Goal: Task Accomplishment & Management: Complete application form

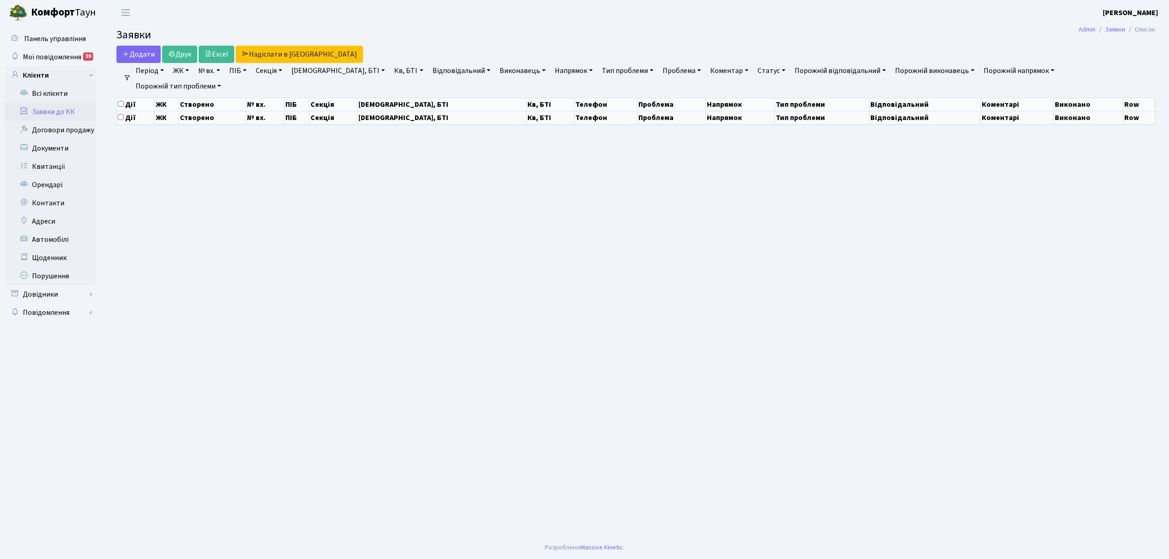
select select "25"
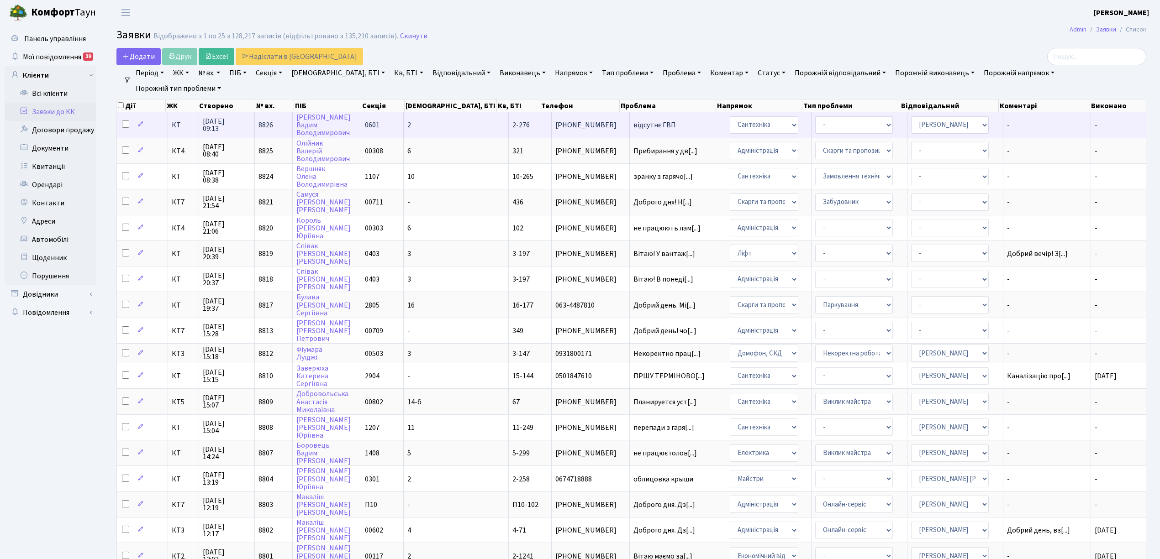
click at [453, 127] on td "2" at bounding box center [456, 124] width 105 height 25
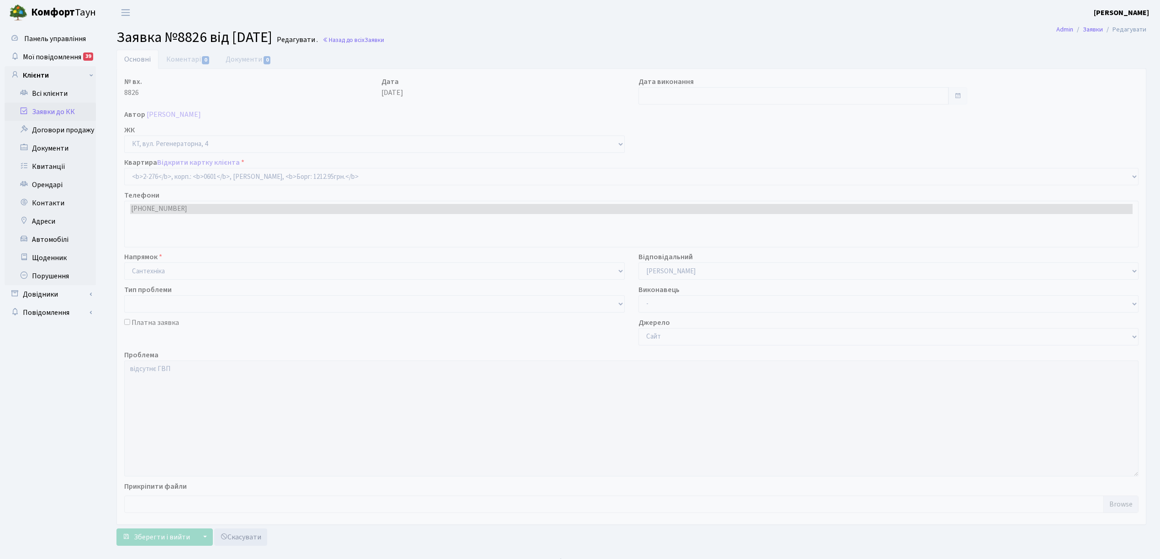
select select "1290"
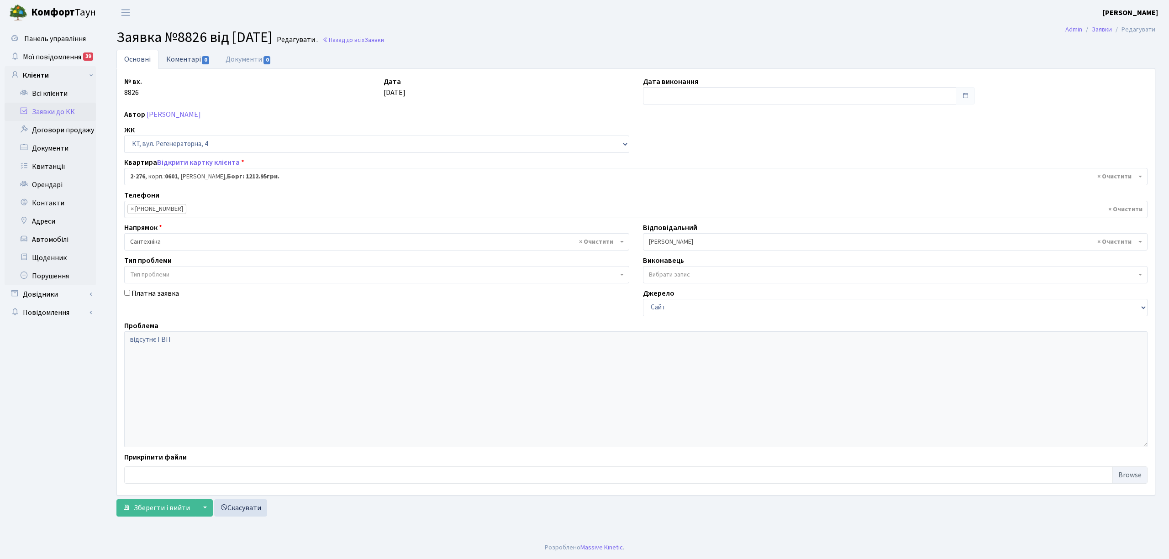
drag, startPoint x: 173, startPoint y: 61, endPoint x: 166, endPoint y: 64, distance: 7.0
click at [172, 61] on link "Коментарі 0" at bounding box center [187, 59] width 59 height 19
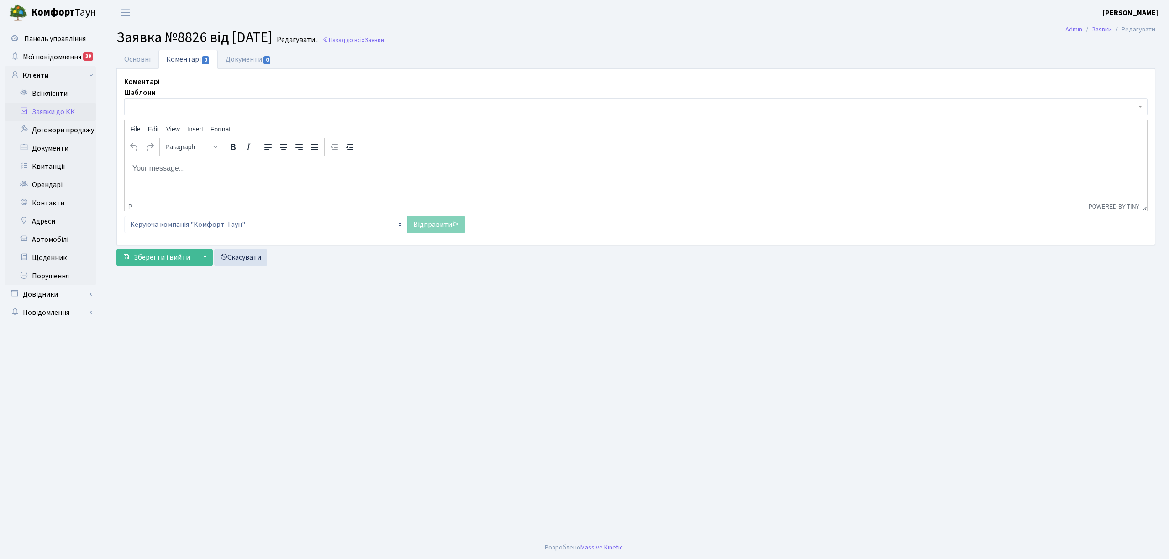
click at [167, 104] on span "-" at bounding box center [633, 106] width 1006 height 9
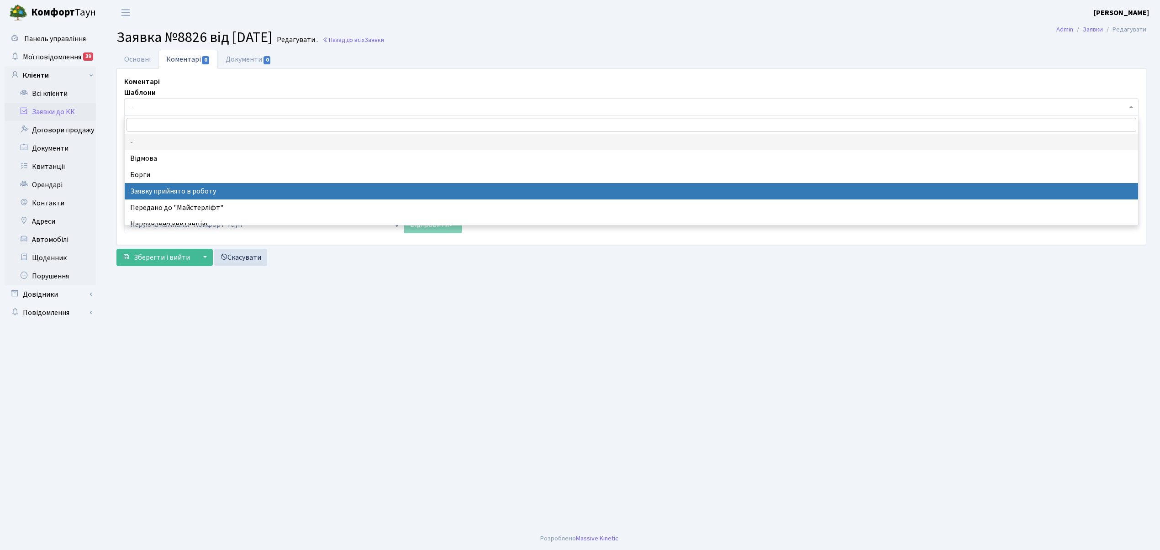
select select "7"
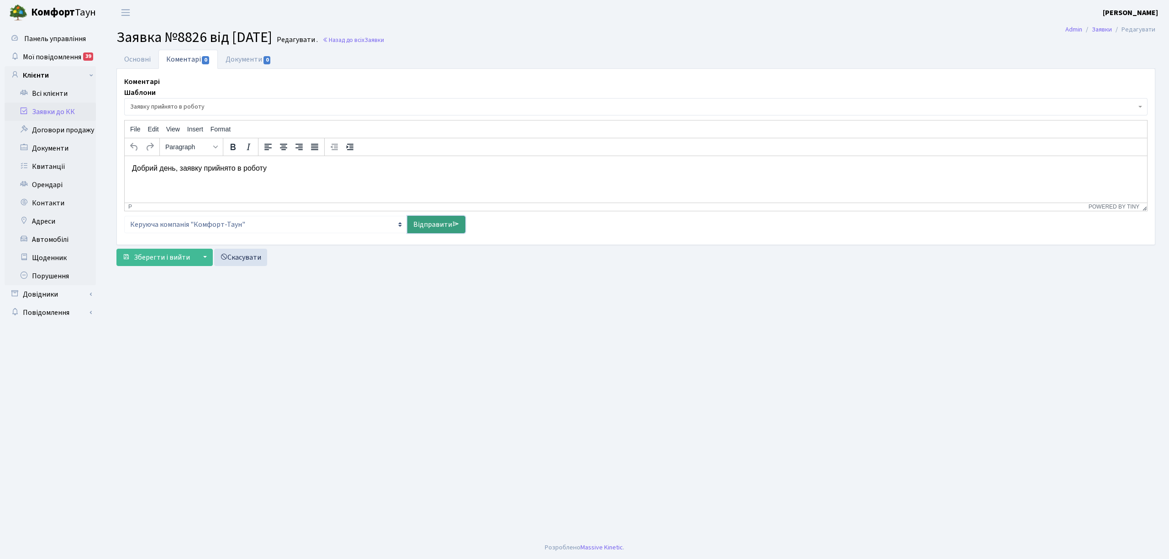
click at [419, 229] on link "Відправити" at bounding box center [436, 224] width 58 height 17
select select
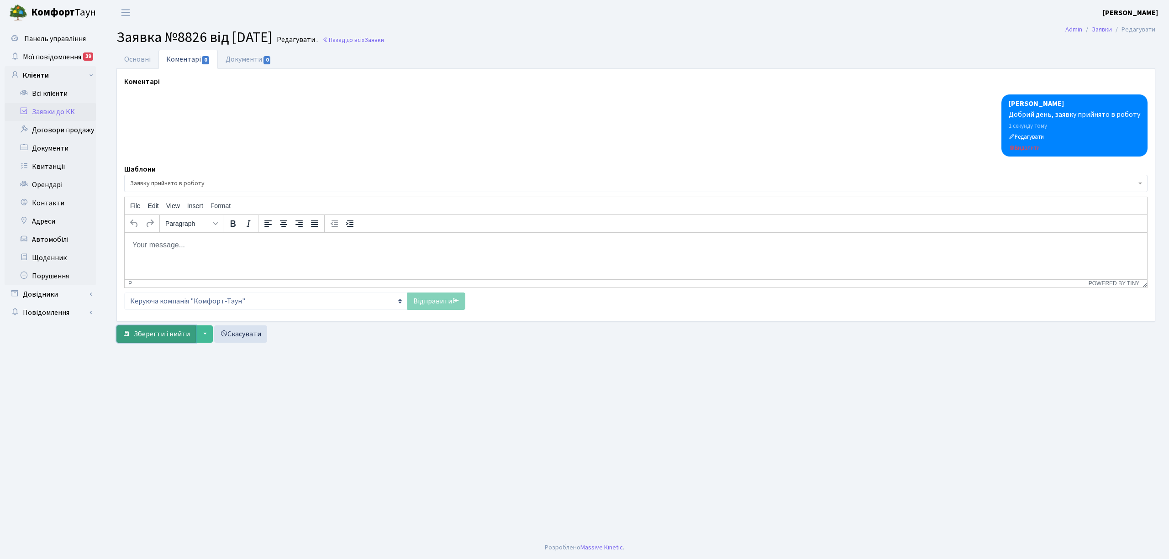
click at [169, 343] on button "Зберегти і вийти" at bounding box center [155, 334] width 79 height 17
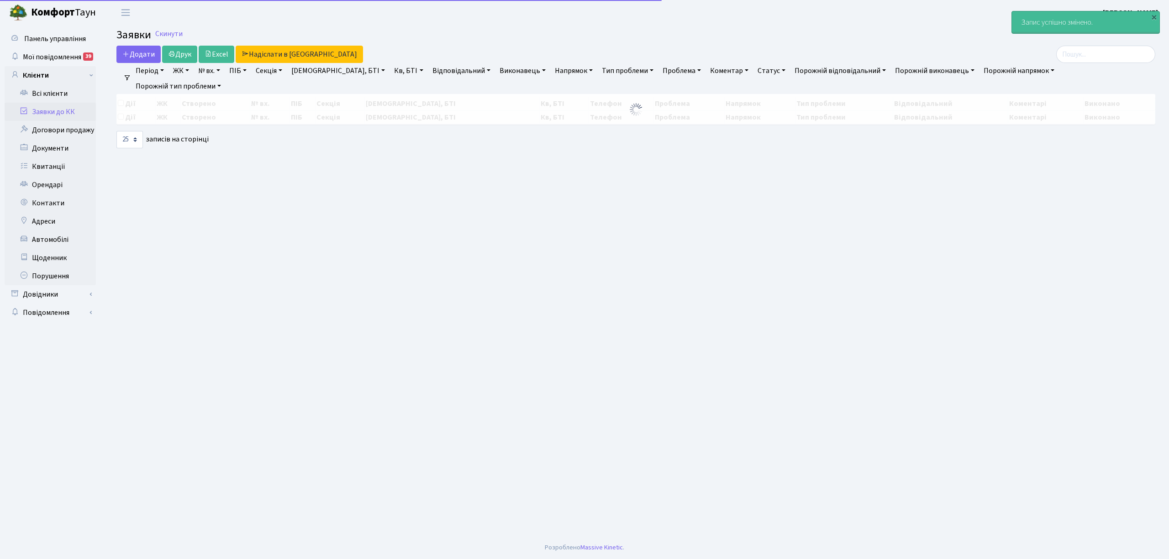
select select "25"
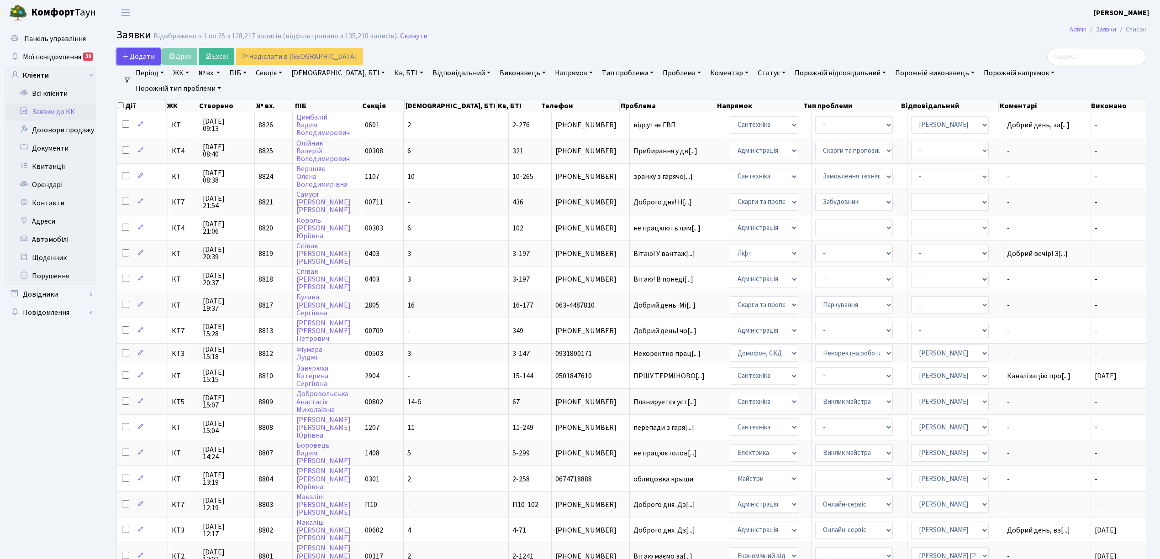
click at [130, 61] on span "Додати" at bounding box center [138, 57] width 32 height 10
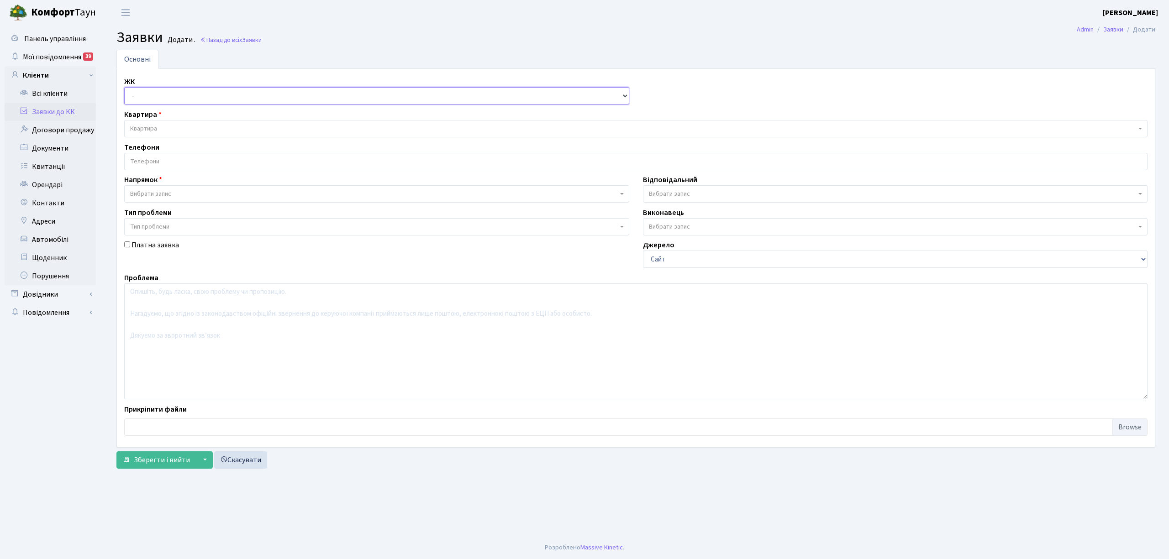
click at [129, 99] on select "- КТ, вул. Регенераторна, 4 КТ2, просп. Соборності, 17 КТ3, вул. Березнева, 16 …" at bounding box center [376, 95] width 505 height 17
select select "271"
click at [124, 88] on select "- КТ, вул. Регенераторна, 4 КТ2, просп. Соборності, 17 КТ3, вул. Березнева, 16 …" at bounding box center [376, 95] width 505 height 17
select select
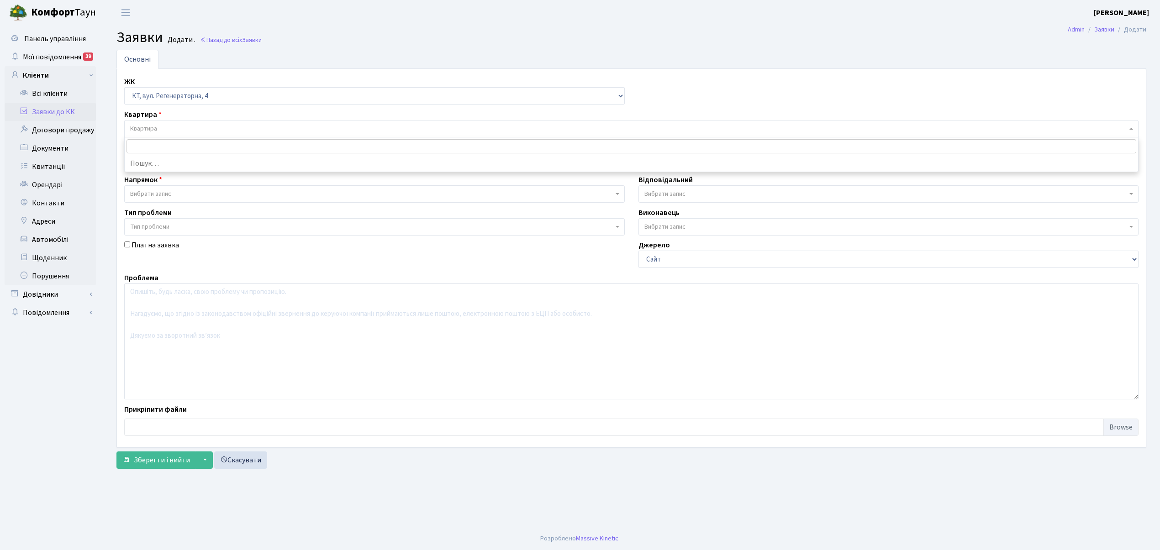
click at [163, 130] on span "Квартира" at bounding box center [628, 128] width 997 height 9
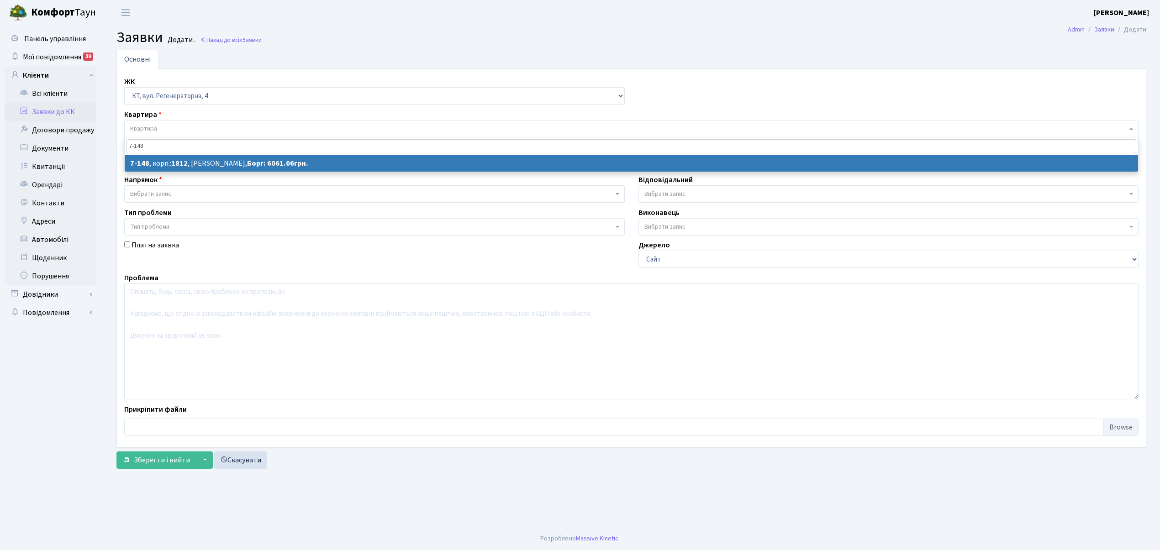
type input "7-148"
select select
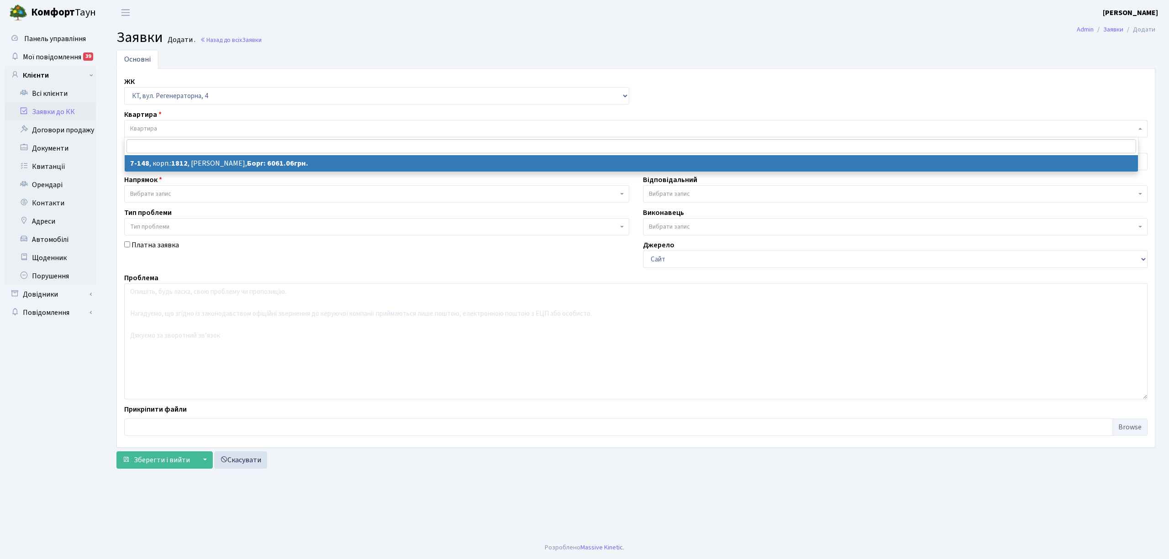
select select "5069"
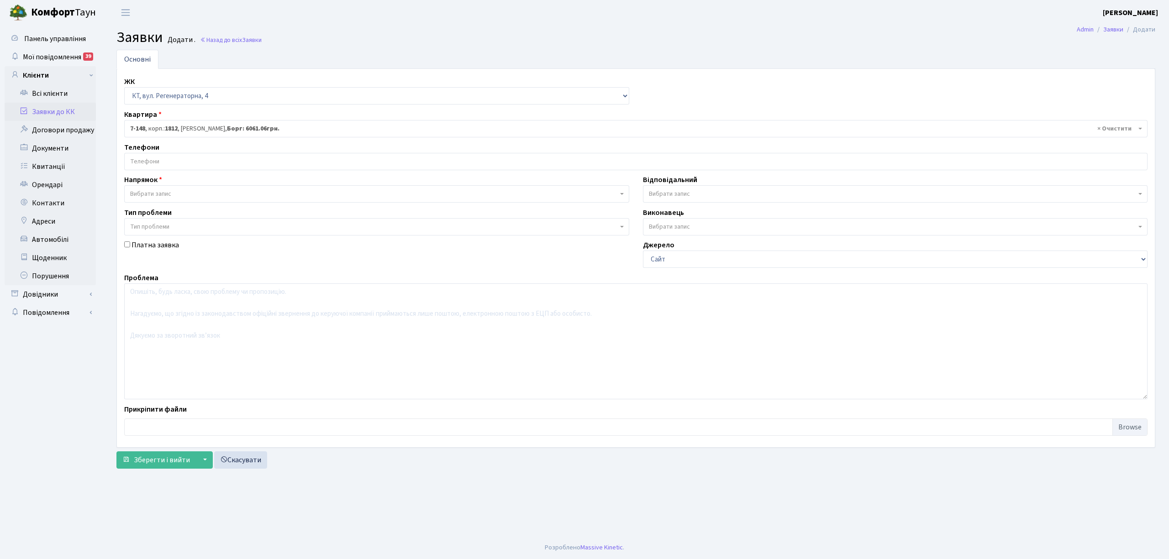
click at [257, 165] on input "search" at bounding box center [636, 161] width 1023 height 16
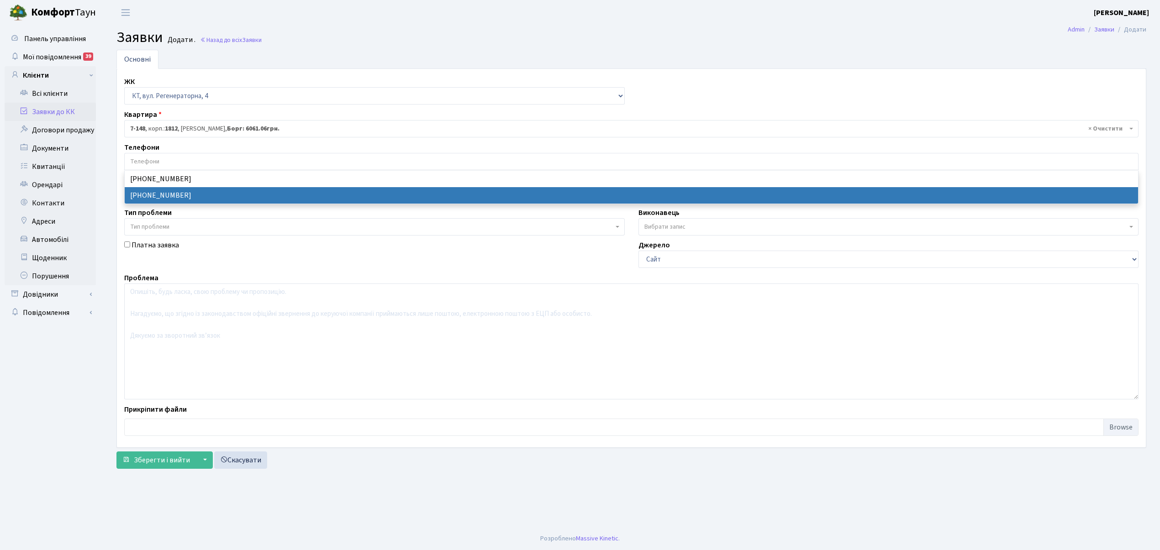
select select "17332"
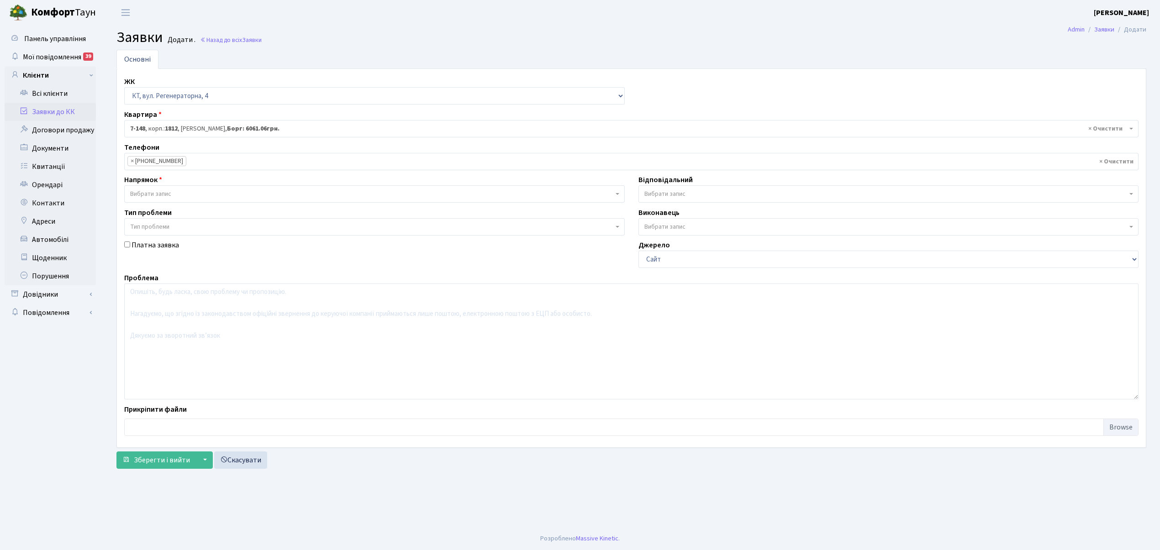
click at [212, 196] on span "Вибрати запис" at bounding box center [371, 194] width 483 height 9
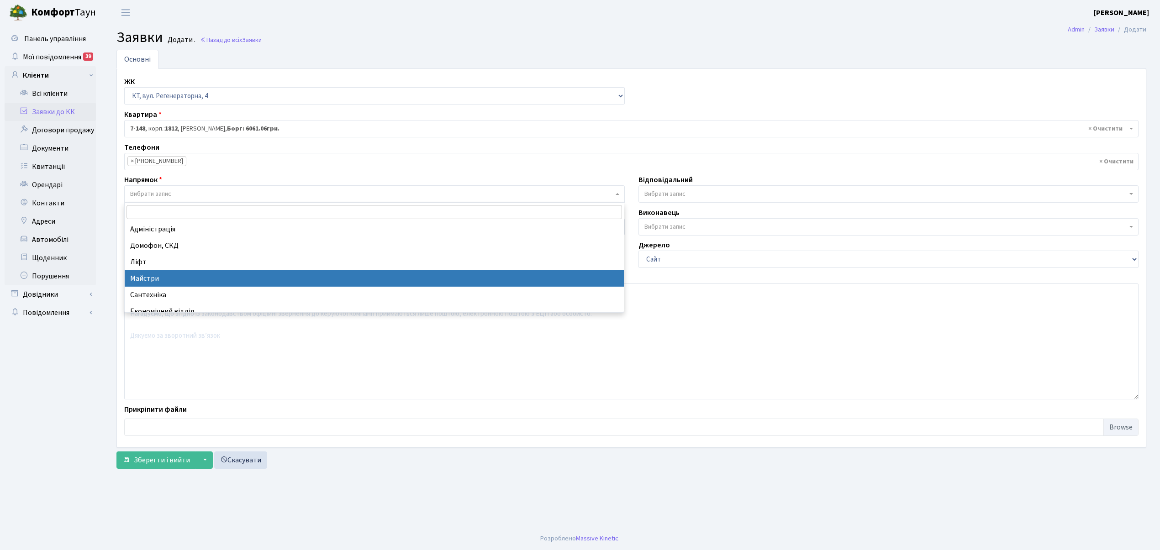
select select "1"
select select
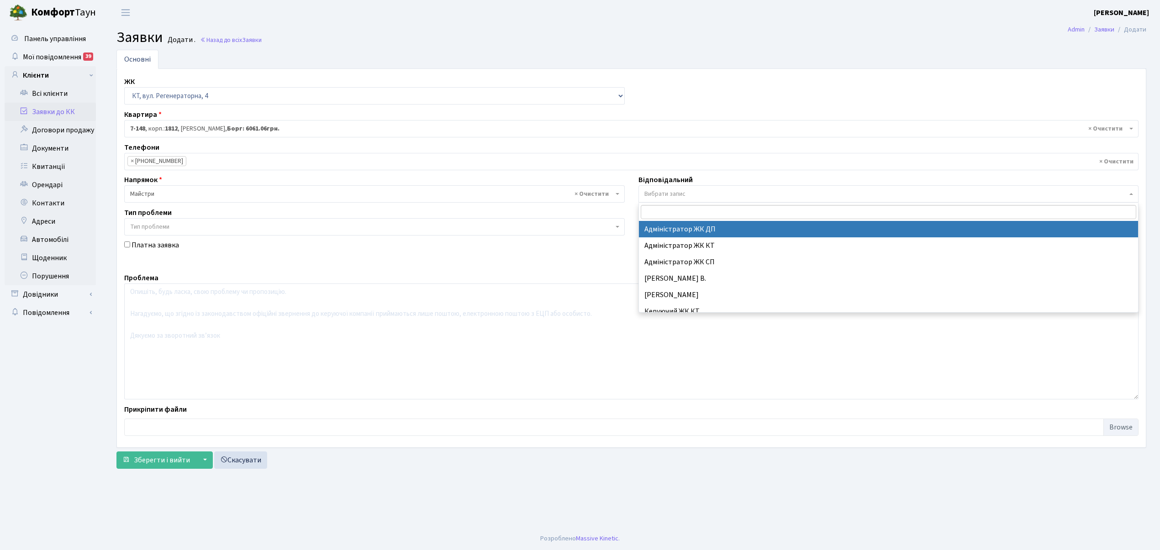
click at [693, 195] on span "Вибрати запис" at bounding box center [885, 194] width 483 height 9
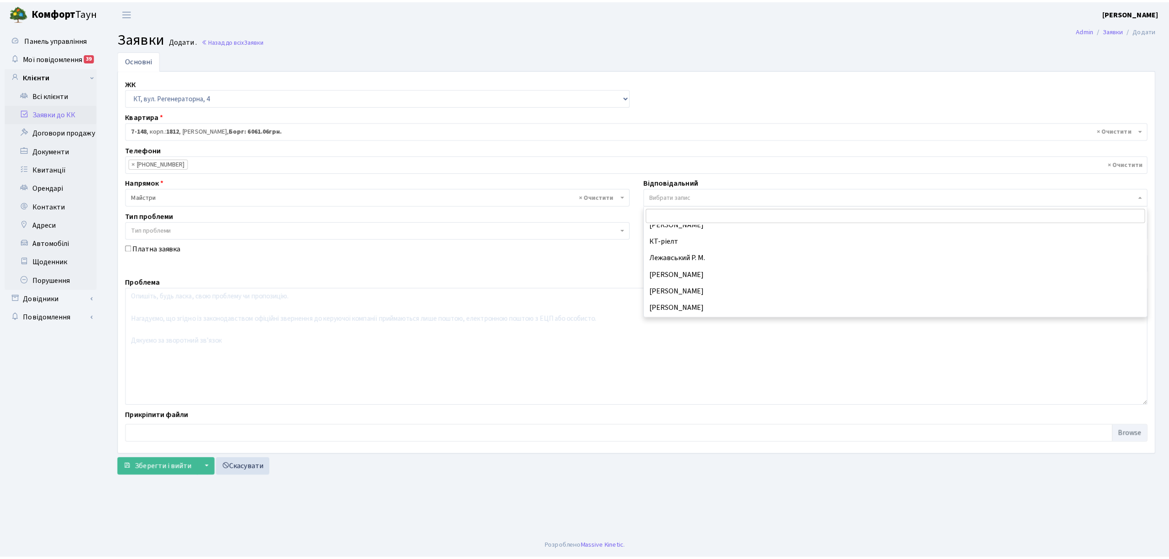
scroll to position [304, 0]
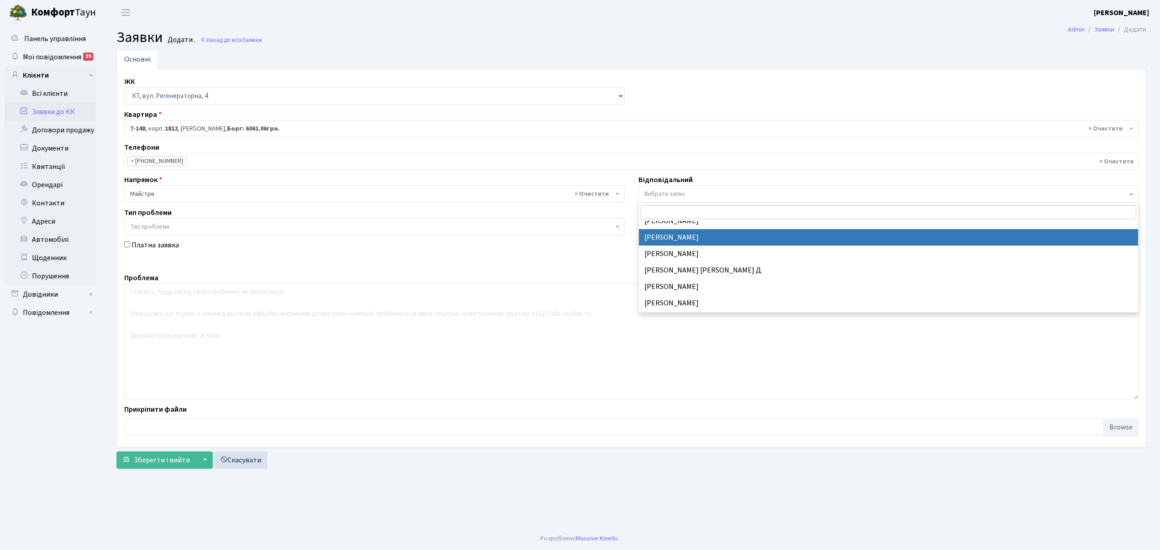
select select "26"
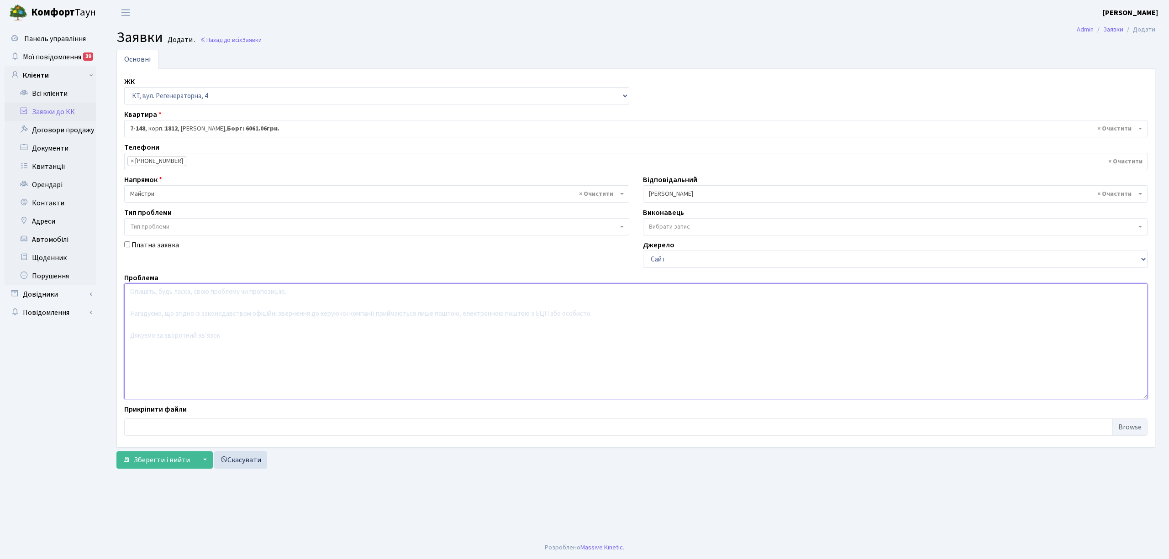
click at [148, 295] on textarea at bounding box center [635, 342] width 1023 height 116
type textarea "В кв. на другому поверсі в кімнаті біля вікна капає зі стелі ( протікання з кро…"
click at [151, 462] on span "Зберегти і вийти" at bounding box center [162, 460] width 56 height 10
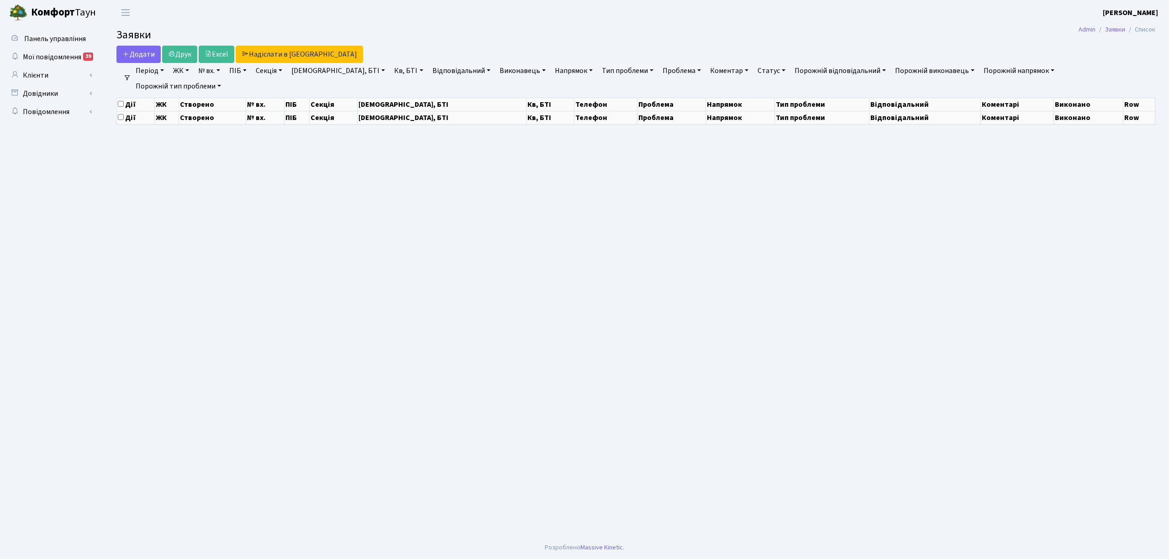
select select "25"
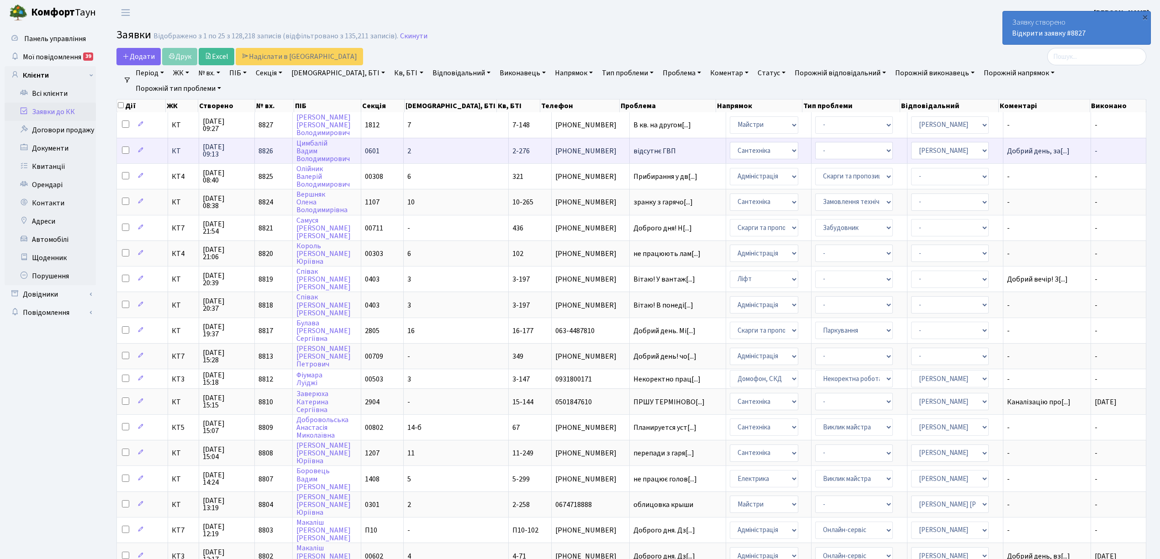
click at [659, 148] on span "відсутнє ГВП" at bounding box center [677, 151] width 88 height 7
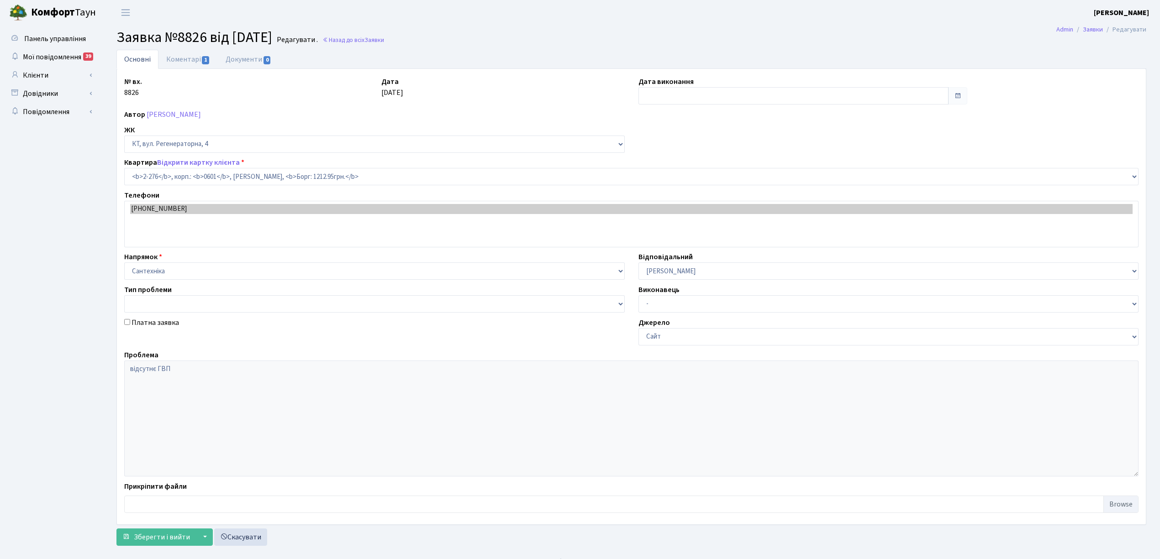
select select "1290"
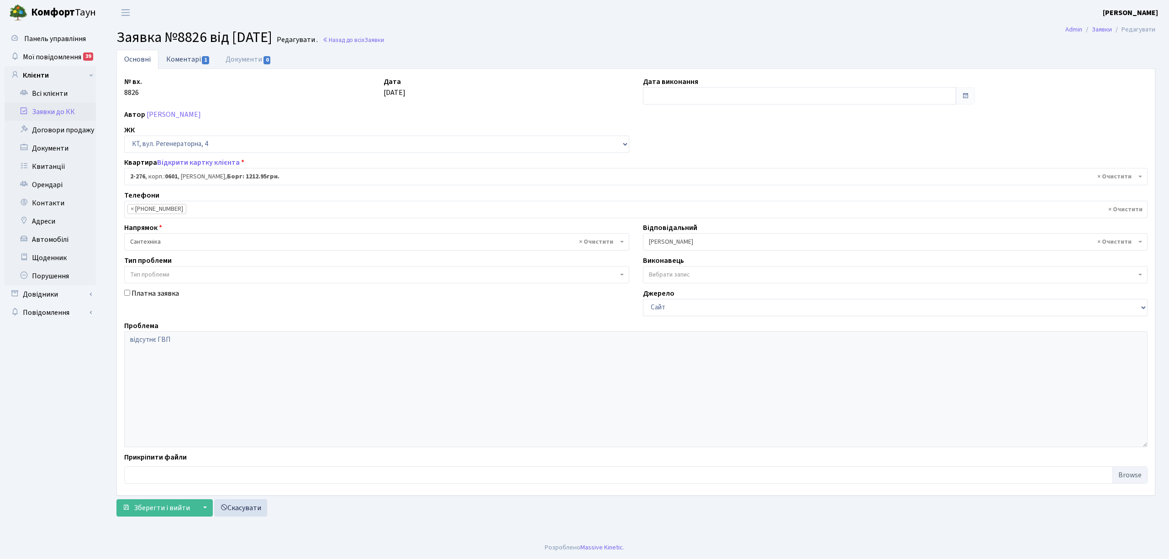
click at [184, 57] on link "Коментарі 1" at bounding box center [187, 59] width 59 height 19
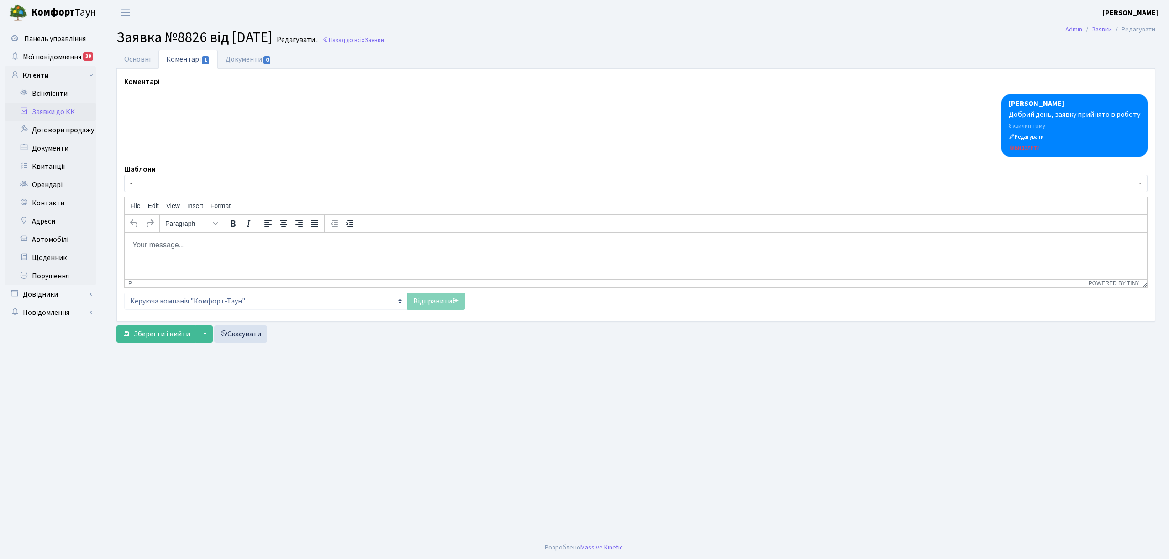
click at [144, 184] on span "-" at bounding box center [633, 183] width 1006 height 9
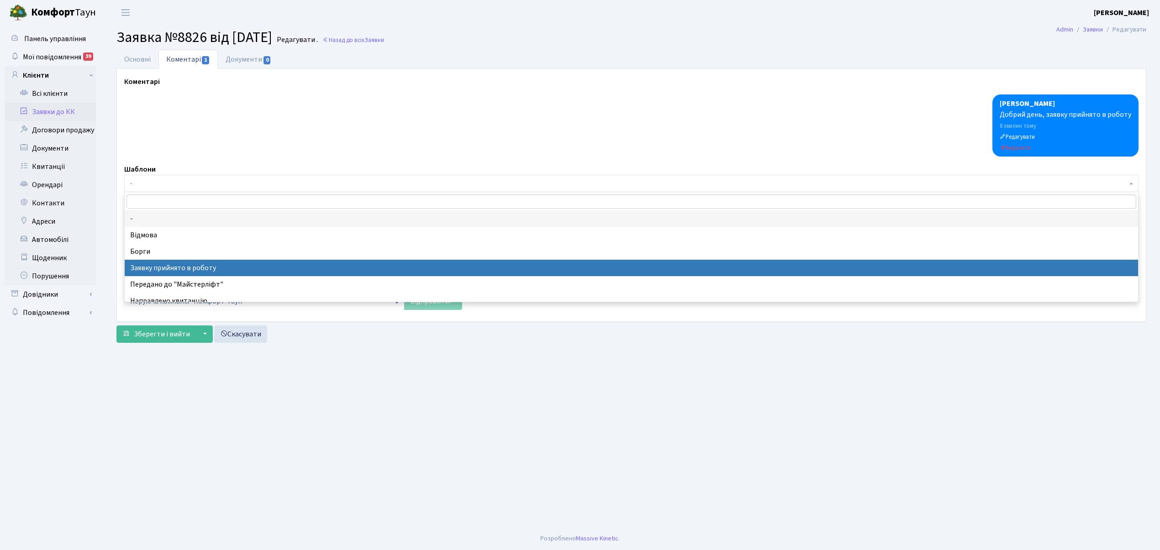
select select "7"
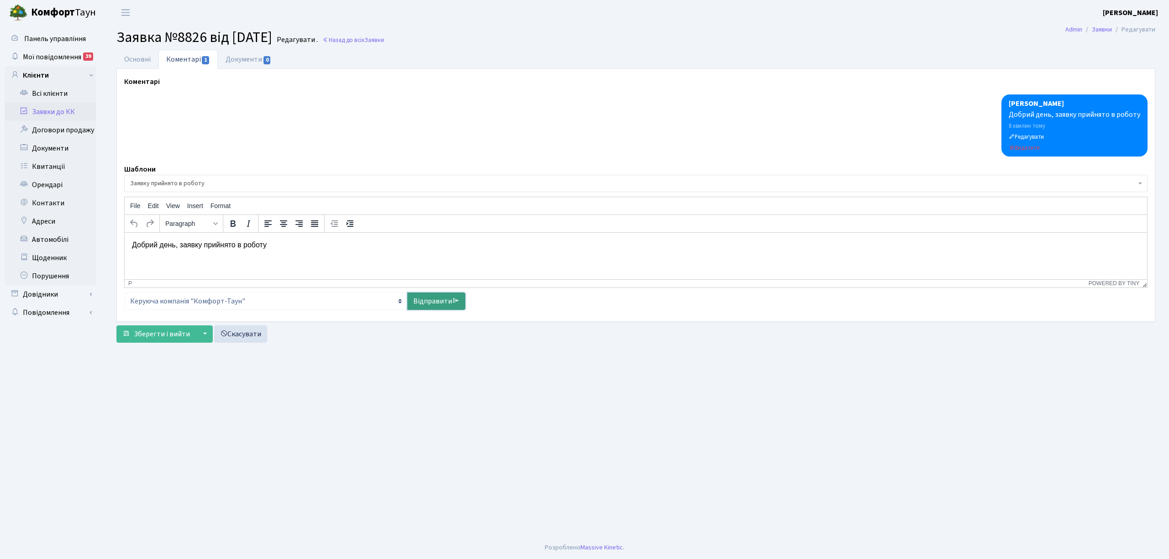
click at [422, 301] on link "Відправити" at bounding box center [436, 301] width 58 height 17
select select
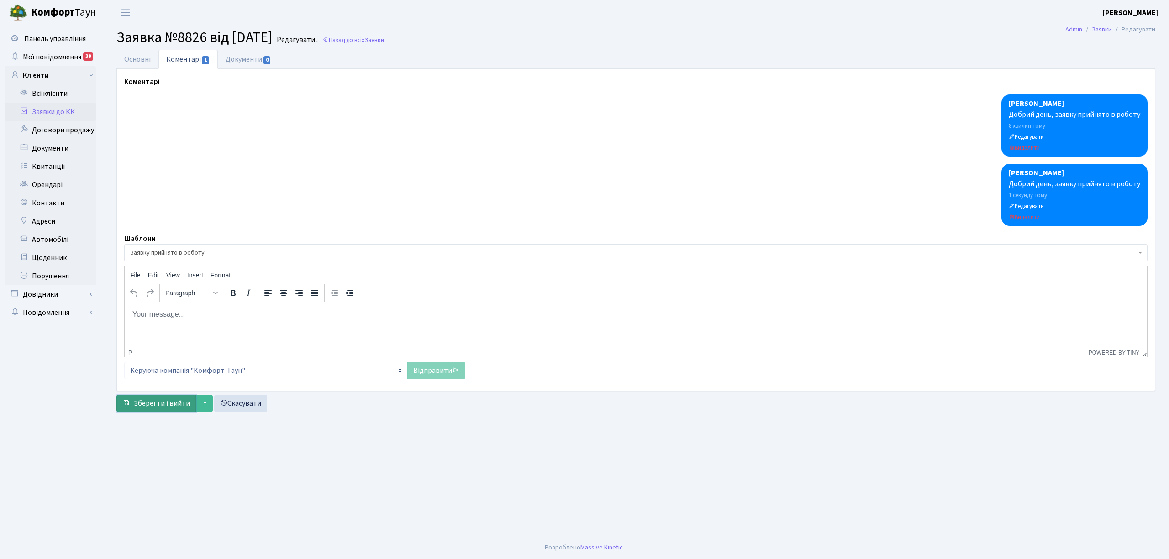
click at [163, 409] on span "Зберегти і вийти" at bounding box center [162, 404] width 56 height 10
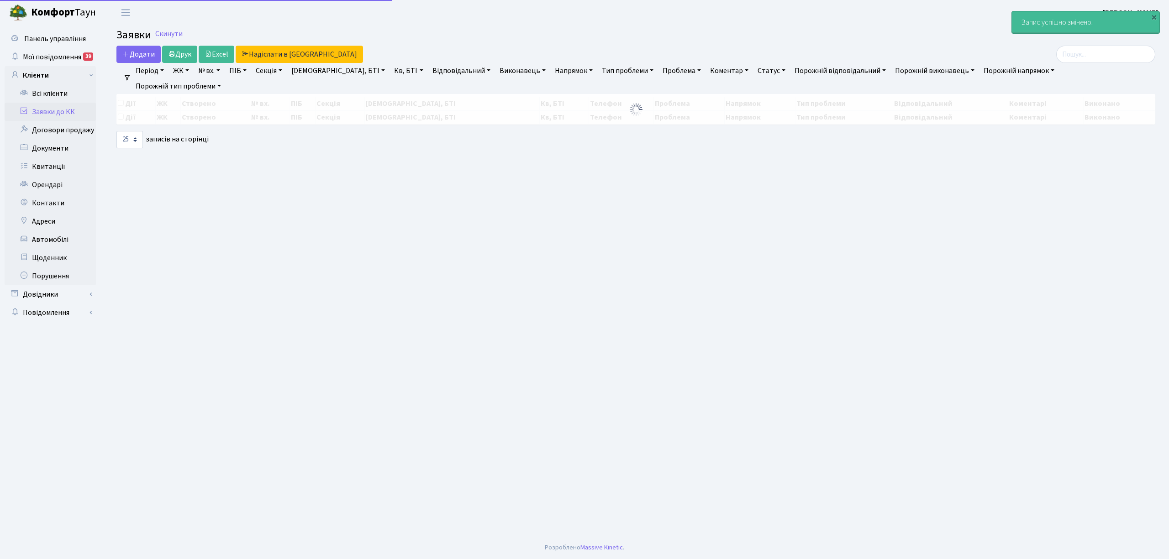
select select "25"
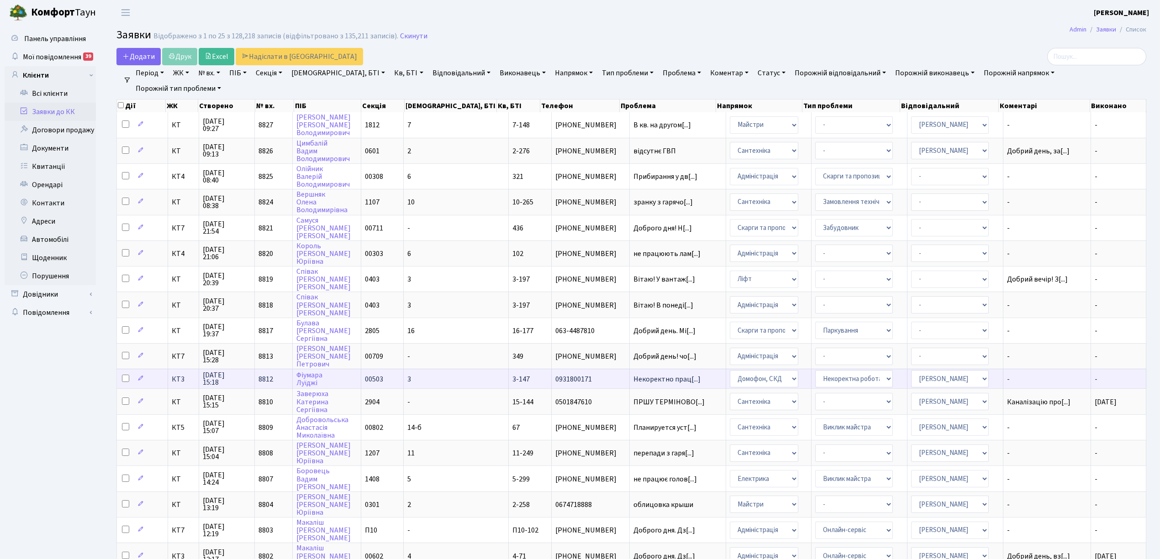
scroll to position [1, 0]
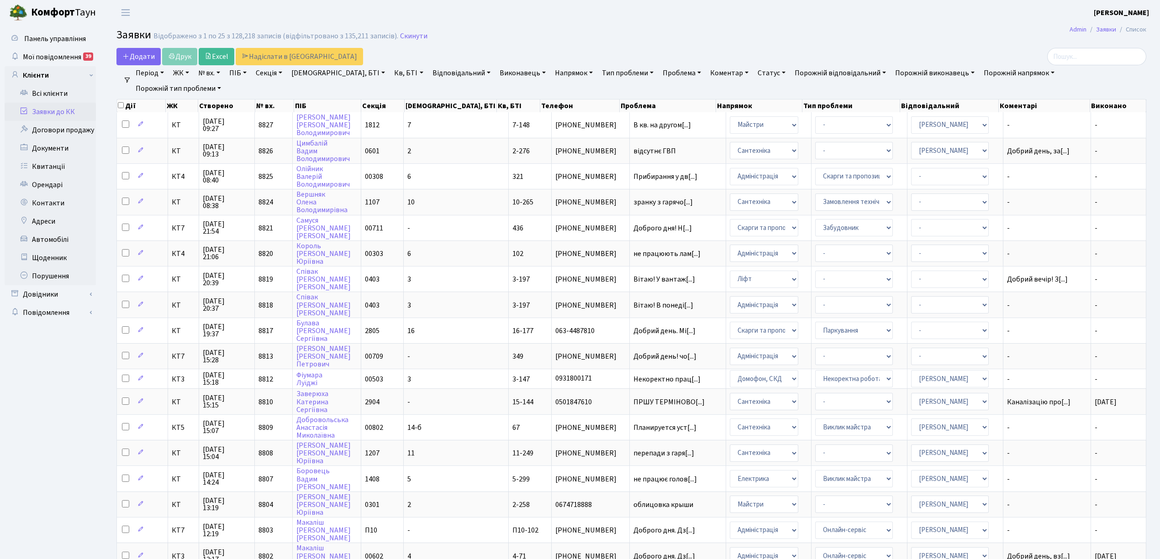
click at [551, 77] on link "Напрямок" at bounding box center [573, 73] width 45 height 16
click at [553, 136] on li "Ліфт" at bounding box center [608, 136] width 110 height 16
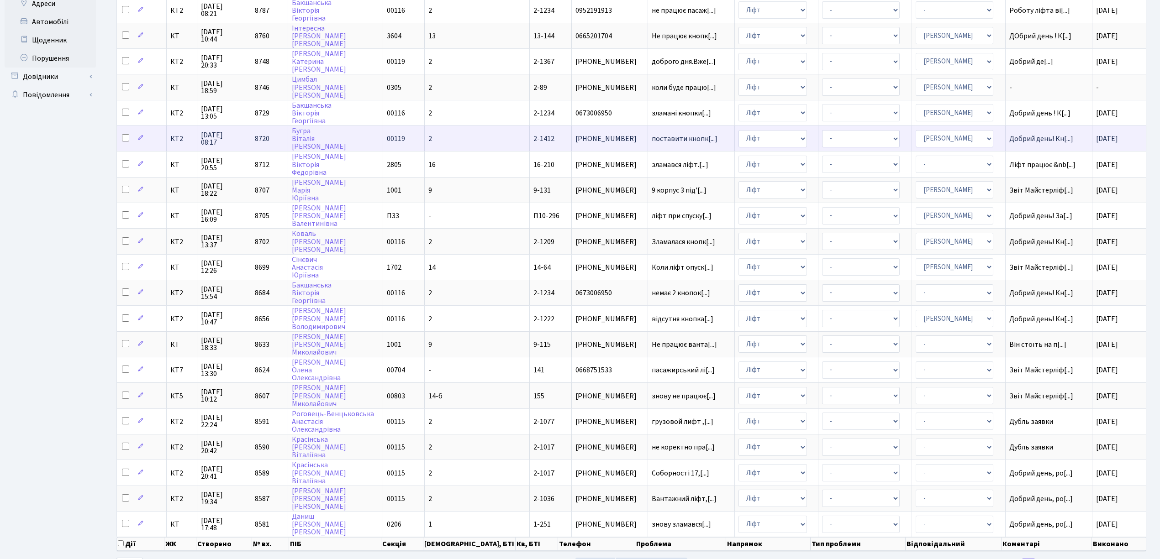
scroll to position [228, 0]
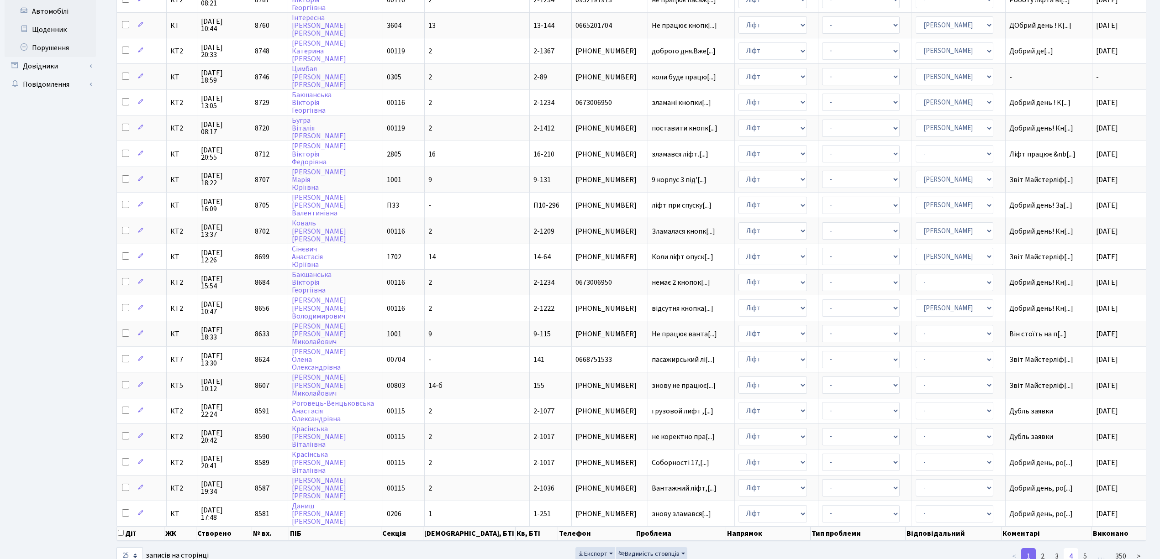
click at [1073, 548] on link "4" at bounding box center [1071, 556] width 15 height 16
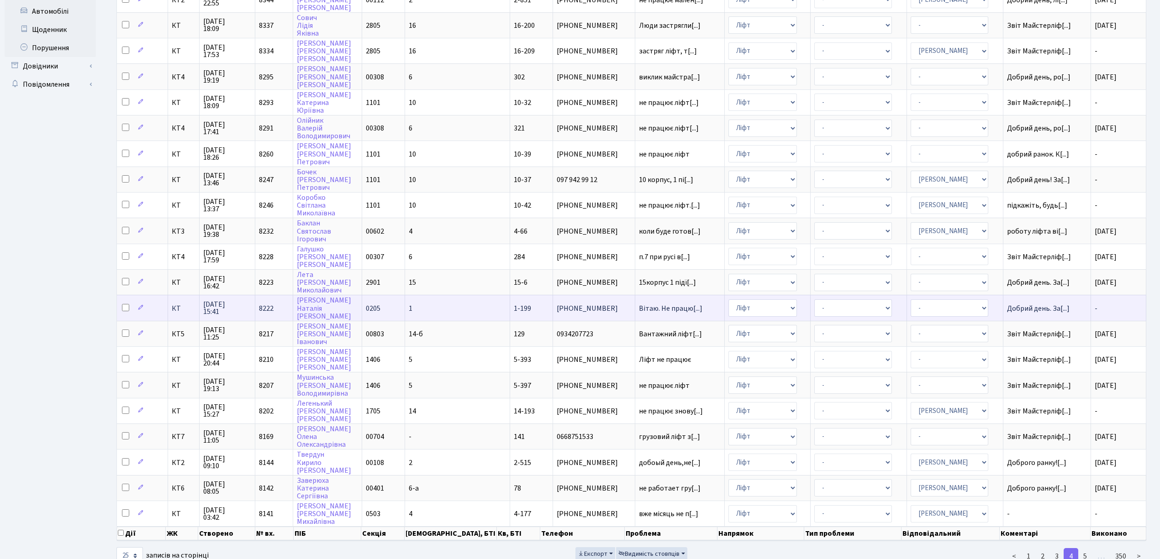
click at [441, 295] on td "1" at bounding box center [457, 308] width 105 height 26
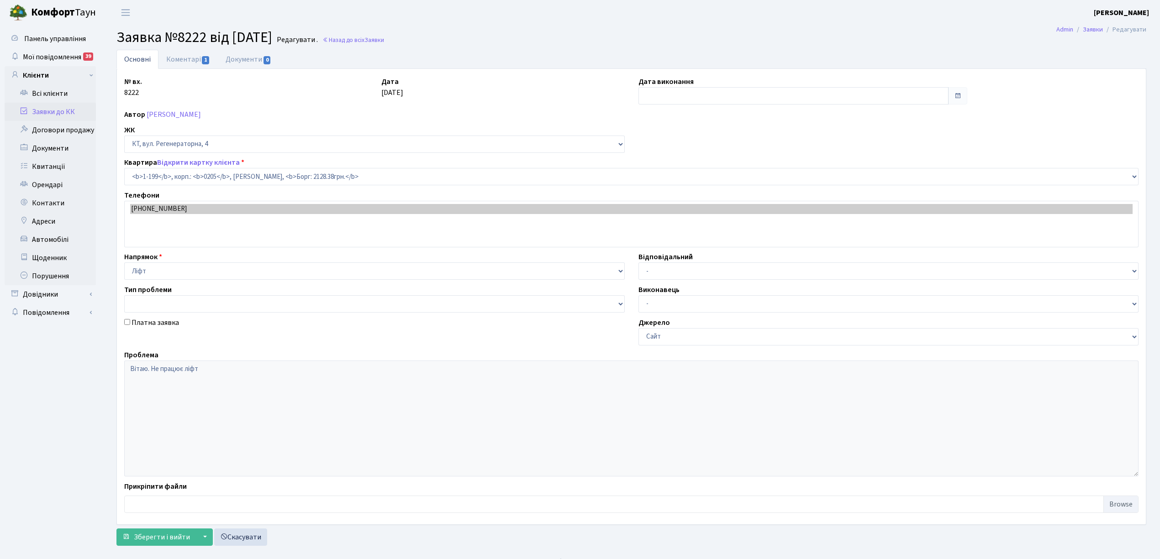
select select "199"
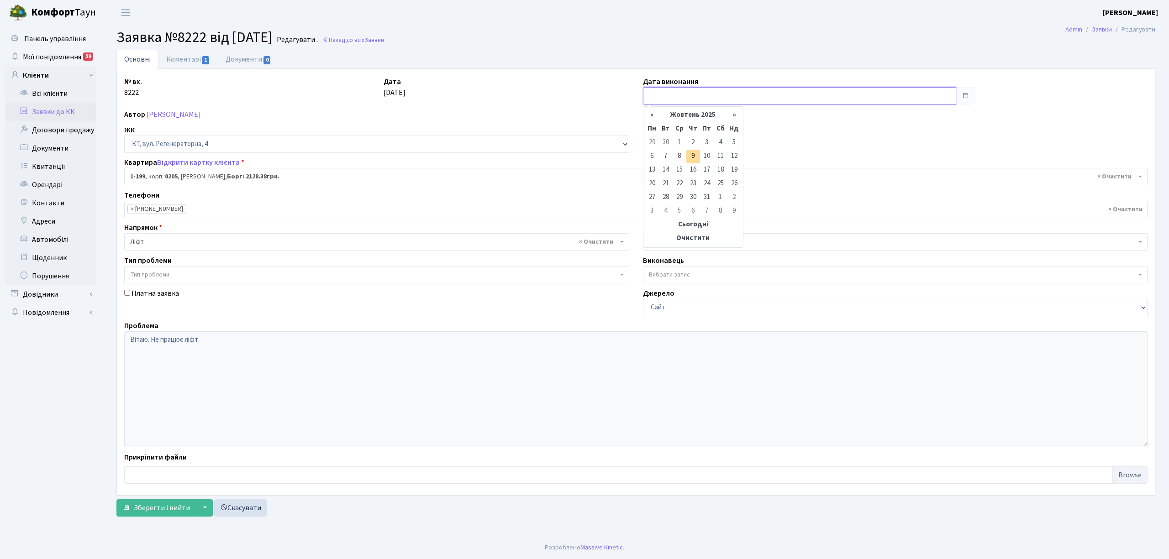
click at [680, 99] on input "text" at bounding box center [799, 95] width 313 height 17
click at [693, 183] on td "23" at bounding box center [693, 184] width 14 height 14
type input "23.10.2025"
click at [185, 59] on link "Коментарі 1" at bounding box center [187, 59] width 59 height 19
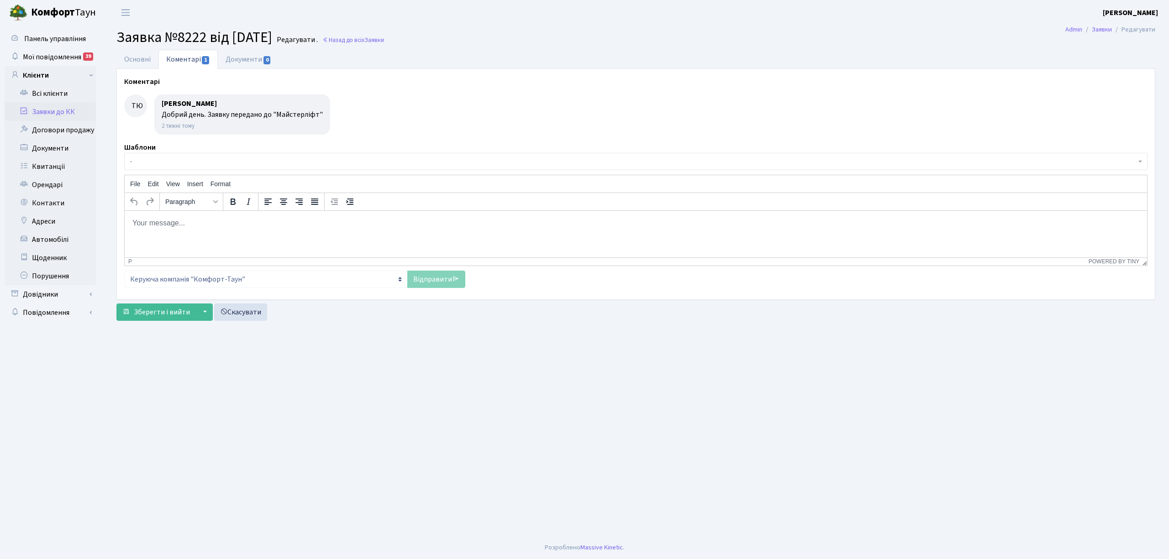
click at [156, 161] on span "-" at bounding box center [633, 161] width 1006 height 9
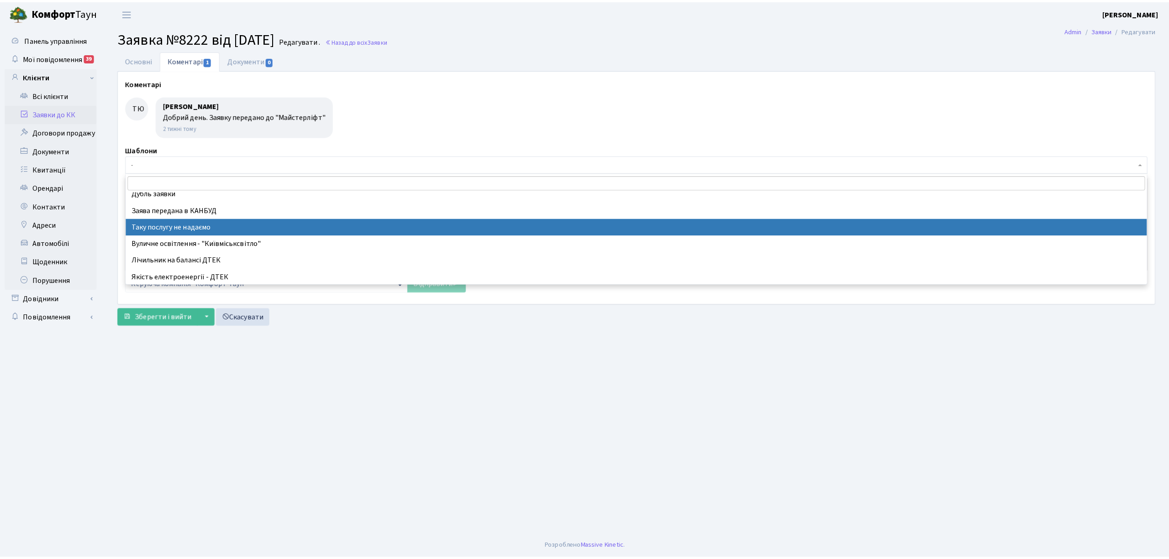
scroll to position [61, 0]
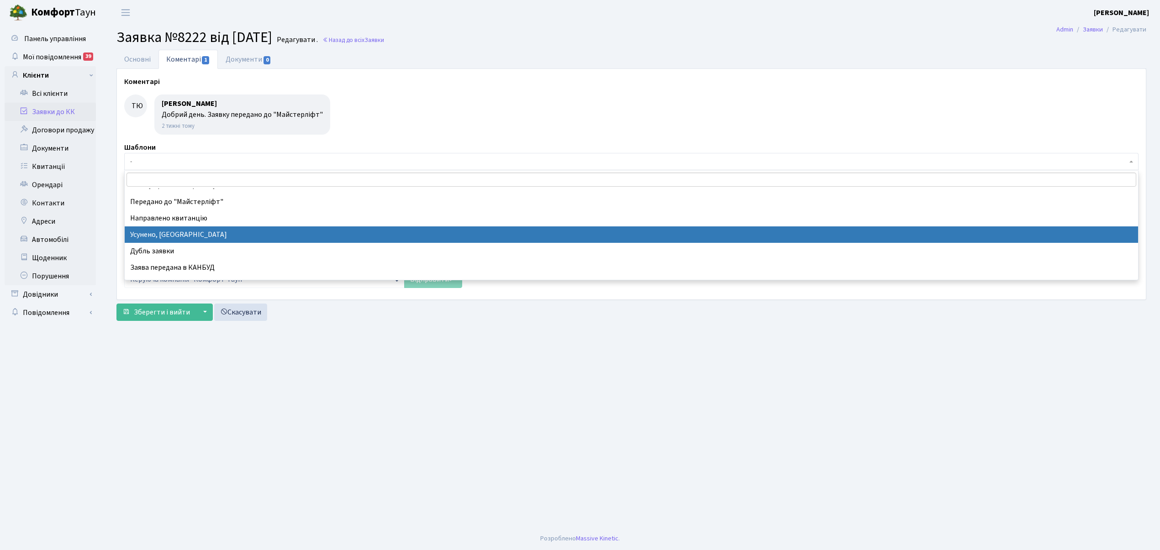
select select "15"
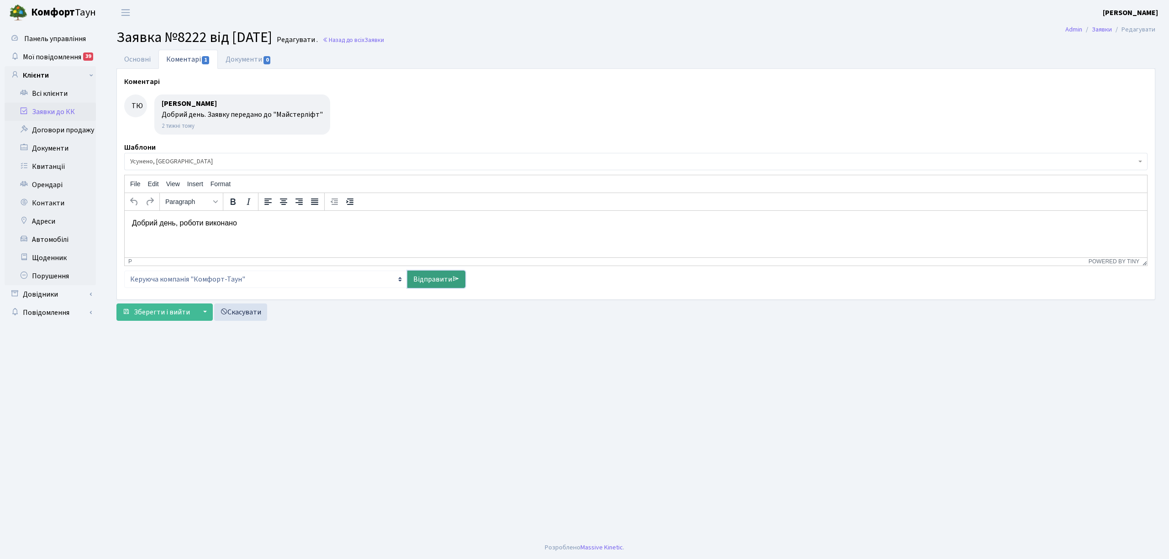
click at [429, 275] on link "Відправити" at bounding box center [436, 279] width 58 height 17
select select
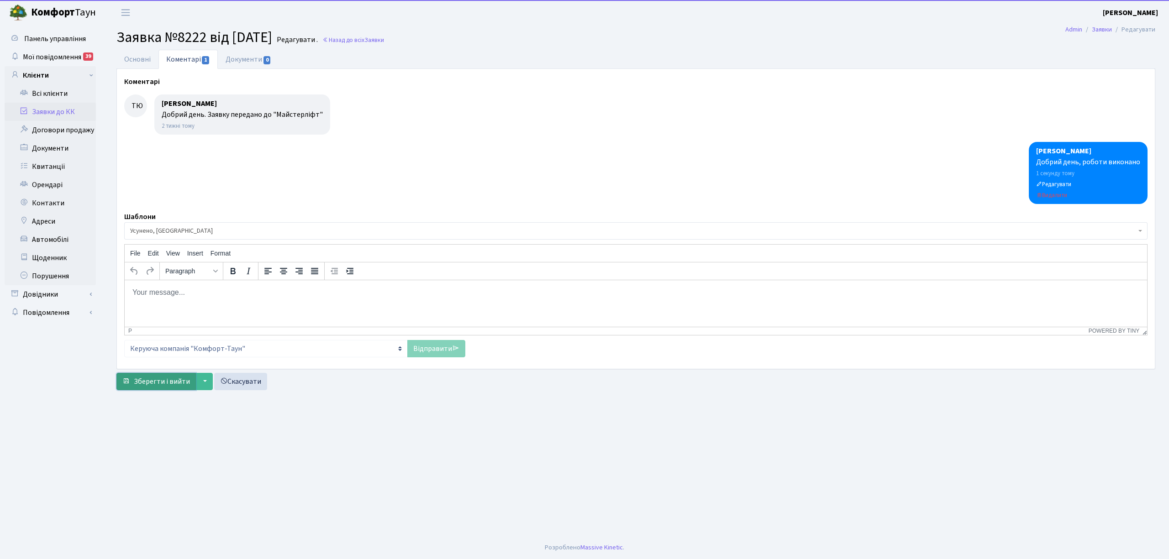
click at [148, 386] on span "Зберегти і вийти" at bounding box center [162, 382] width 56 height 10
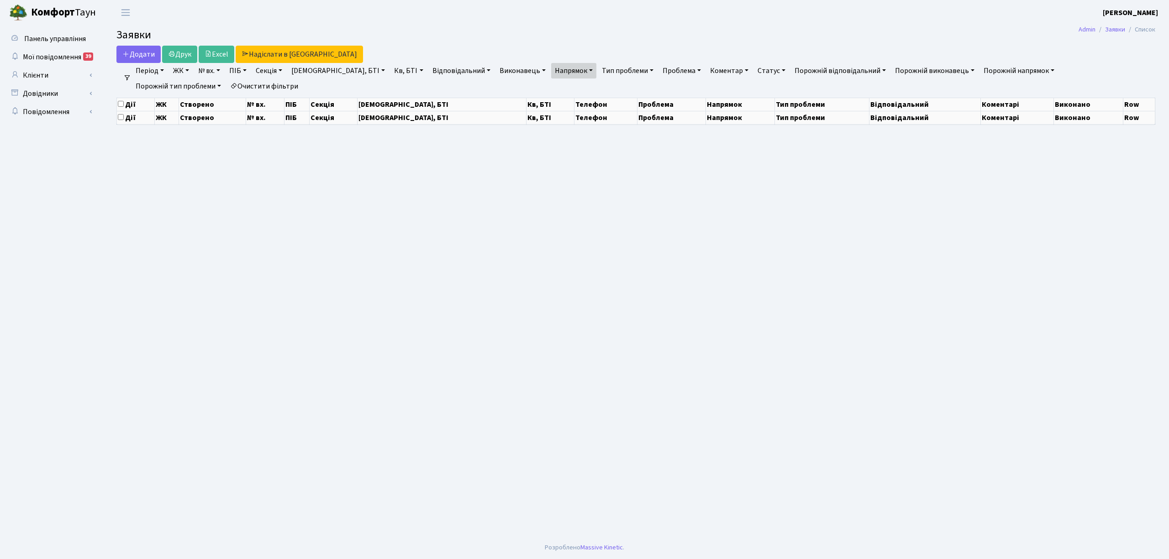
select select "25"
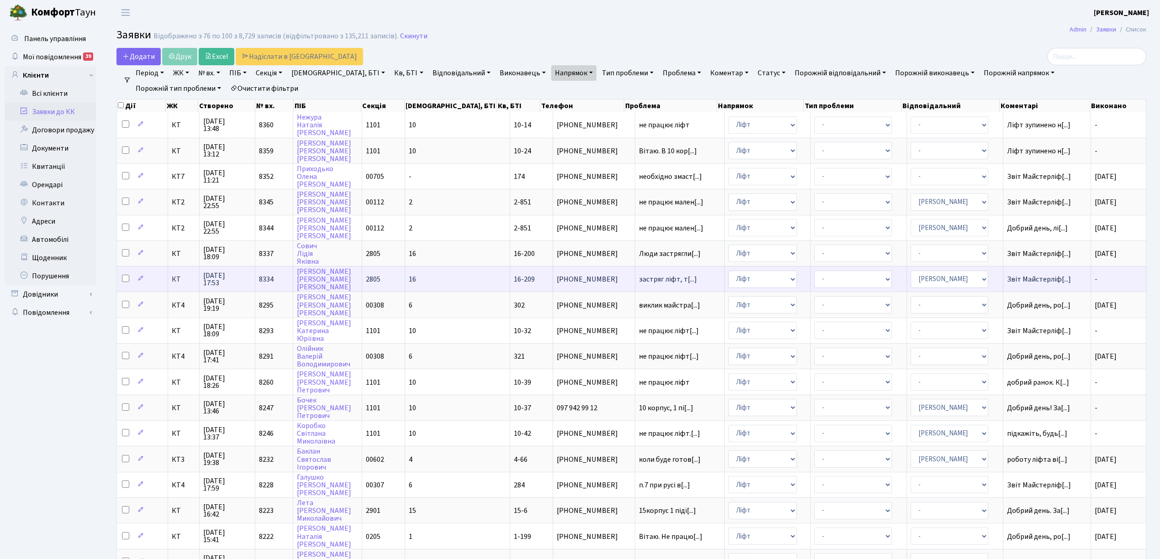
click at [510, 270] on td "16-209" at bounding box center [531, 279] width 43 height 26
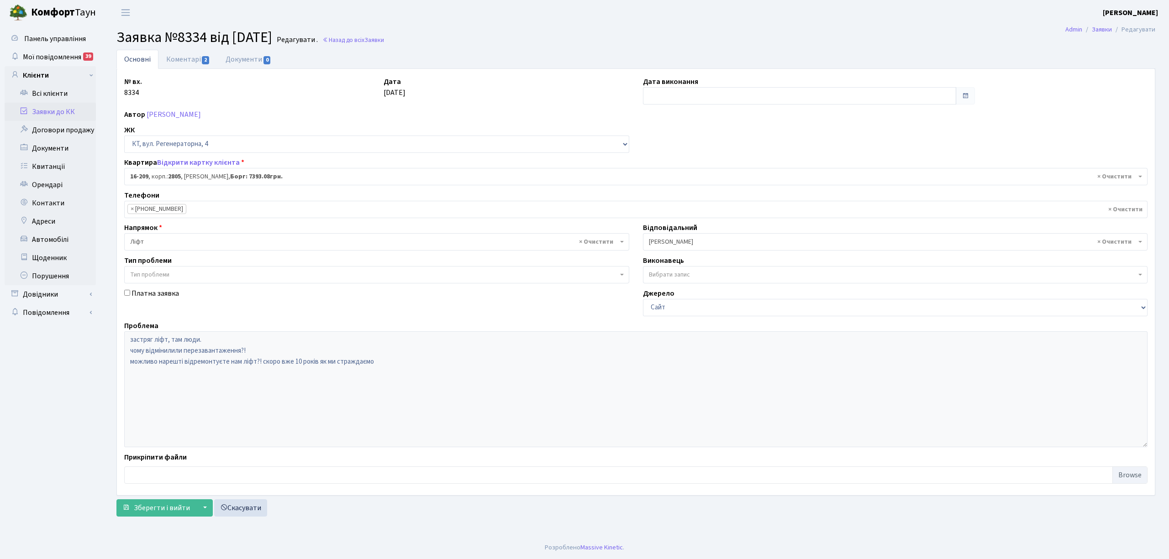
select select "8770"
click at [176, 61] on link "Коментарі 2" at bounding box center [187, 59] width 59 height 19
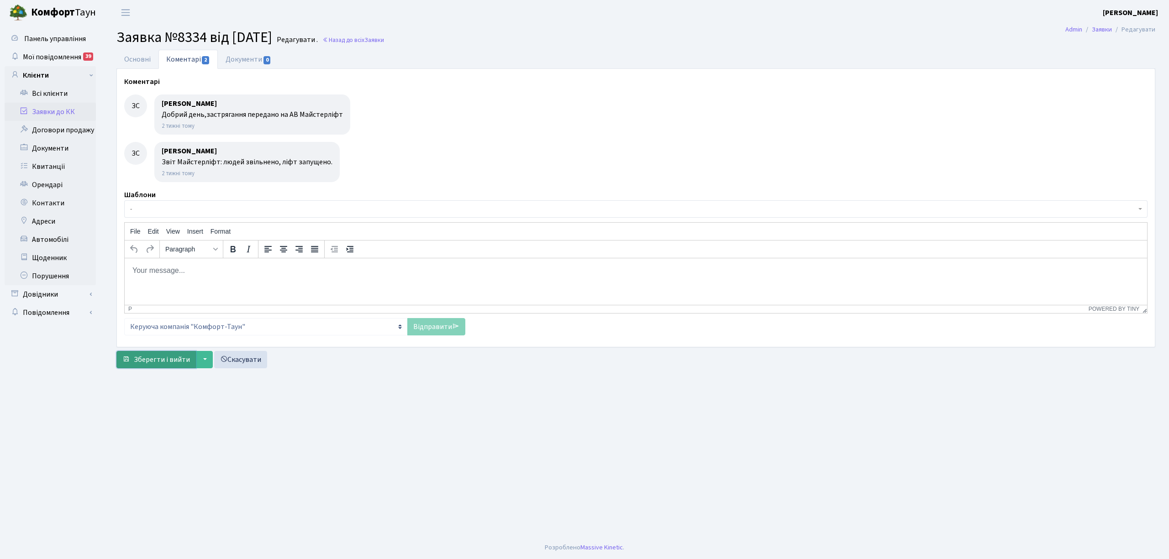
click at [168, 361] on span "Зберегти і вийти" at bounding box center [162, 360] width 56 height 10
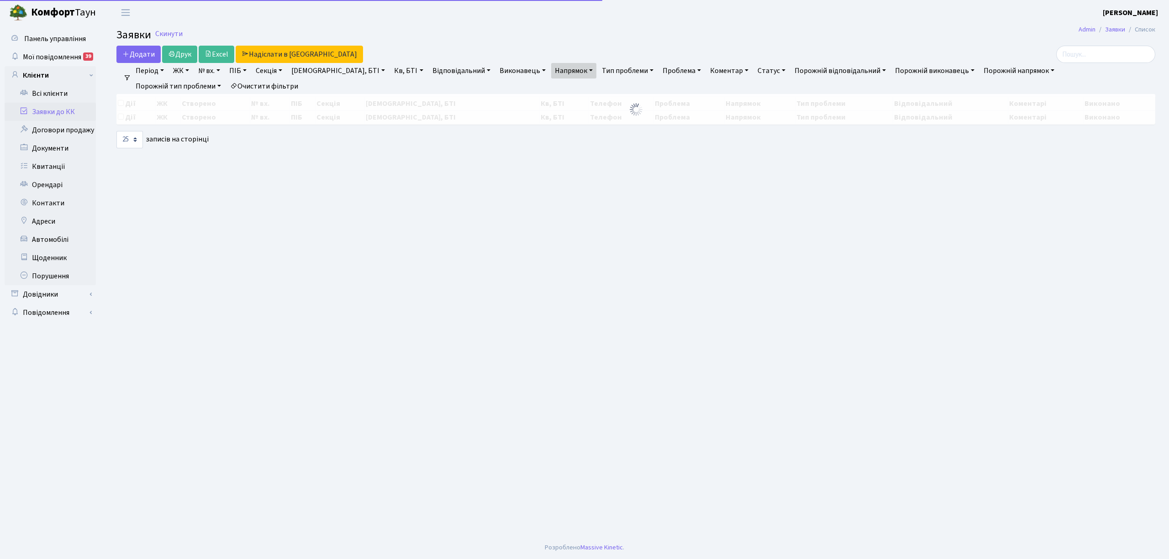
select select "25"
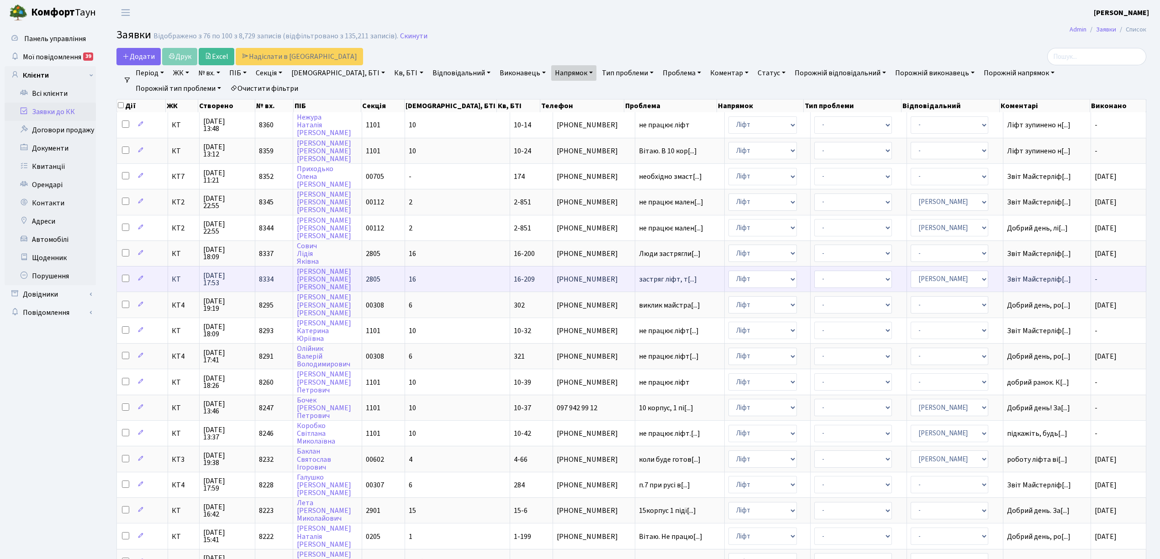
click at [1100, 268] on td "-" at bounding box center [1118, 279] width 55 height 26
click at [777, 277] on td "- Адміністрація Домофон, СКД Ліфт Майстри Сантехніка Економічний відділ Електри…" at bounding box center [768, 279] width 86 height 26
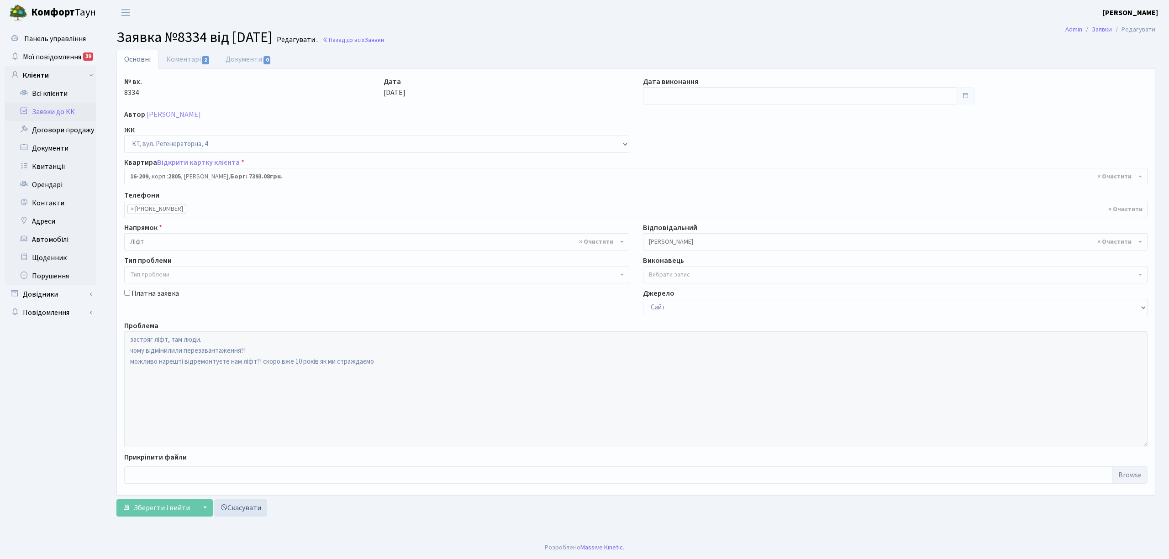
select select "8770"
click at [660, 100] on input "text" at bounding box center [799, 95] width 313 height 17
click at [706, 185] on td "24" at bounding box center [707, 184] width 14 height 14
type input "[DATE]"
click at [170, 511] on span "Зберегти і вийти" at bounding box center [162, 508] width 56 height 10
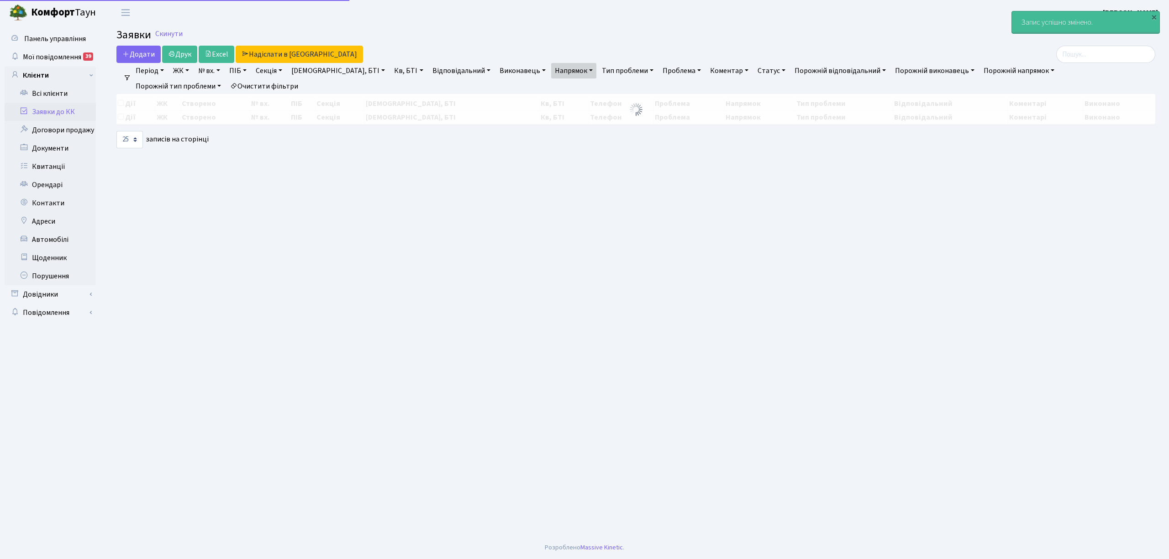
select select "25"
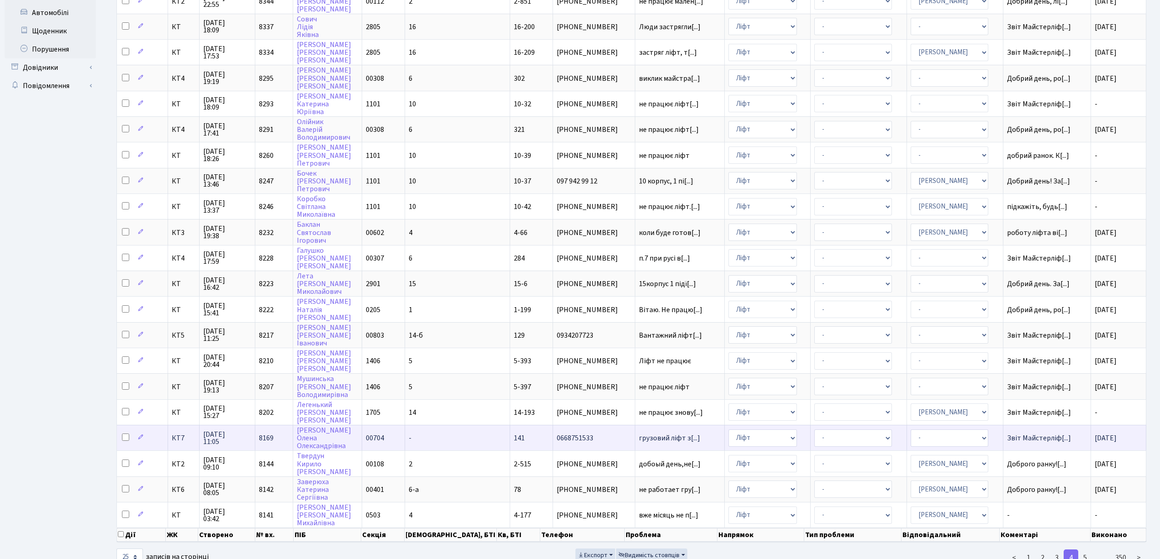
scroll to position [228, 0]
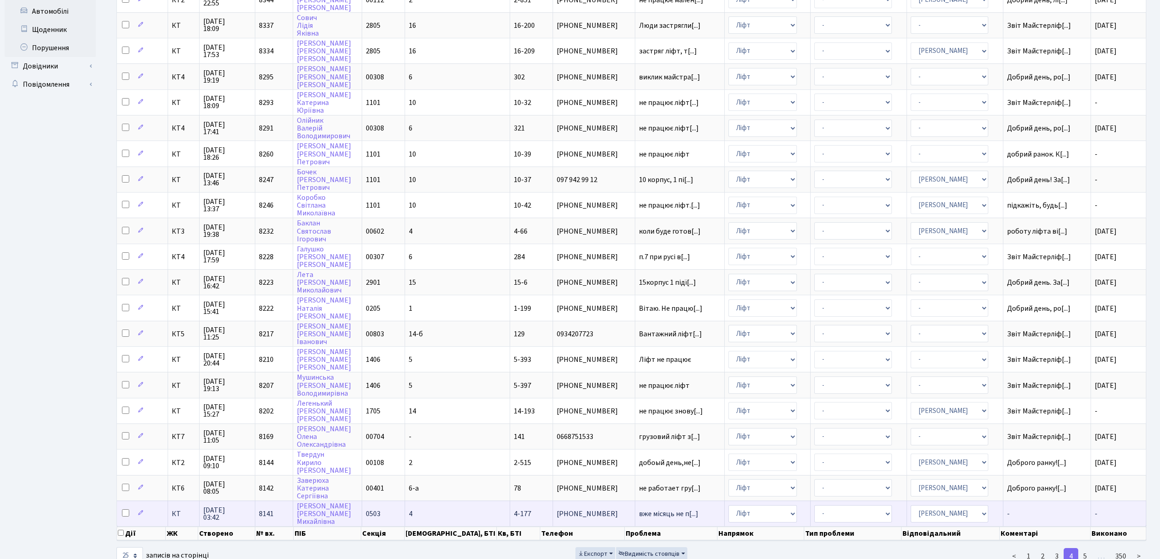
click at [510, 501] on td "4-177" at bounding box center [531, 514] width 43 height 26
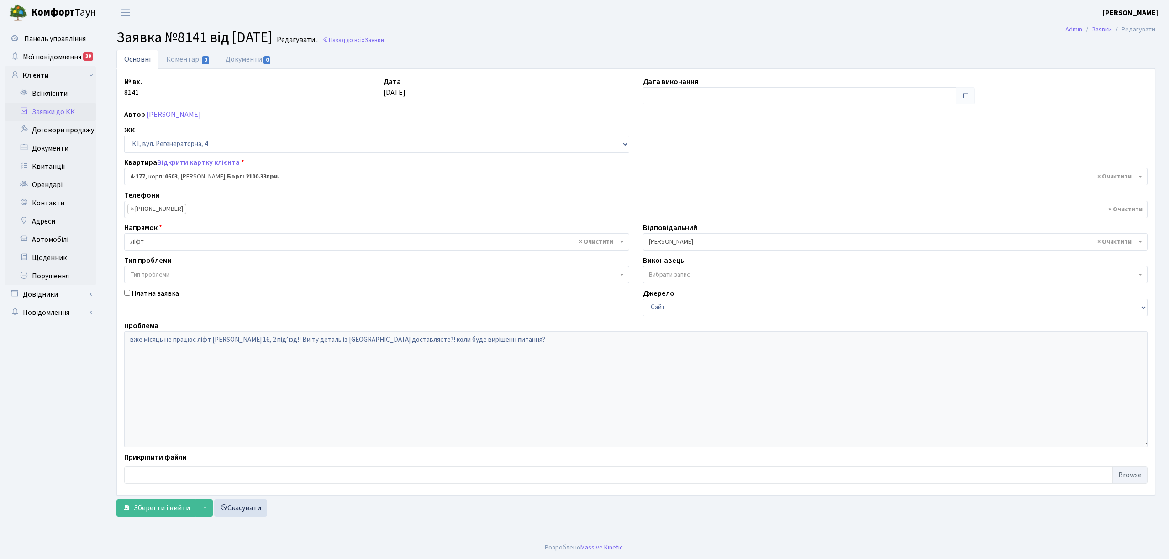
select select "1103"
click at [654, 94] on input "text" at bounding box center [799, 95] width 313 height 17
click at [652, 214] on td "3" at bounding box center [652, 212] width 14 height 14
type input "[DATE]"
click at [176, 58] on link "Коментарі 0" at bounding box center [187, 59] width 59 height 19
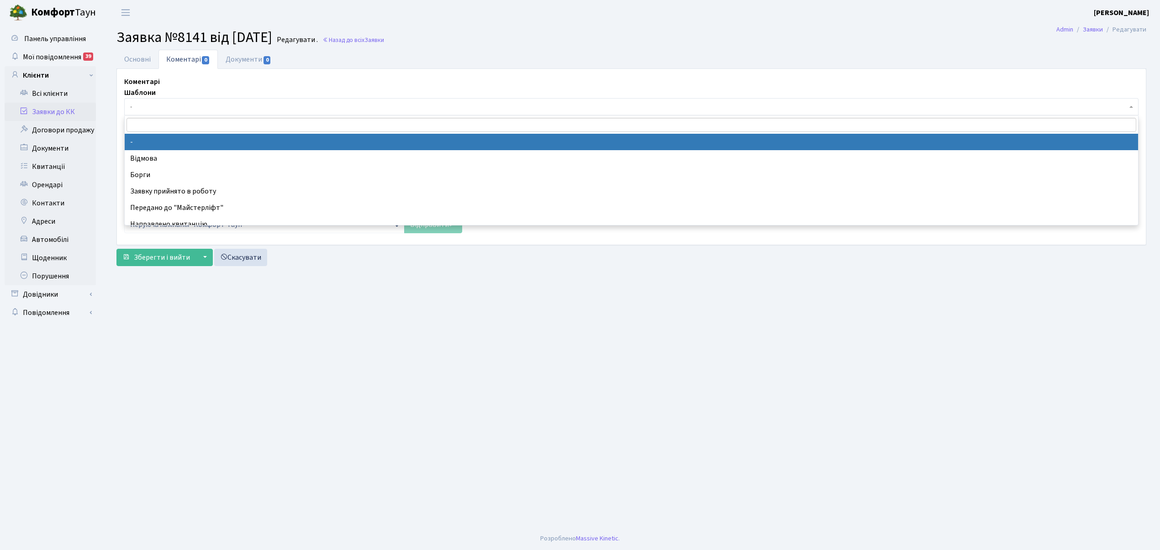
click at [178, 108] on span "-" at bounding box center [628, 106] width 997 height 9
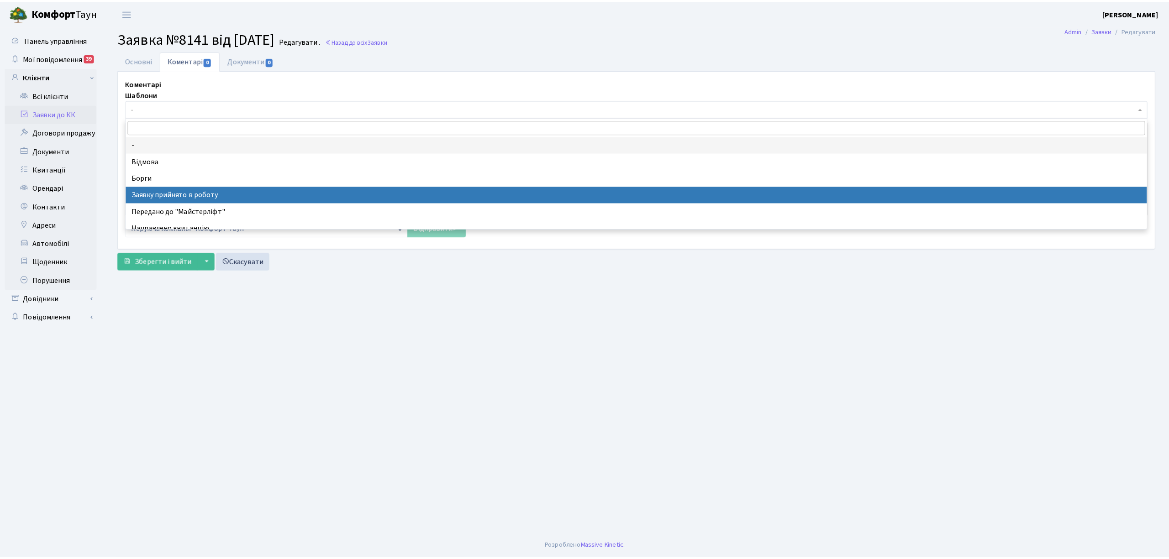
scroll to position [61, 0]
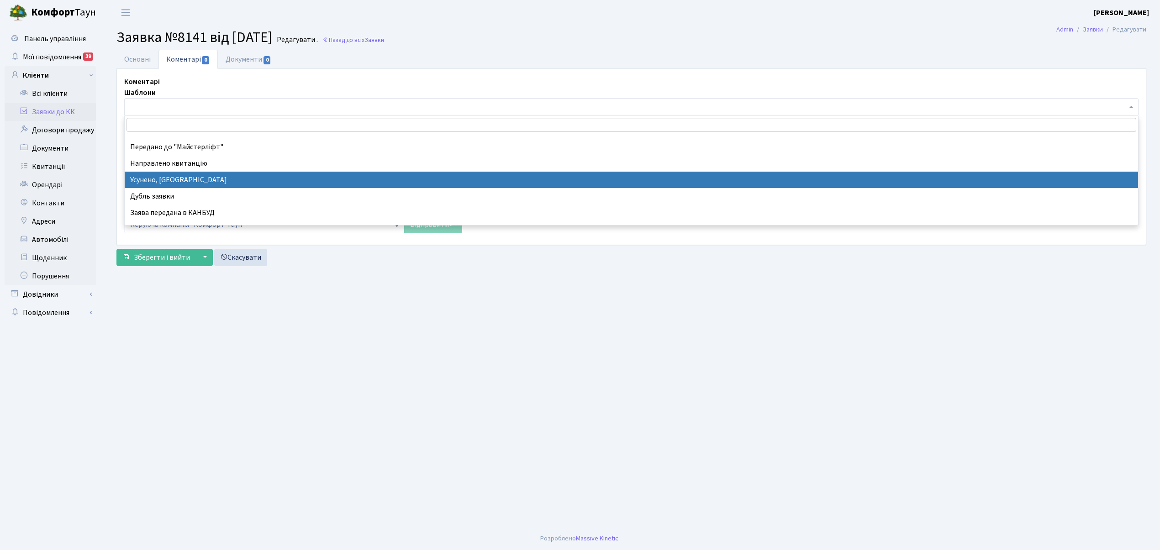
select select "15"
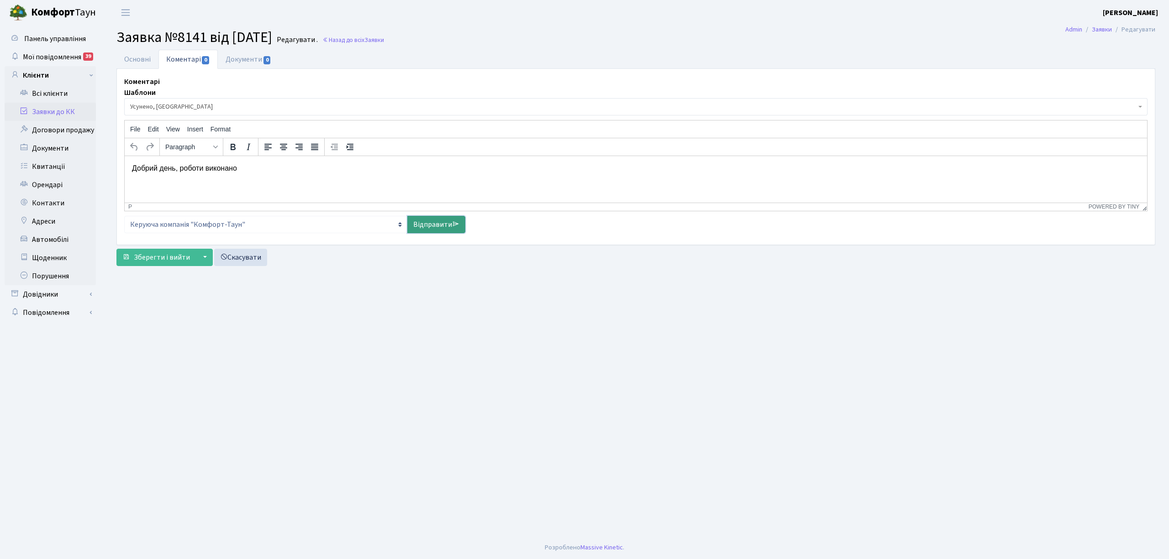
click at [422, 223] on link "Відправити" at bounding box center [436, 224] width 58 height 17
select select
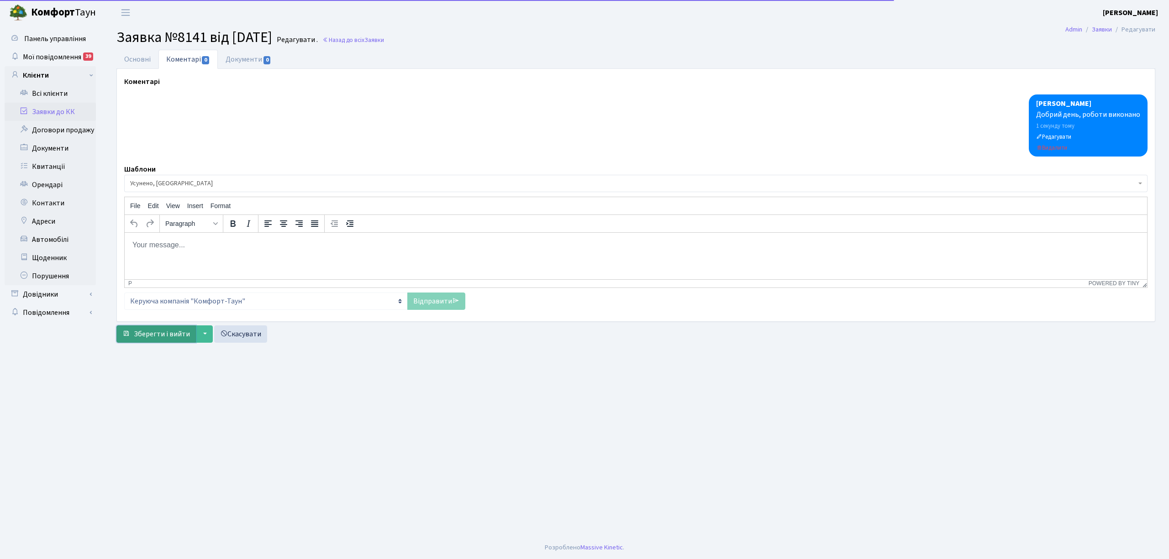
click at [152, 337] on span "Зберегти і вийти" at bounding box center [162, 334] width 56 height 10
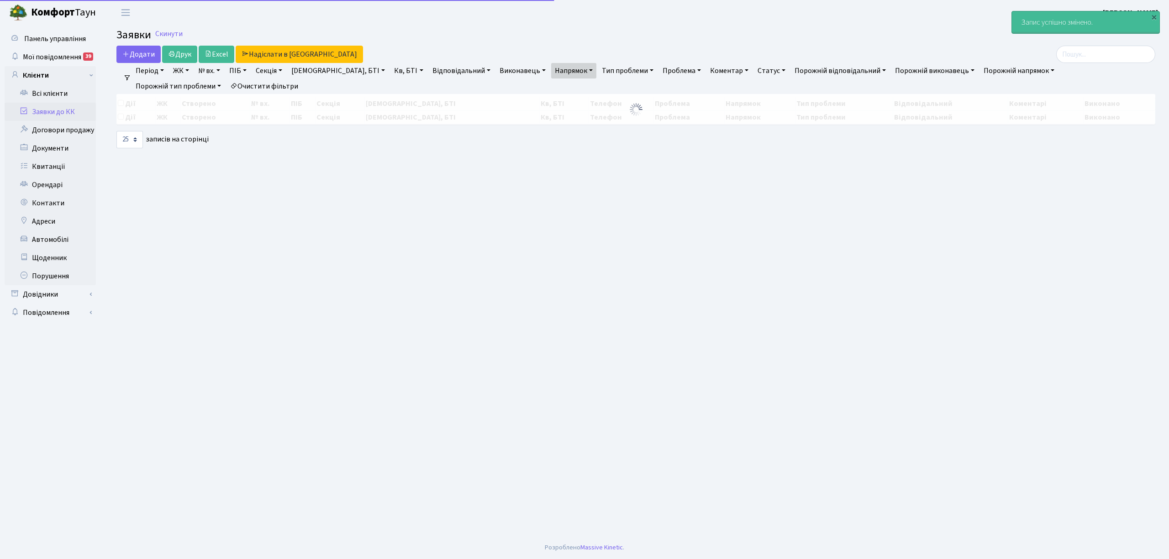
select select "25"
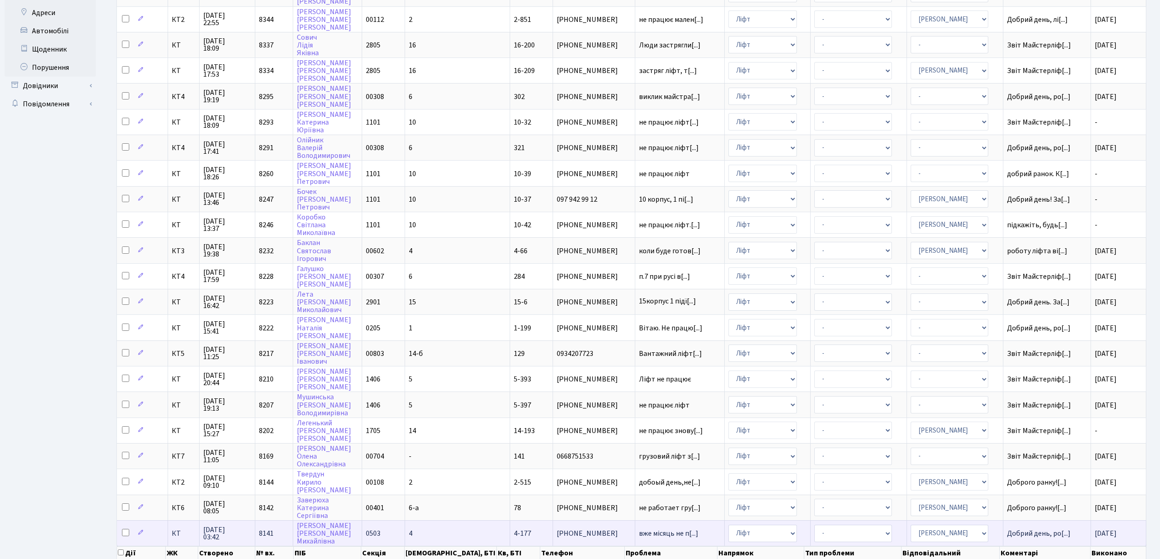
scroll to position [228, 0]
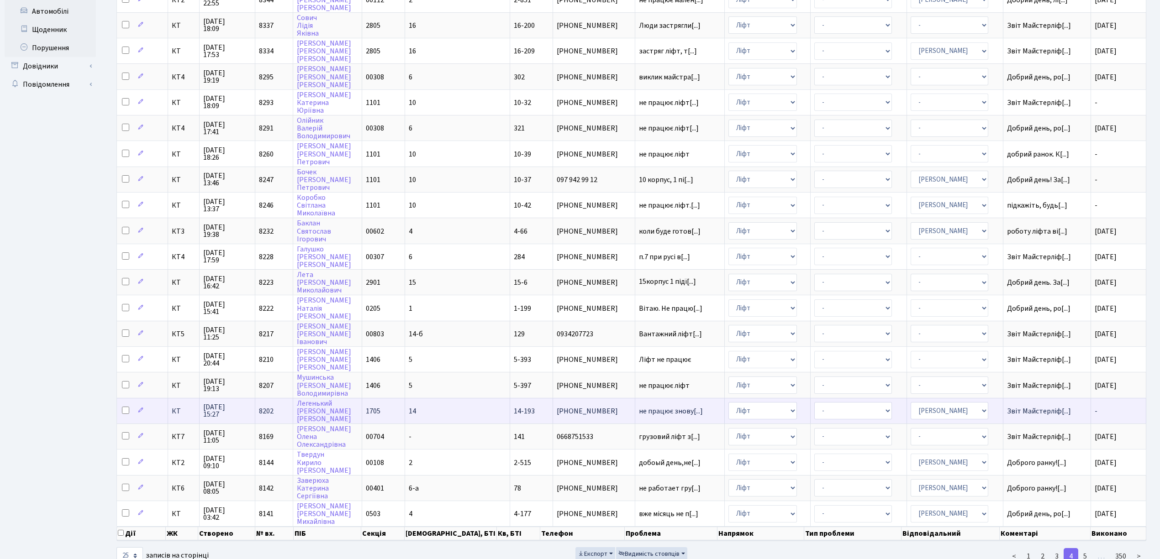
click at [510, 398] on td "14-193" at bounding box center [531, 411] width 43 height 26
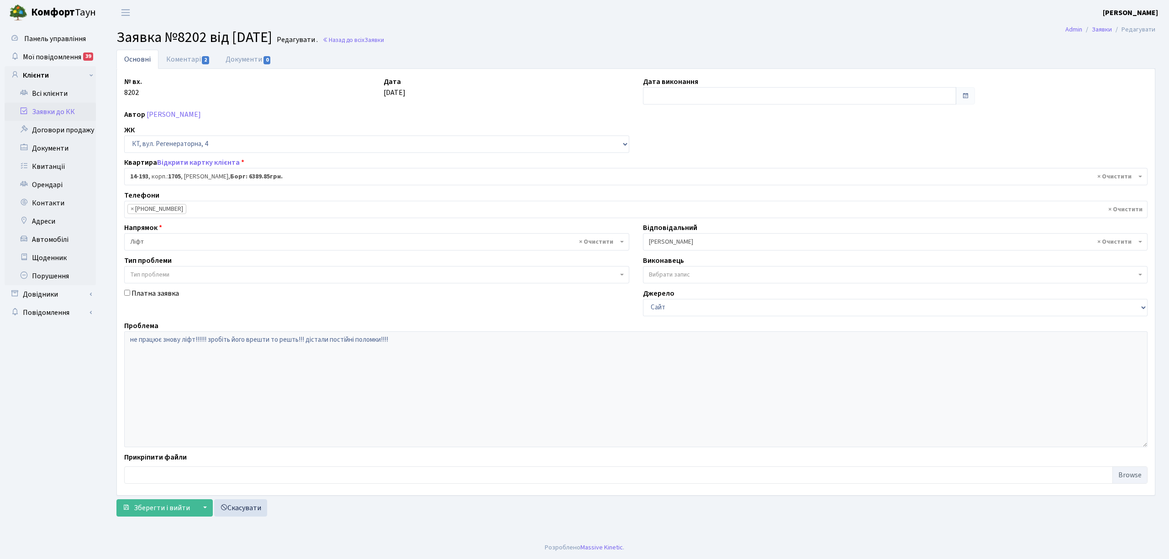
select select "7570"
click at [172, 58] on link "Коментарі 2" at bounding box center [187, 59] width 59 height 19
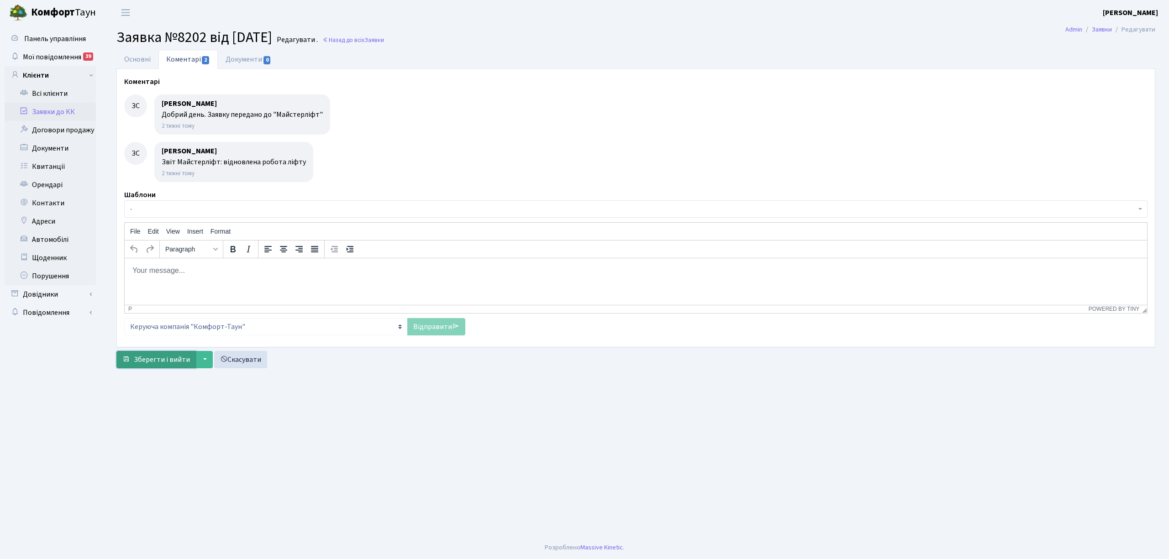
click at [165, 362] on span "Зберегти і вийти" at bounding box center [162, 360] width 56 height 10
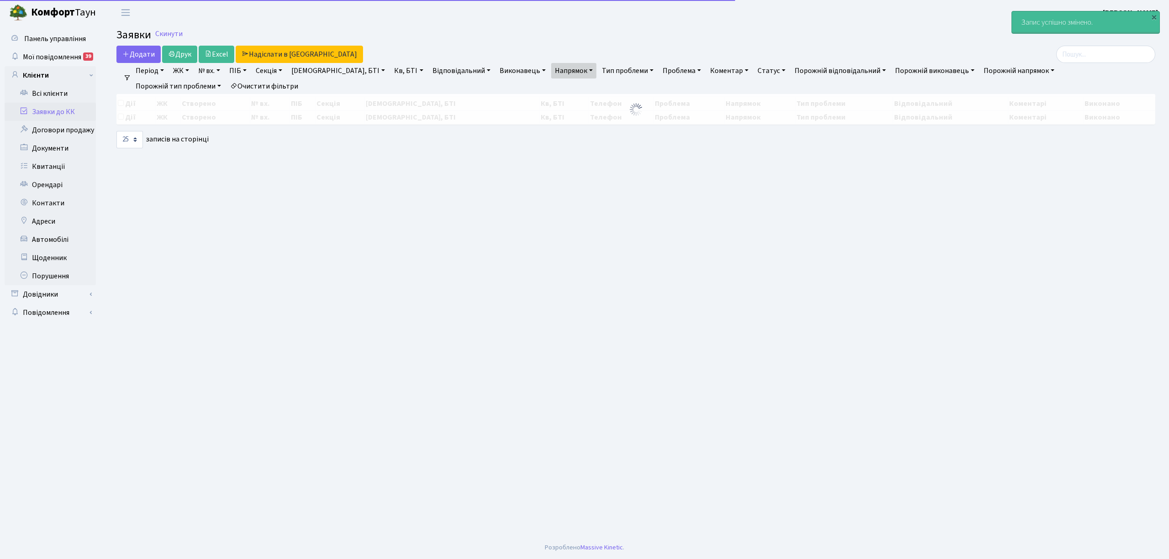
select select "25"
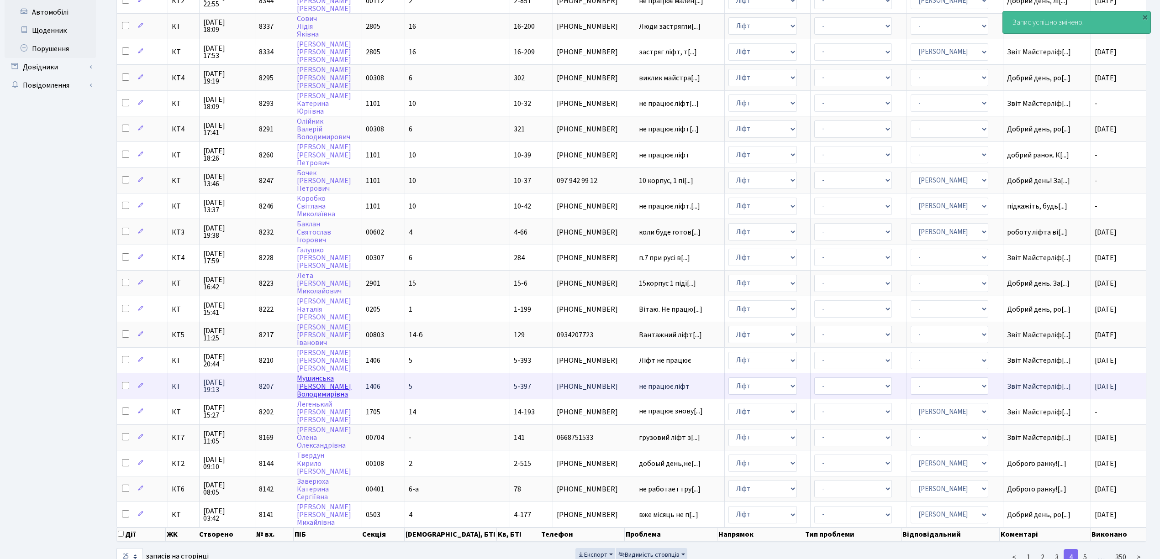
scroll to position [228, 0]
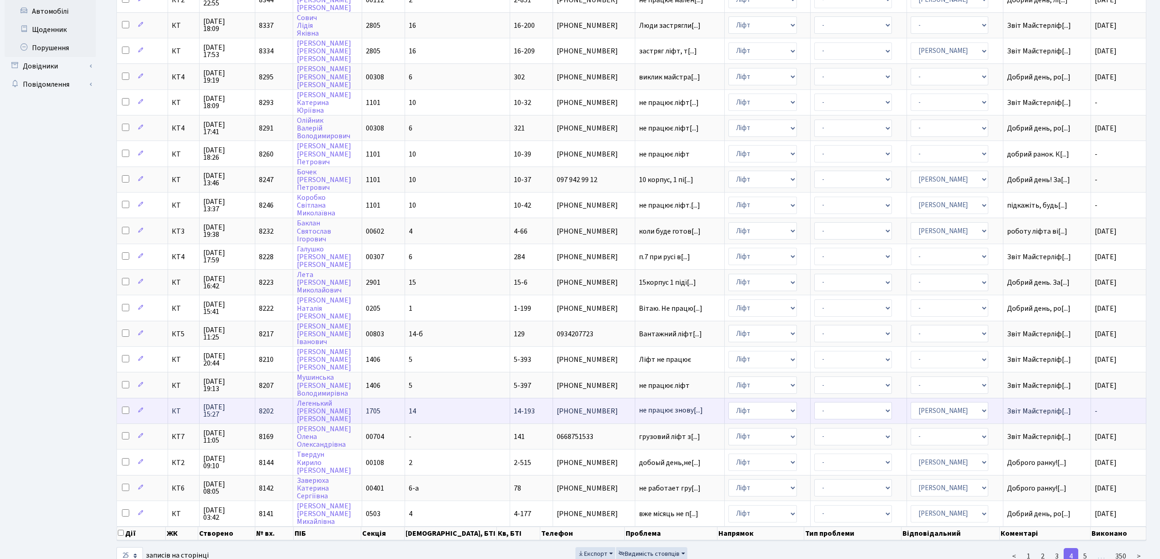
click at [983, 398] on td "- Адміністратор ЖК ДП Адміністратор ЖК КТ Адміністратор ЖК СП [PERSON_NAME] [PE…" at bounding box center [955, 411] width 96 height 26
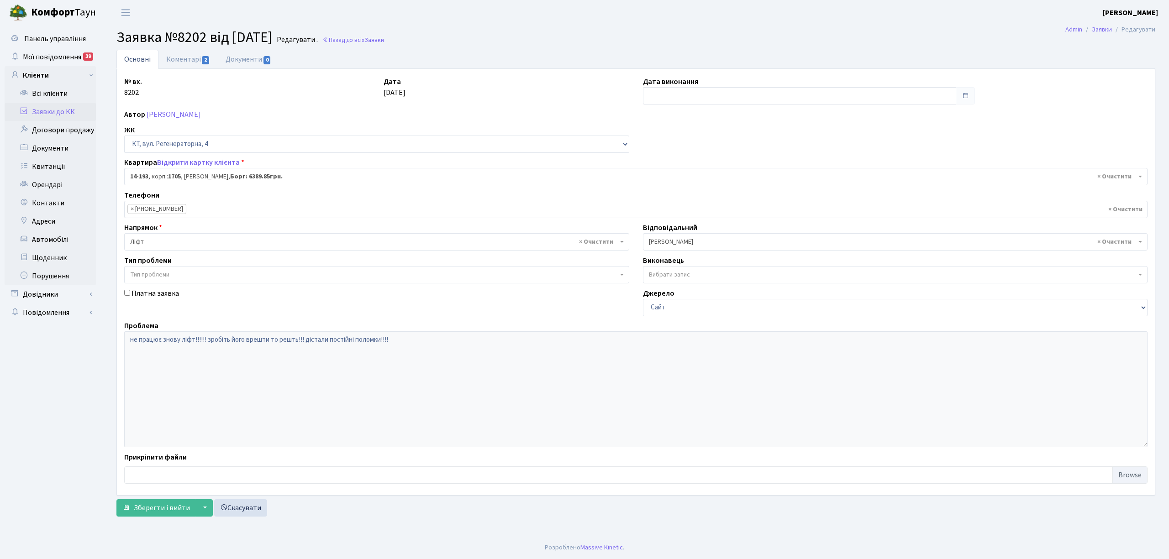
select select "7570"
click at [682, 99] on input "text" at bounding box center [799, 95] width 313 height 17
click at [653, 116] on th "«" at bounding box center [652, 116] width 14 height 14
click at [718, 182] on td "20" at bounding box center [721, 184] width 14 height 14
type input "[DATE]"
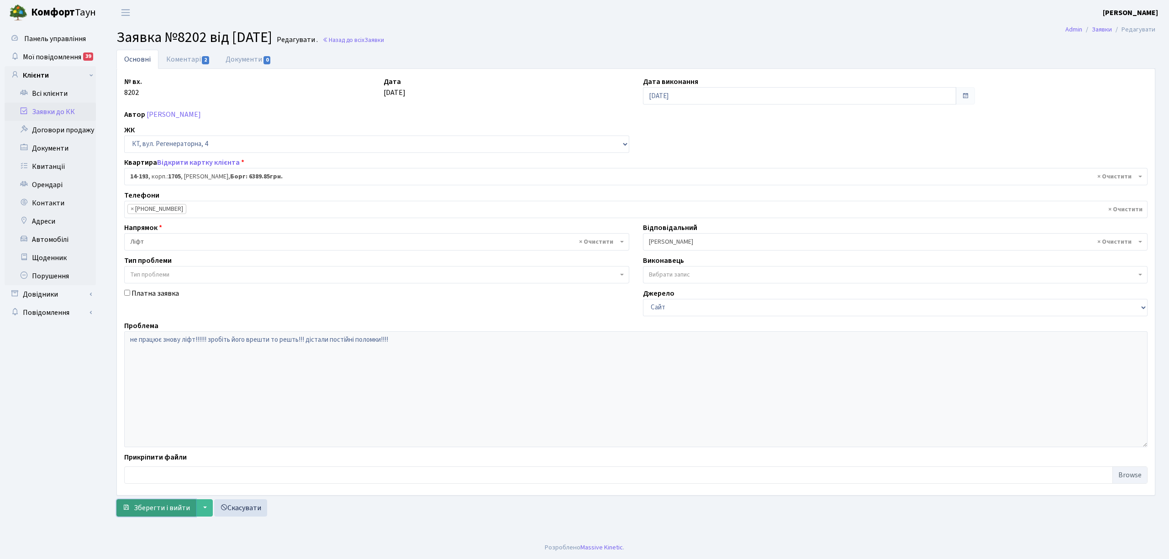
click at [168, 508] on span "Зберегти і вийти" at bounding box center [162, 508] width 56 height 10
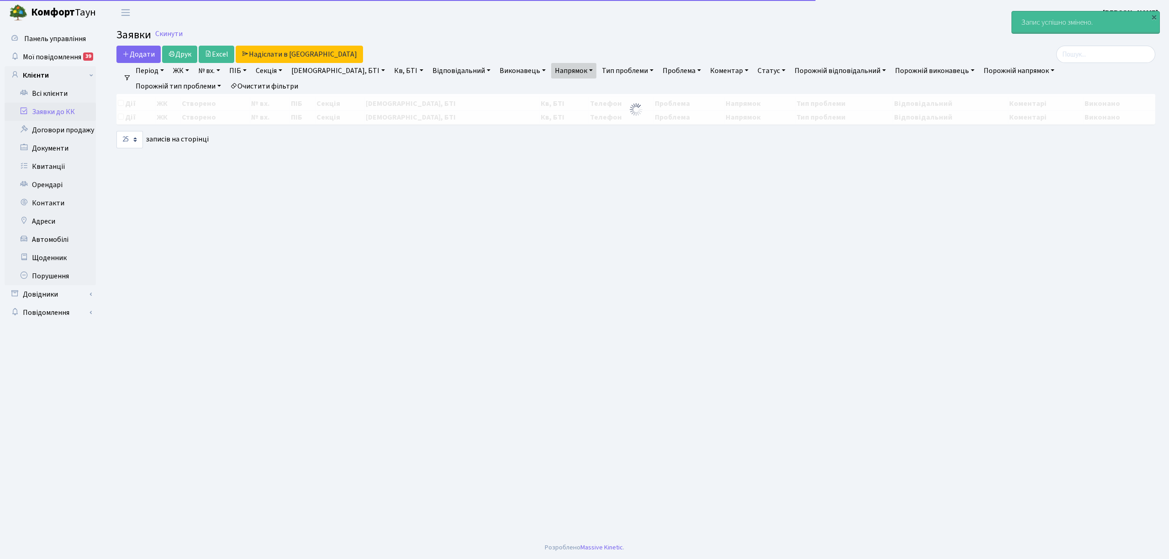
select select "25"
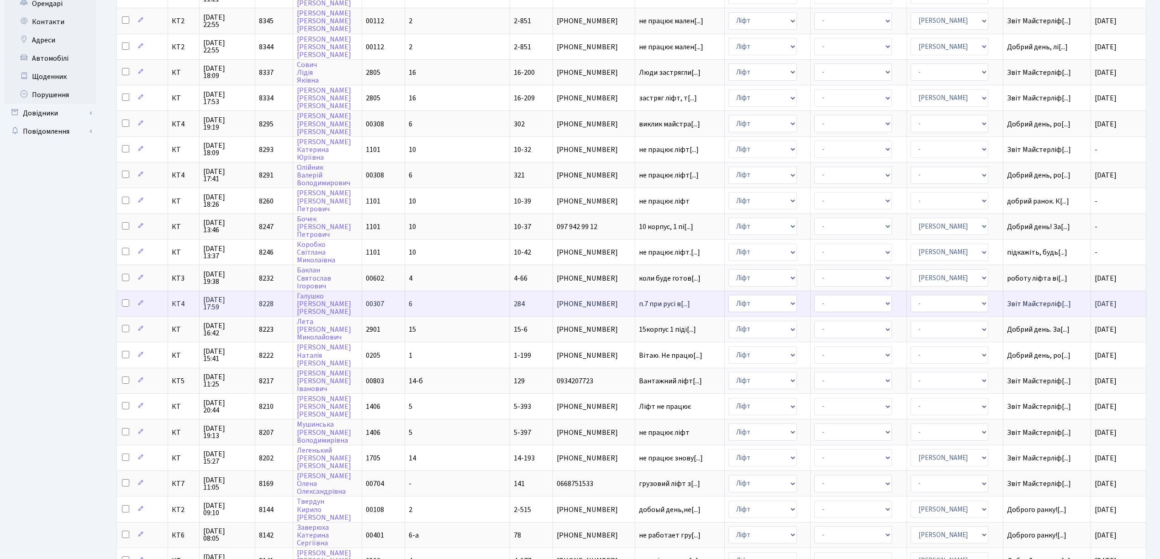
scroll to position [183, 0]
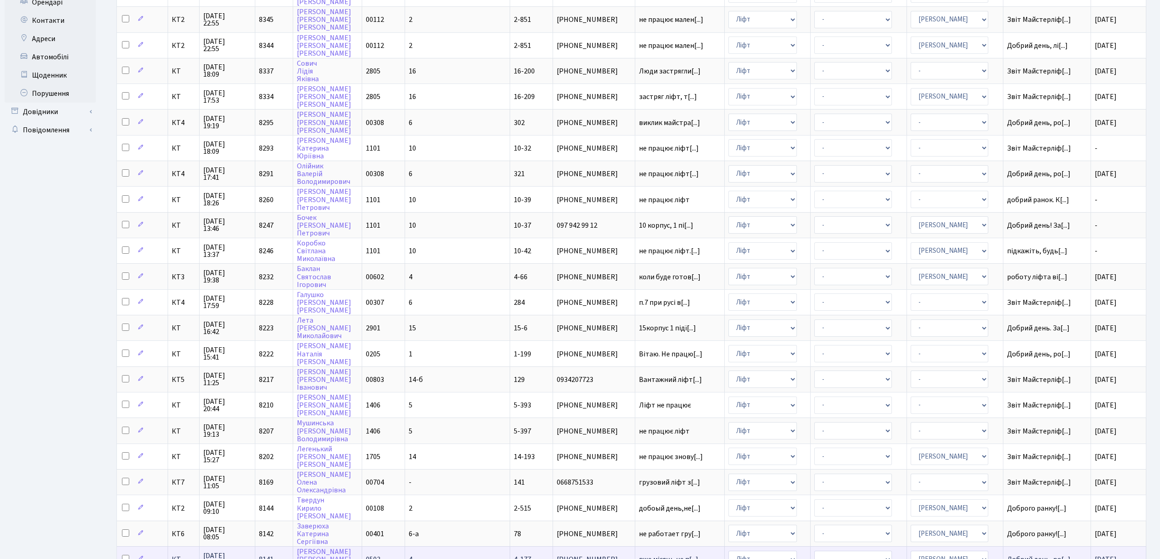
click at [1104, 547] on td "03.11.2025" at bounding box center [1118, 560] width 55 height 26
click at [984, 547] on td "- Адміністратор ЖК ДП Адміністратор ЖК КТ Адміністратор ЖК СП Вижул В. В. Горді…" at bounding box center [955, 560] width 96 height 26
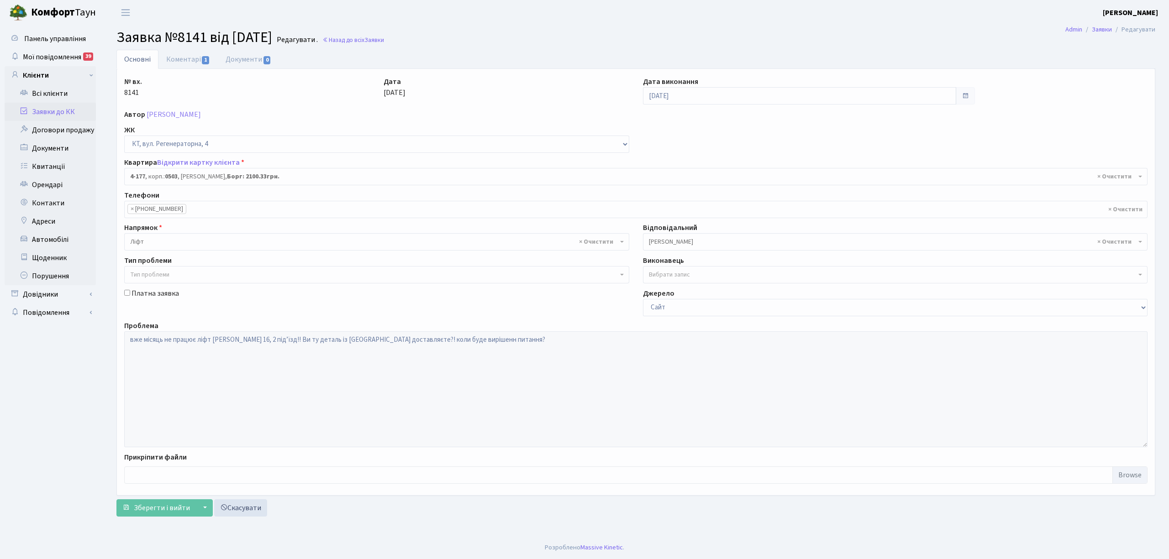
select select "1103"
click at [689, 101] on input "03.11.2025" at bounding box center [799, 95] width 313 height 17
click at [683, 97] on input "03.11.2025" at bounding box center [799, 95] width 313 height 17
click at [691, 240] on th "Очистити" at bounding box center [693, 239] width 96 height 14
click at [662, 98] on input "text" at bounding box center [799, 95] width 313 height 17
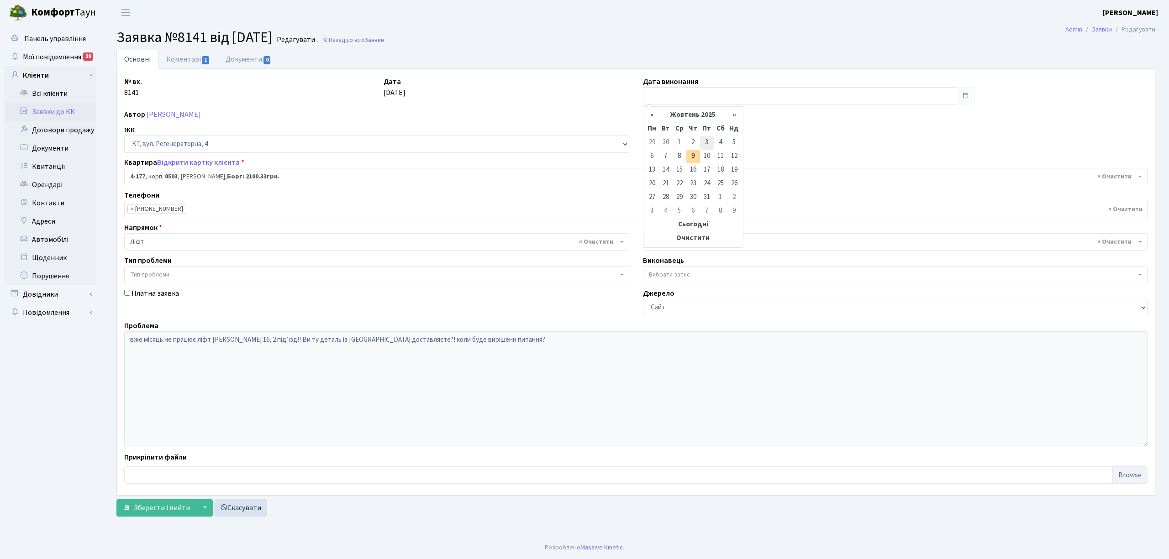
click at [705, 142] on td "3" at bounding box center [707, 143] width 14 height 14
type input "03.10.2025"
click at [159, 507] on span "Зберегти і вийти" at bounding box center [162, 508] width 56 height 10
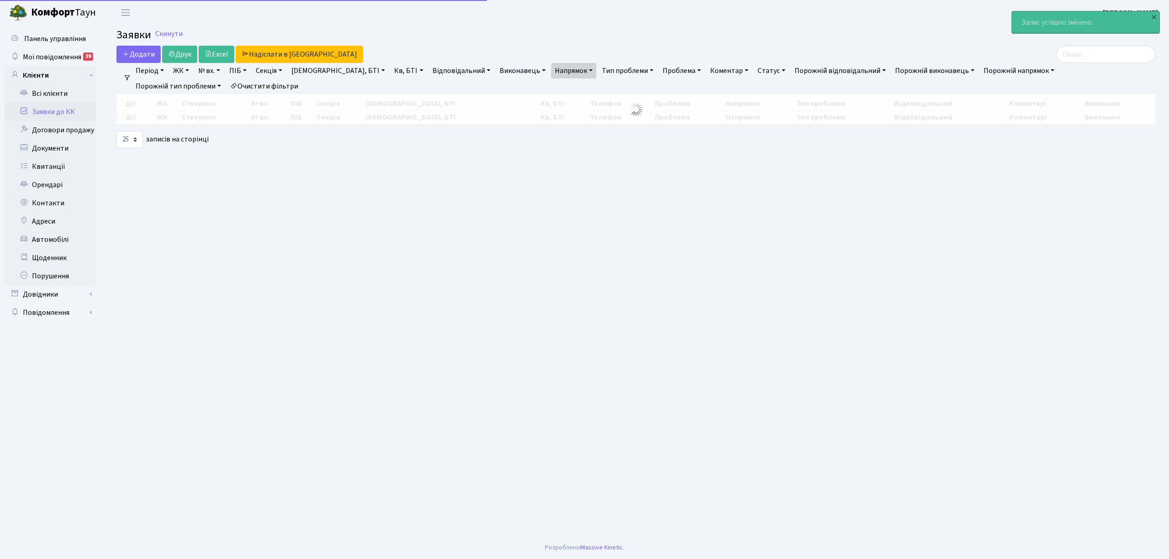
select select "25"
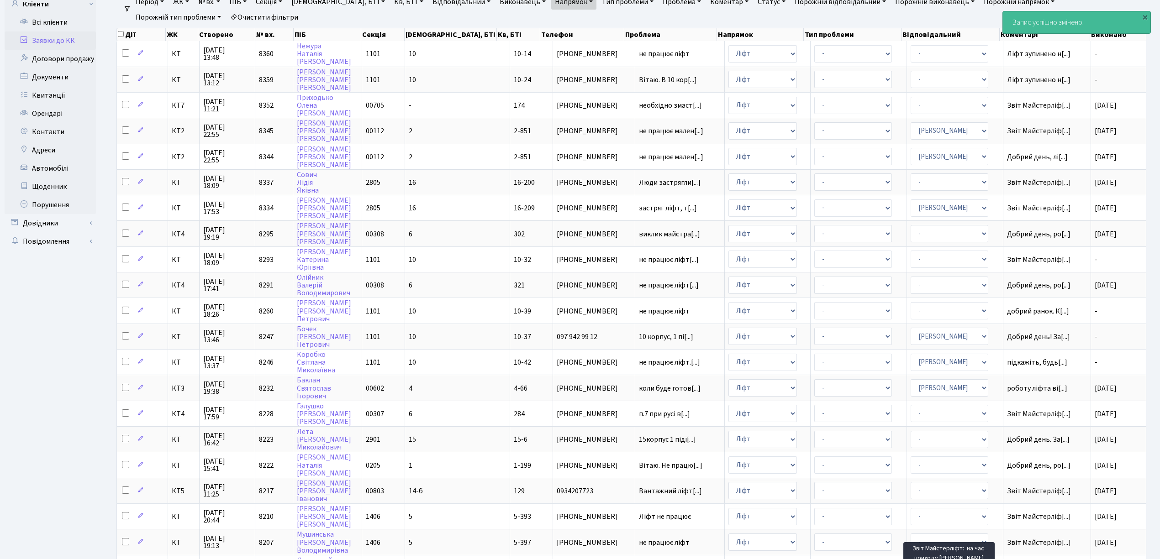
scroll to position [228, 0]
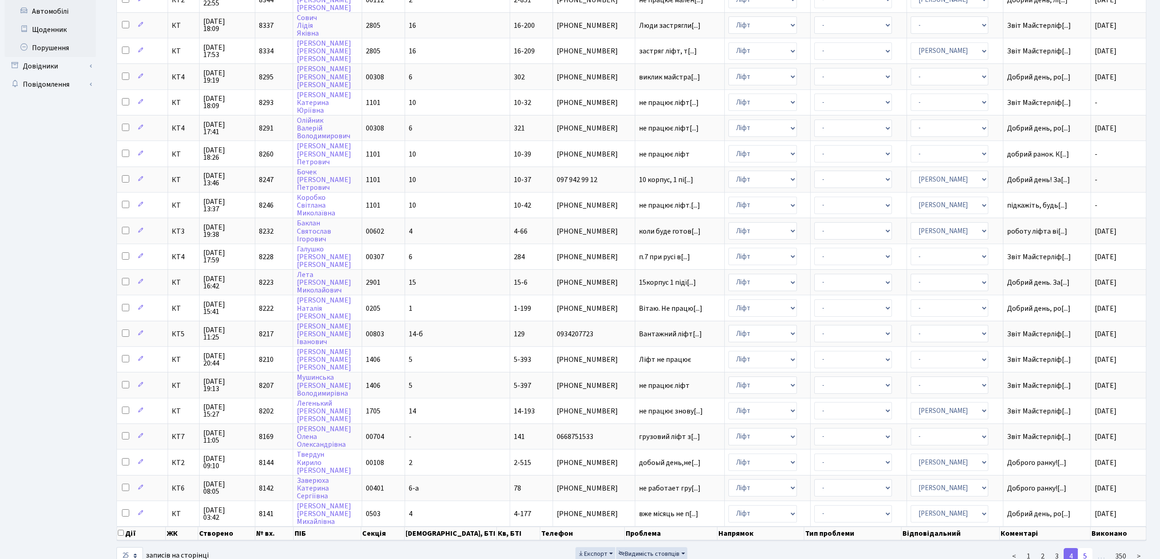
click at [1087, 548] on link "5" at bounding box center [1085, 556] width 15 height 16
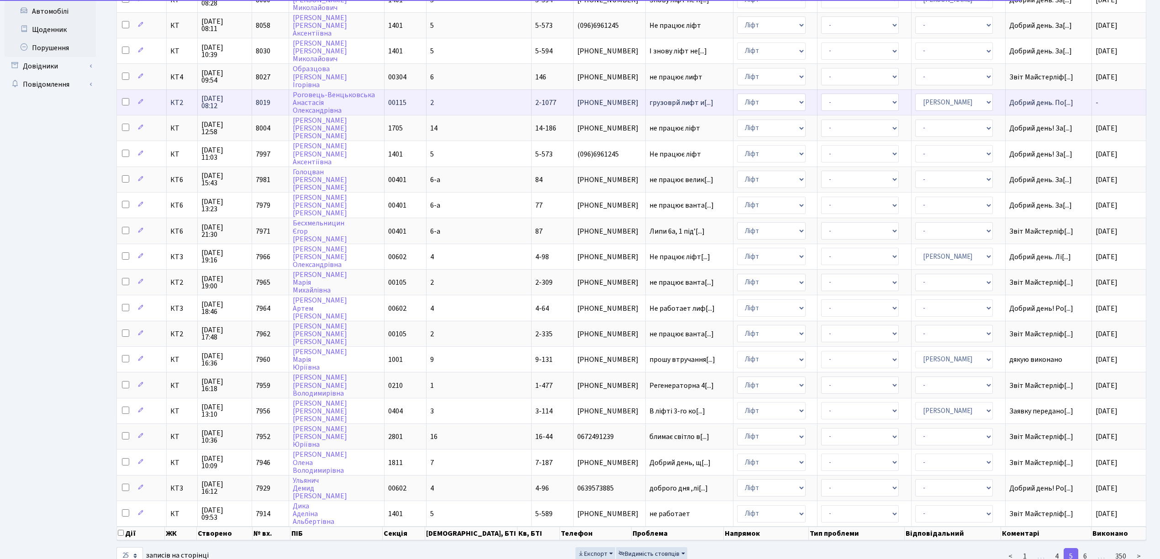
click at [474, 93] on td "2" at bounding box center [479, 103] width 105 height 26
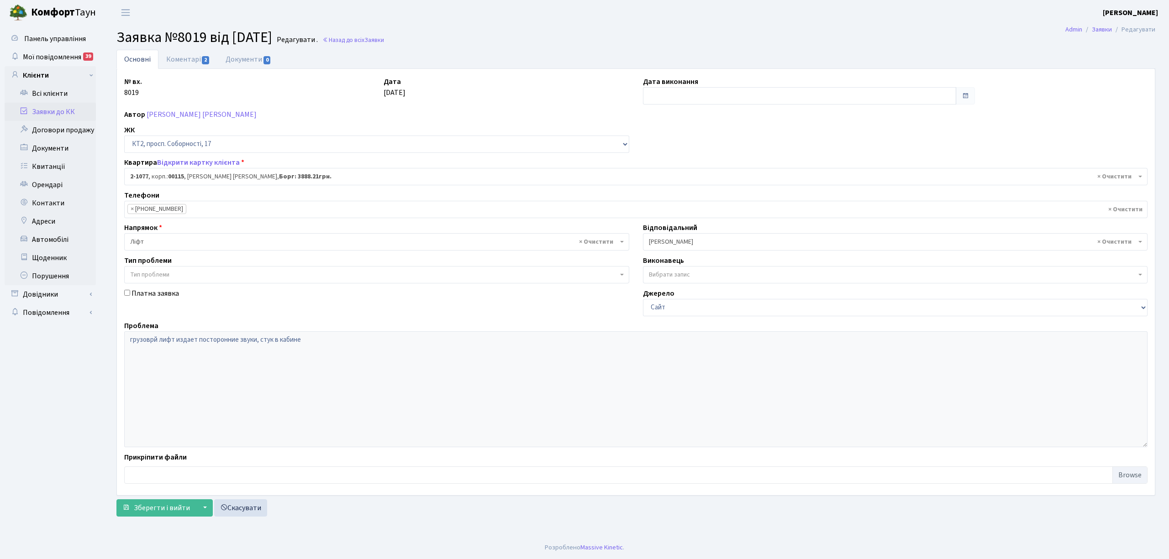
select select "12688"
click at [186, 59] on link "Коментарі 2" at bounding box center [187, 59] width 59 height 19
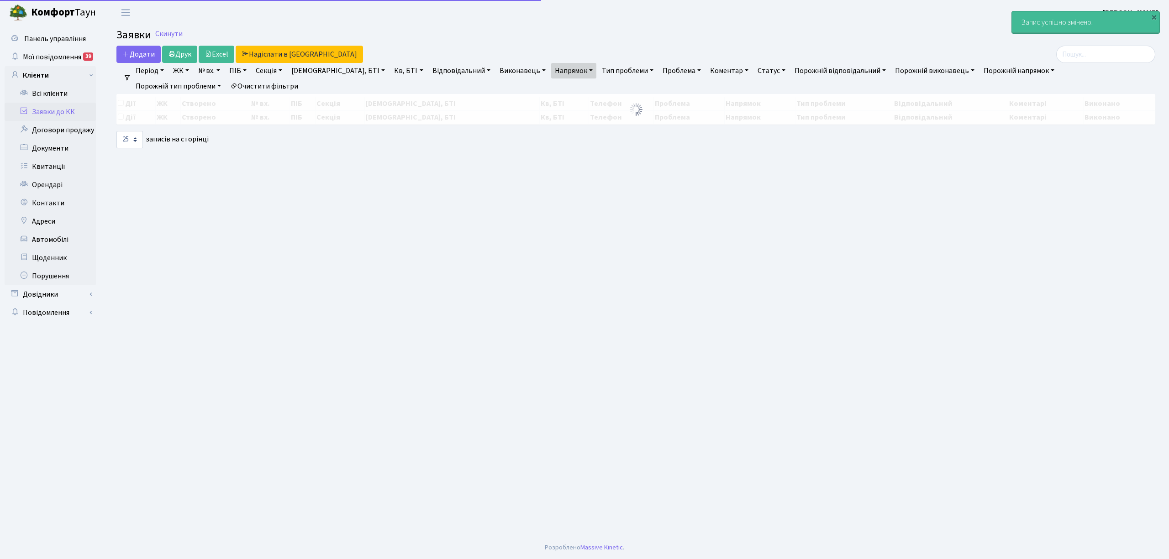
select select "25"
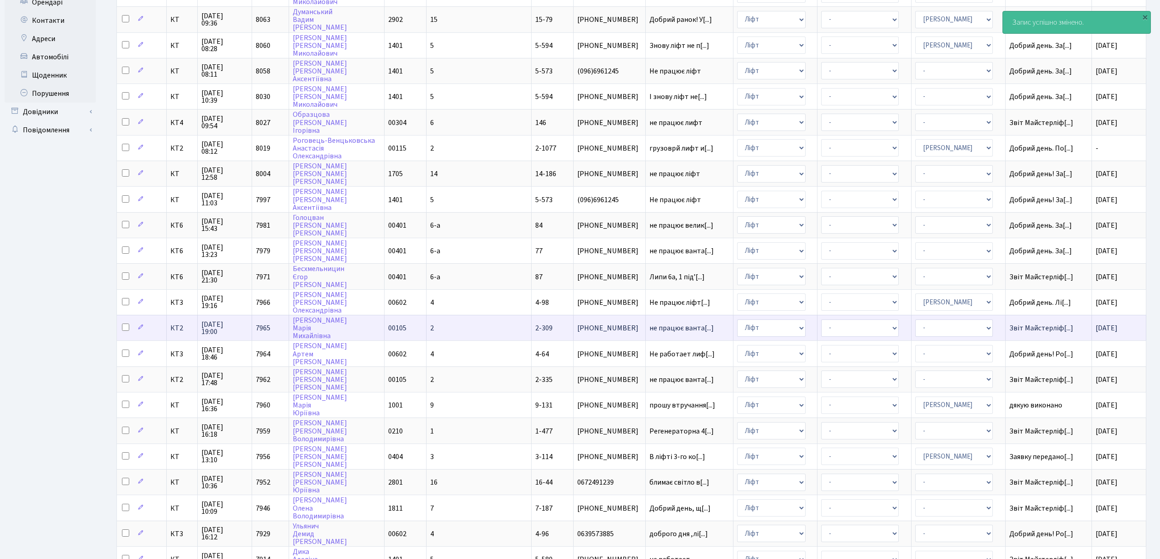
scroll to position [228, 0]
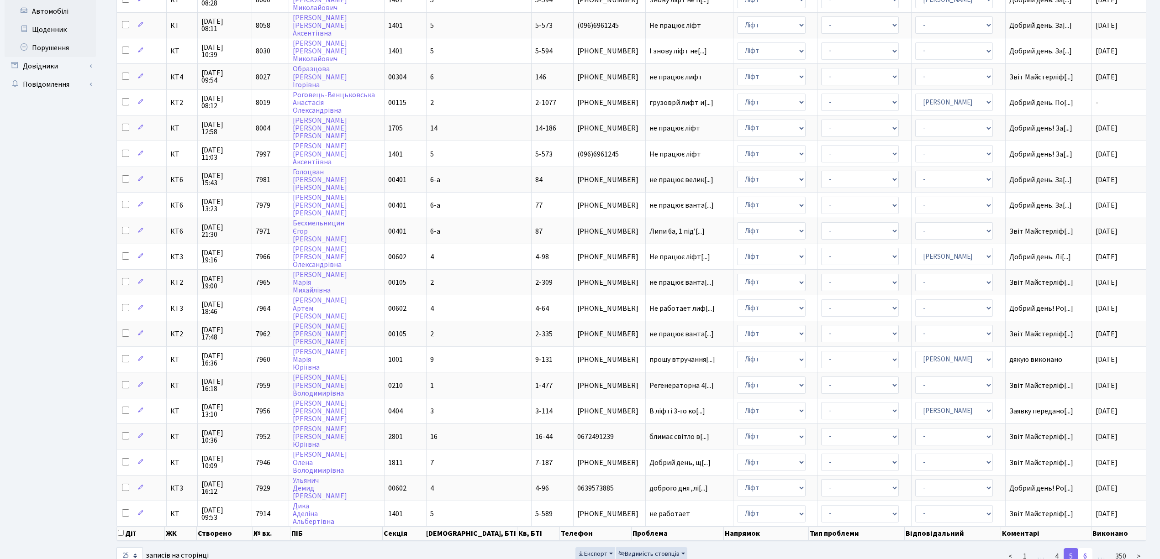
click at [1084, 548] on link "6" at bounding box center [1085, 556] width 15 height 16
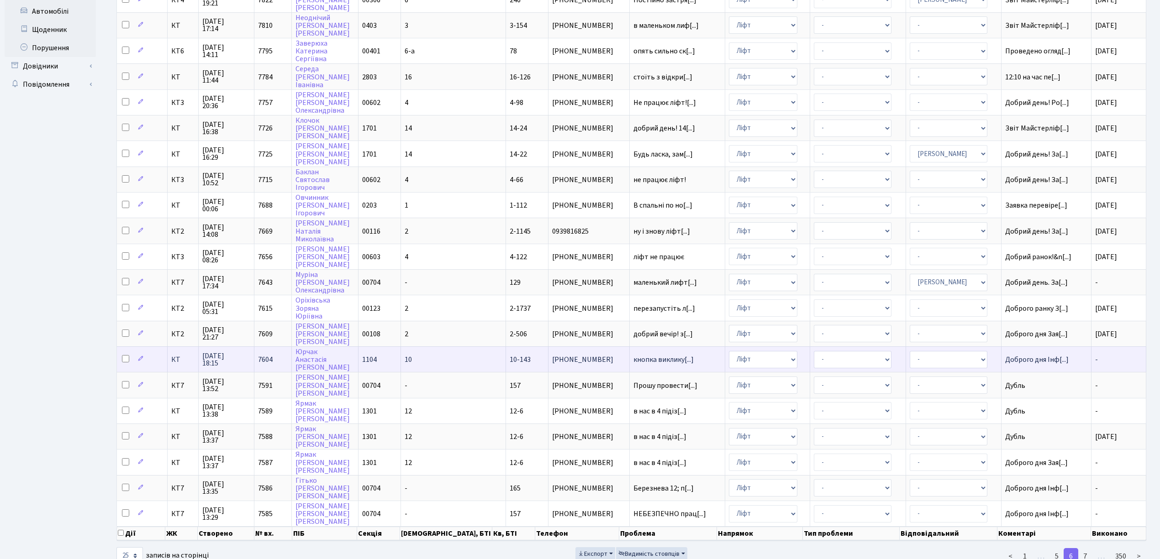
click at [779, 347] on td "- Адміністрація Домофон, СКД Ліфт Майстри Сантехніка Економічний відділ Електри…" at bounding box center [767, 360] width 85 height 26
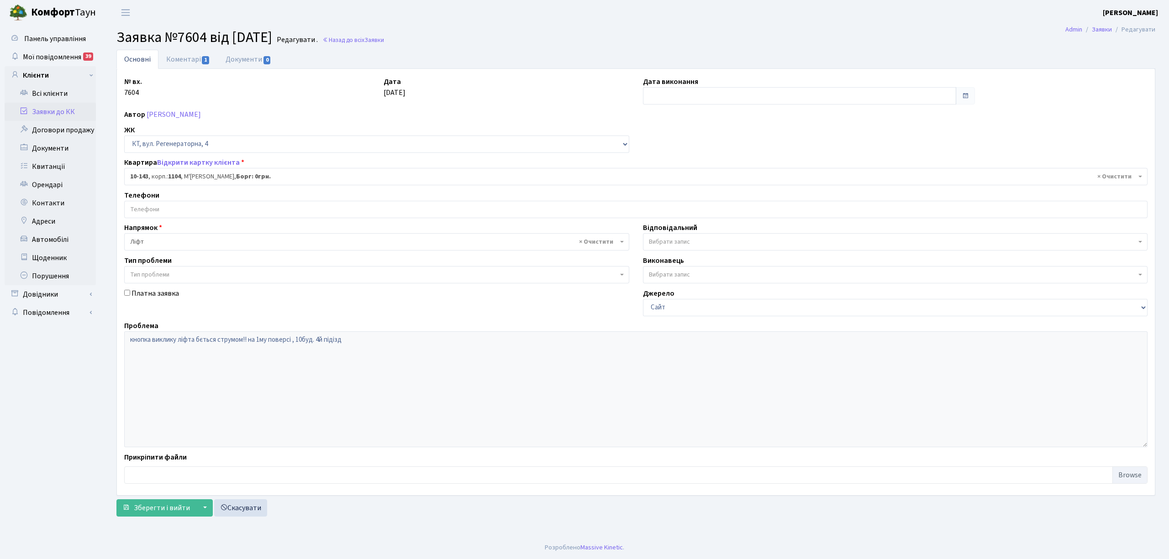
select select "6712"
click at [653, 102] on input "text" at bounding box center [799, 95] width 313 height 17
click at [691, 183] on td "23" at bounding box center [693, 184] width 14 height 14
type input "23.10.2025"
click at [173, 59] on link "Коментарі 1" at bounding box center [187, 59] width 59 height 19
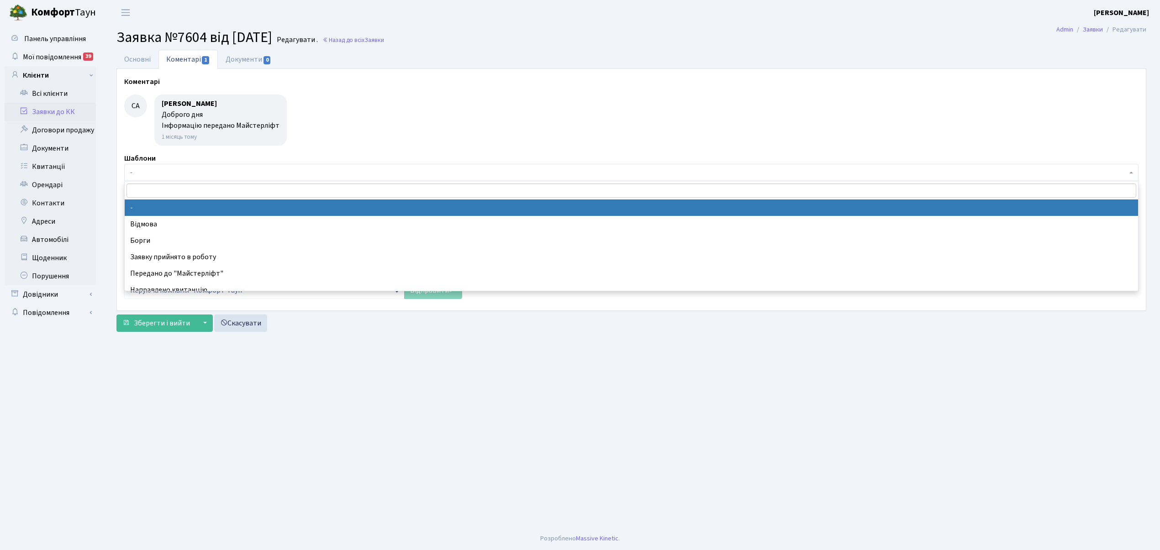
click at [148, 177] on span "-" at bounding box center [628, 172] width 997 height 9
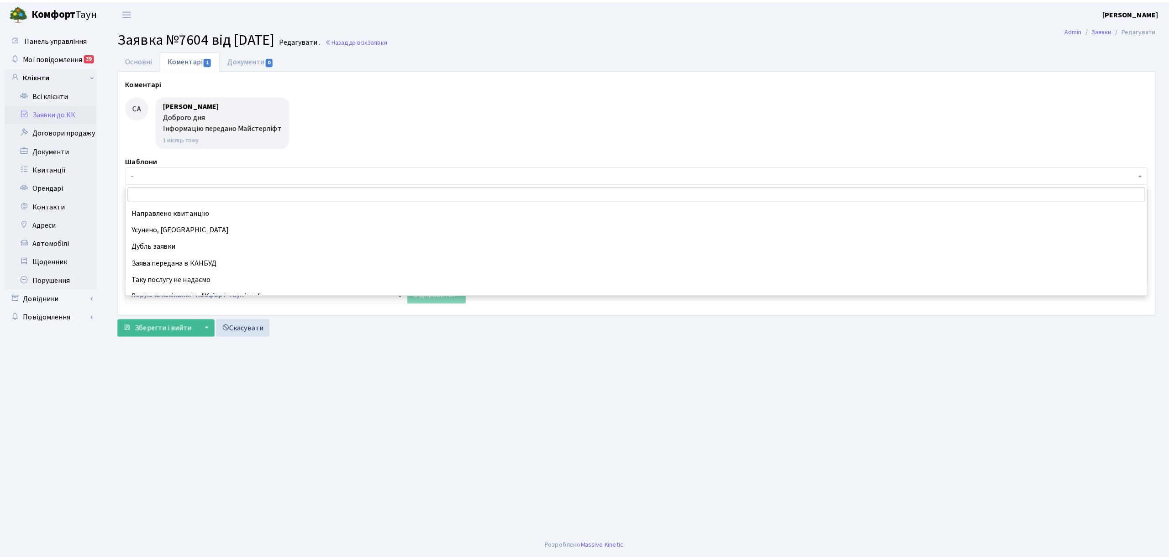
scroll to position [81, 0]
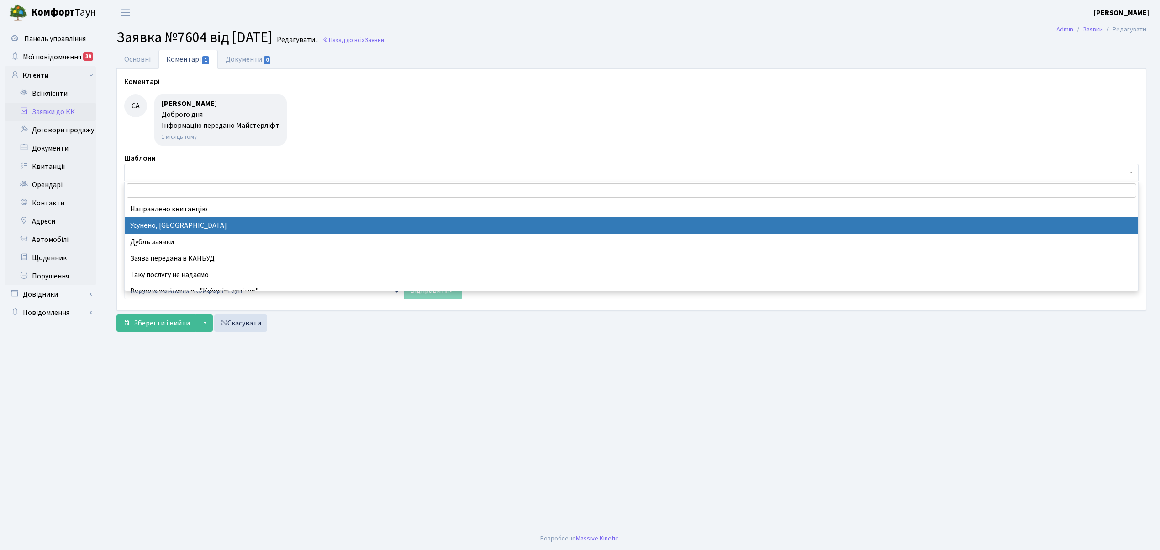
select select "15"
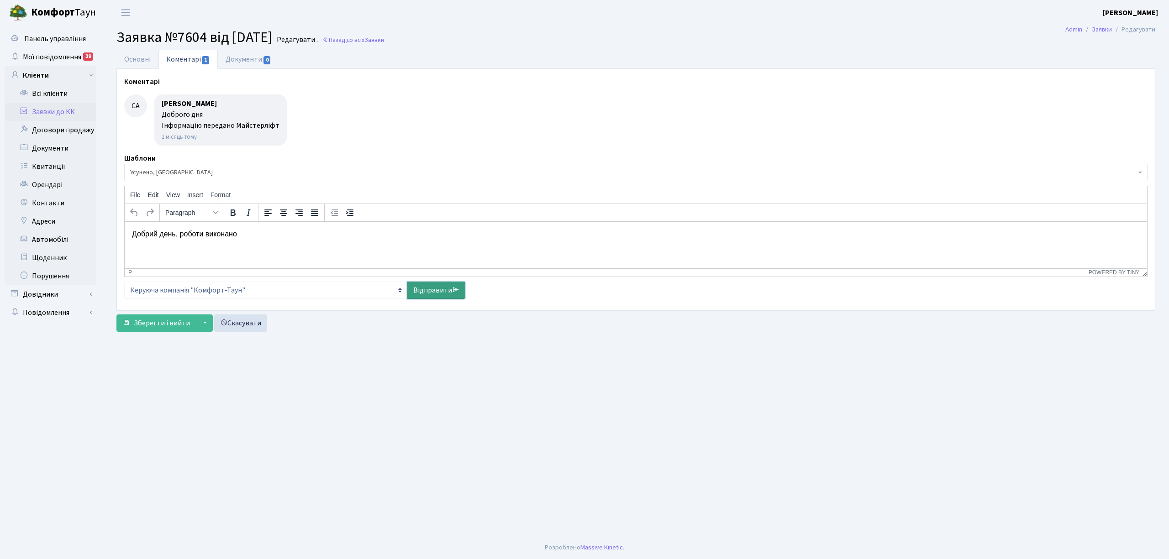
click at [427, 291] on link "Відправити" at bounding box center [436, 290] width 58 height 17
select select
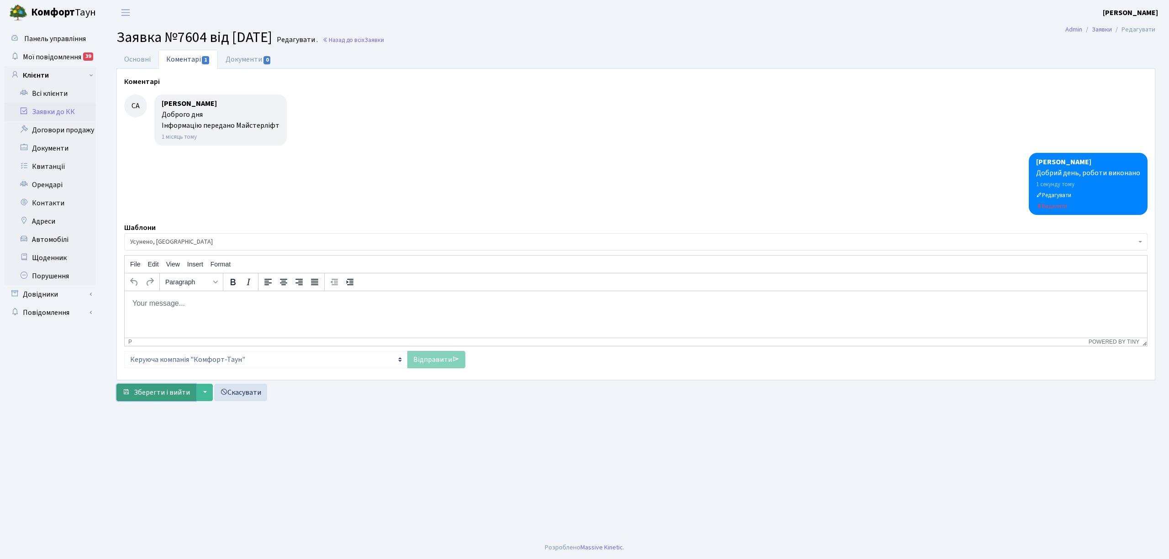
click at [146, 390] on span "Зберегти і вийти" at bounding box center [162, 393] width 56 height 10
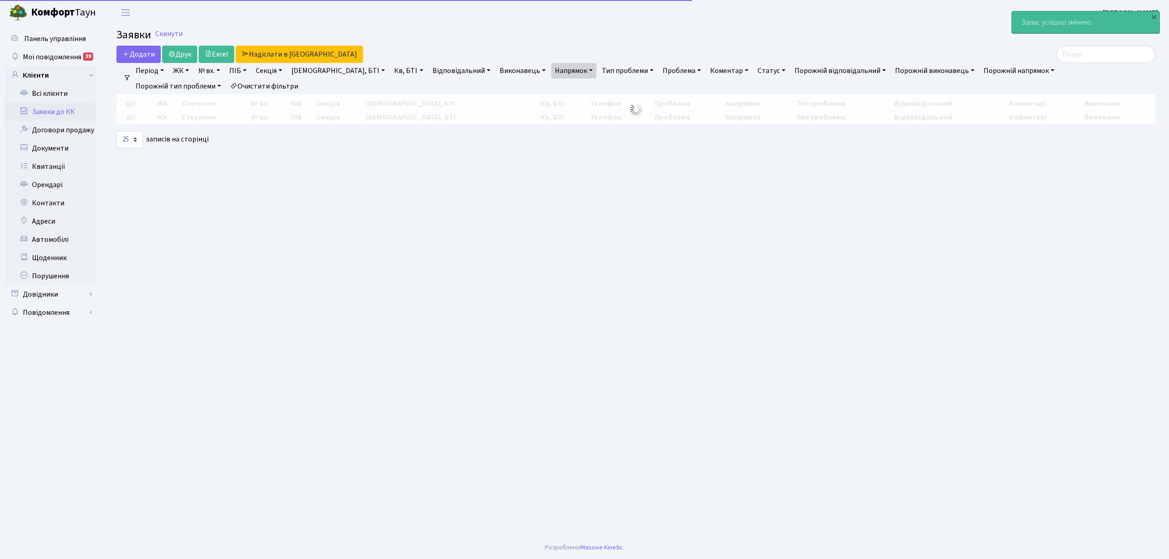
select select "25"
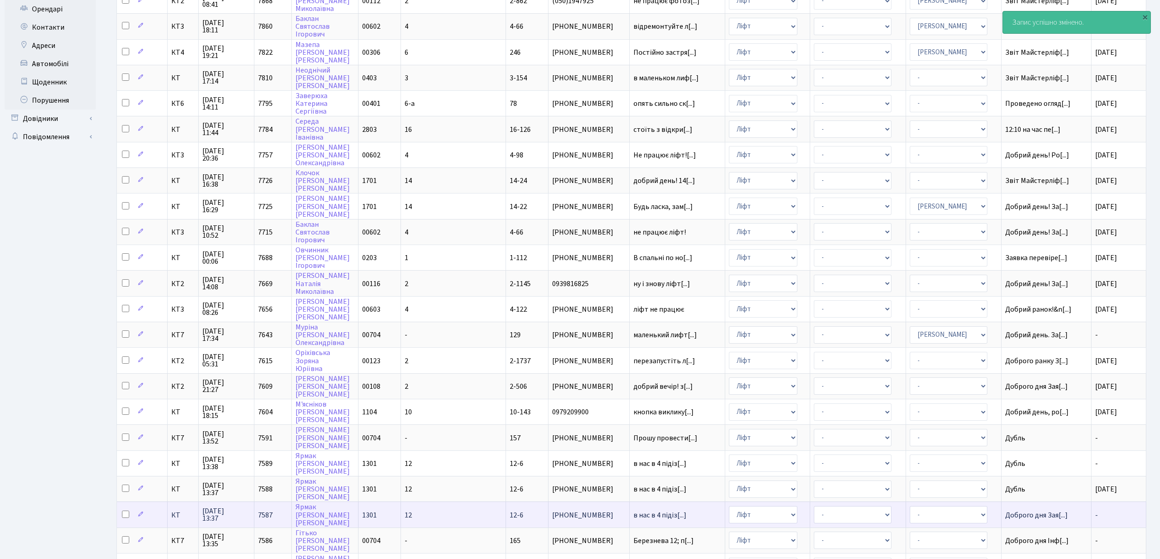
scroll to position [183, 0]
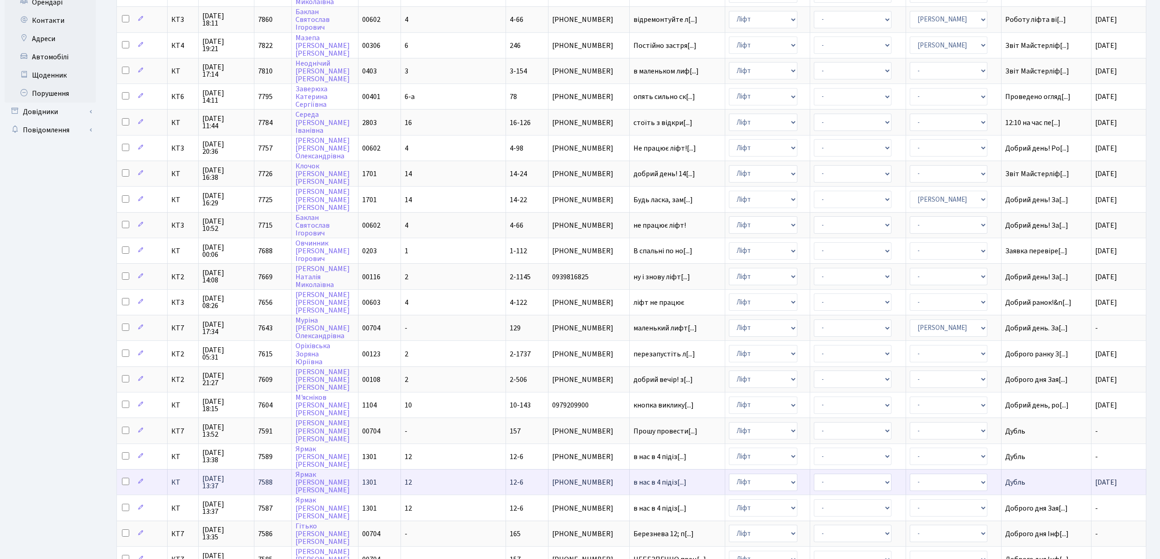
click at [506, 469] on td "12-6" at bounding box center [527, 482] width 42 height 26
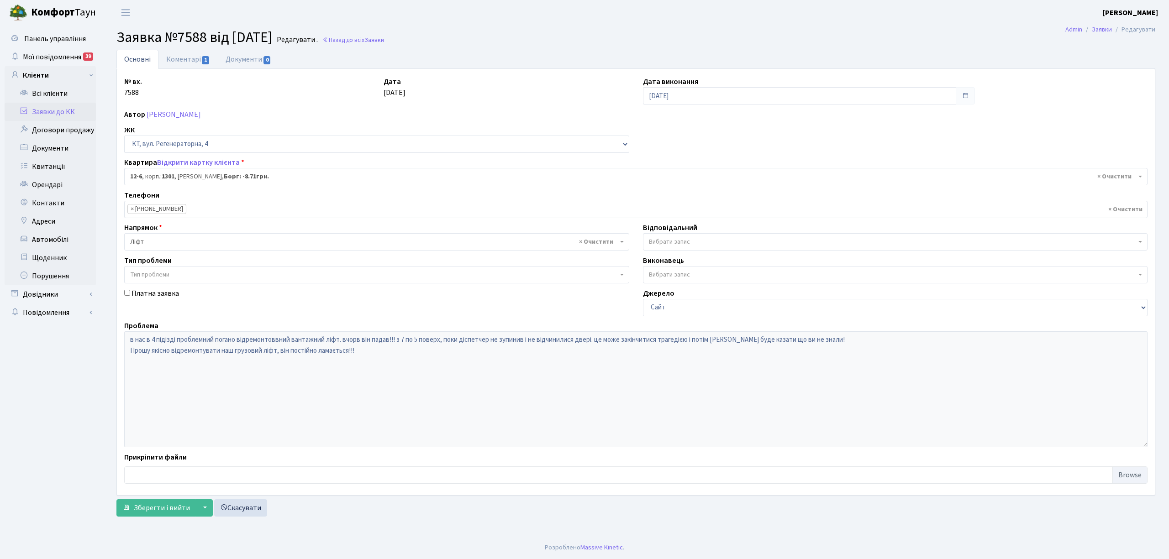
select select "7113"
click at [176, 61] on link "Коментарі 1" at bounding box center [187, 59] width 59 height 19
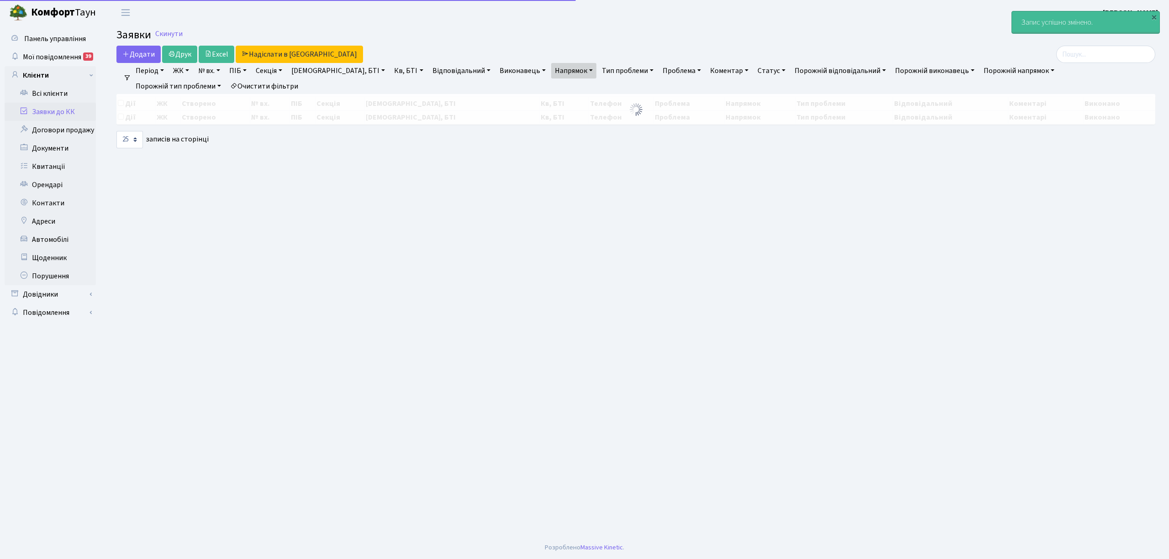
select select "25"
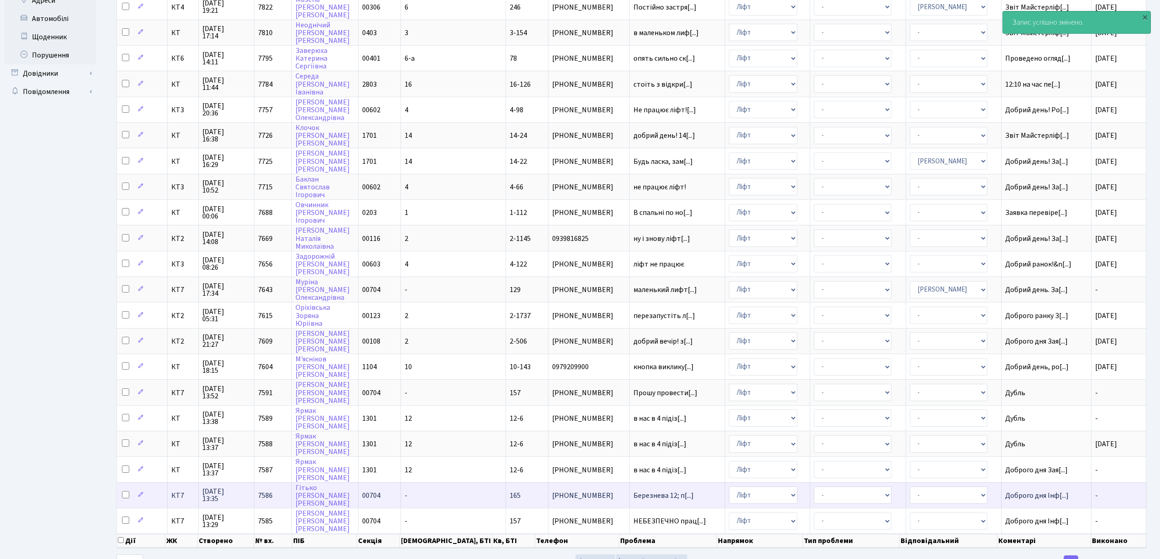
scroll to position [228, 0]
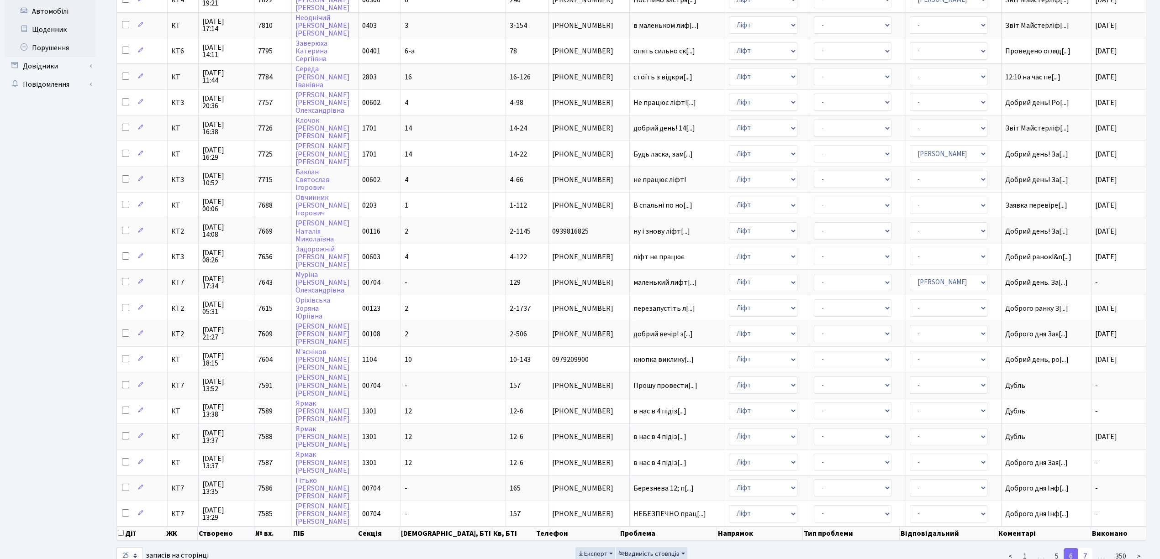
click at [1085, 548] on link "7" at bounding box center [1085, 556] width 15 height 16
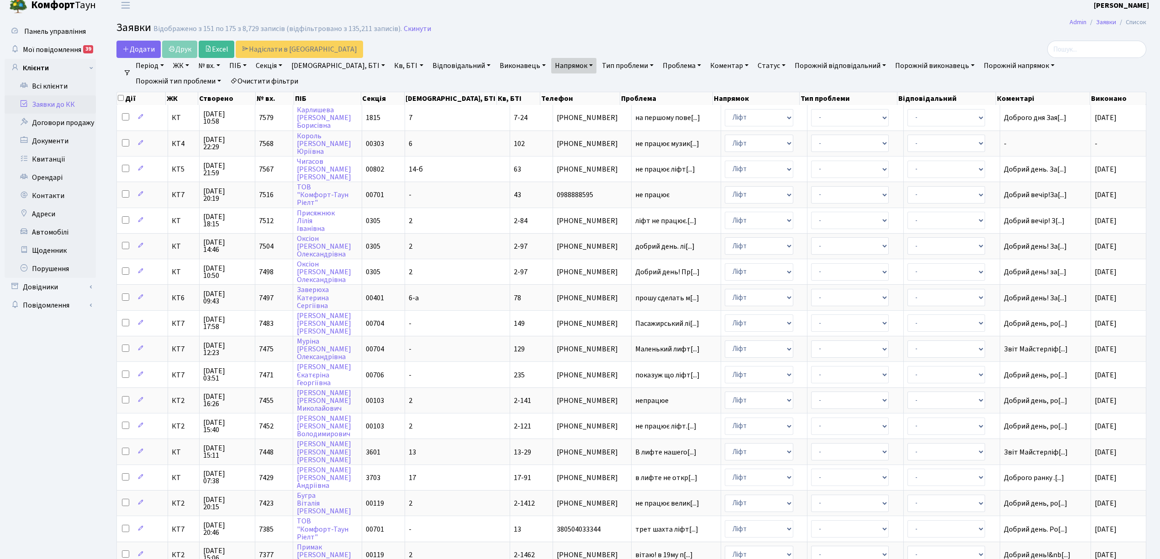
scroll to position [0, 0]
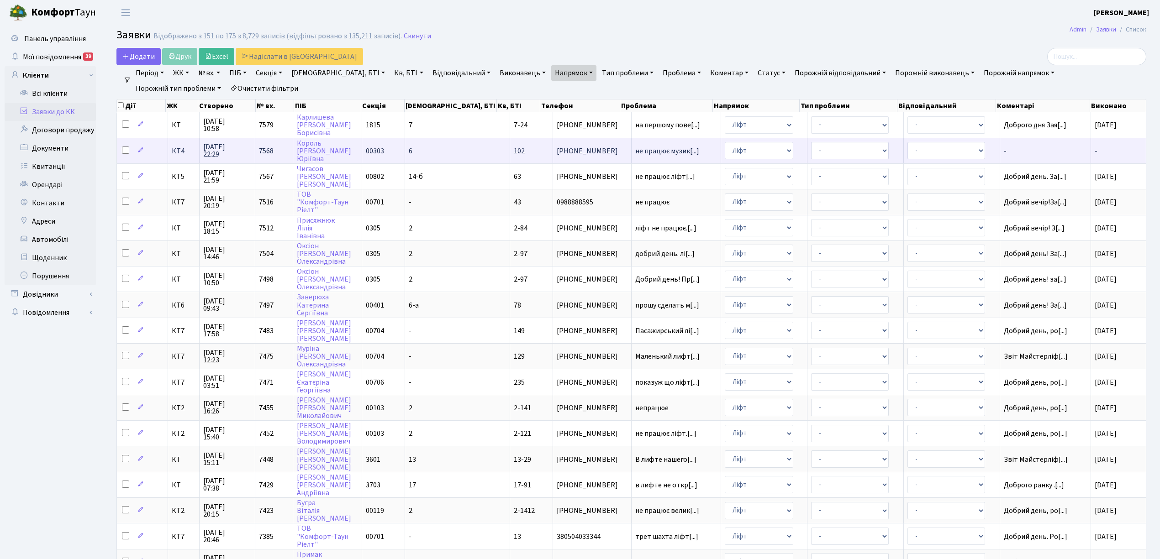
click at [452, 148] on td "6" at bounding box center [457, 151] width 105 height 26
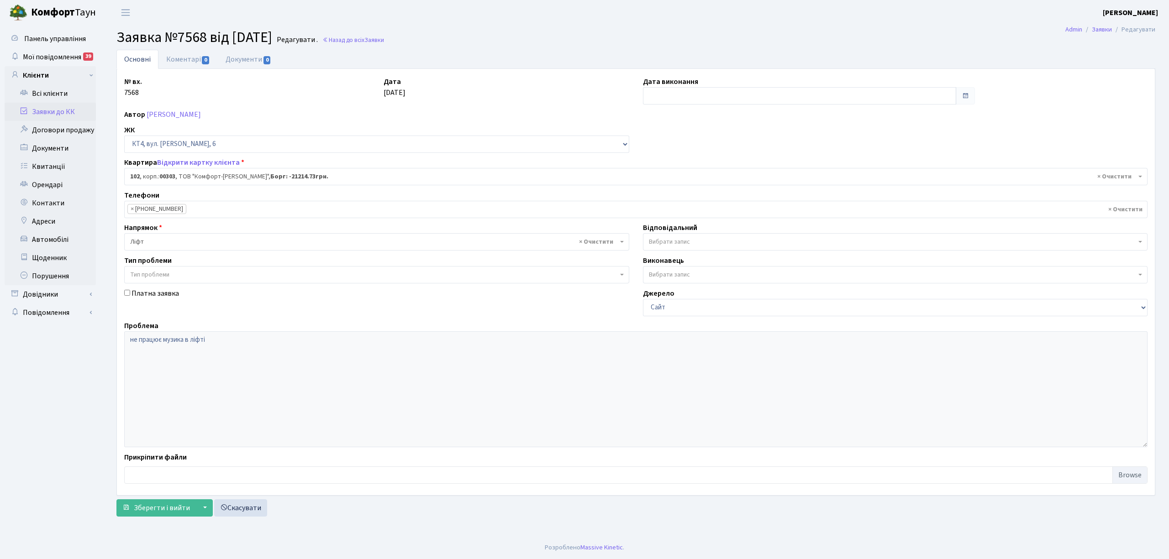
select select "16828"
click at [657, 99] on input "text" at bounding box center [799, 95] width 313 height 17
click at [682, 145] on td "1" at bounding box center [680, 143] width 14 height 14
click at [667, 104] on input "[DATE]" at bounding box center [799, 95] width 313 height 17
click at [651, 114] on th "«" at bounding box center [652, 116] width 14 height 14
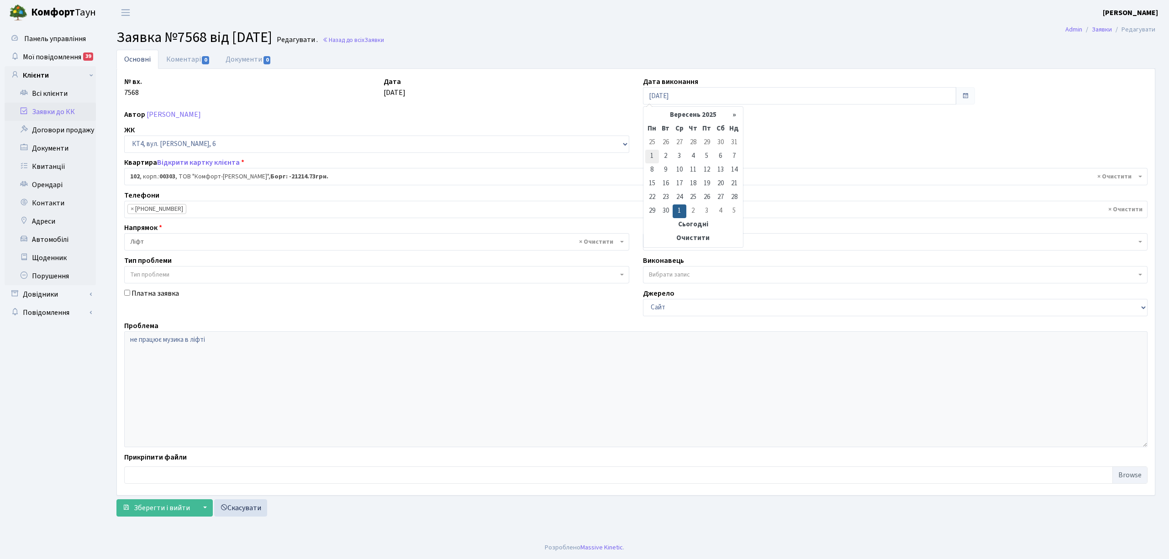
click at [654, 158] on td "1" at bounding box center [652, 157] width 14 height 14
type input "01.09.2025"
click at [189, 59] on link "Коментарі 0" at bounding box center [187, 59] width 59 height 19
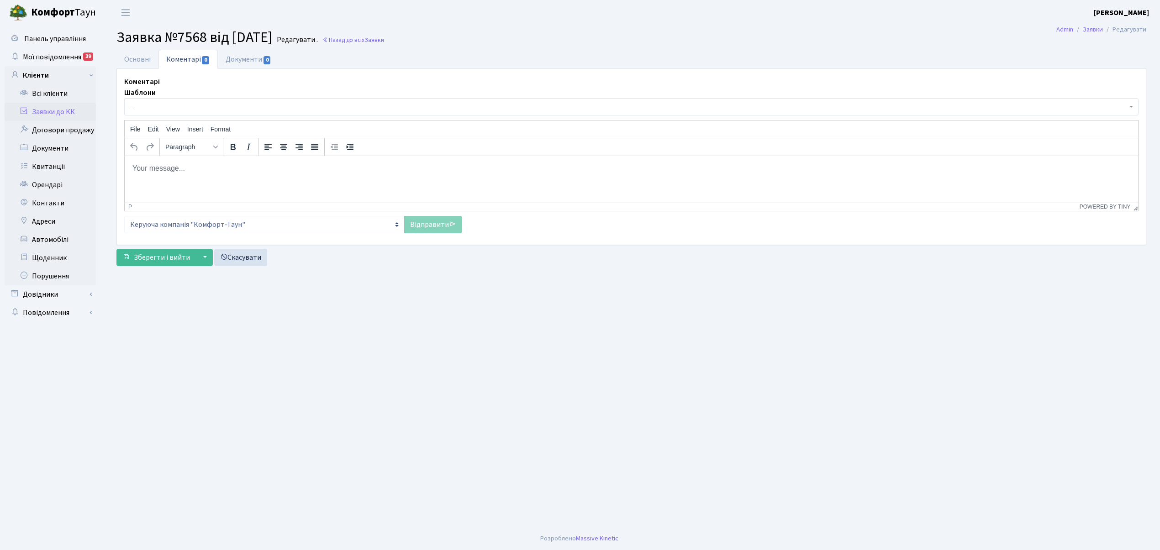
click at [190, 110] on span "-" at bounding box center [628, 106] width 997 height 9
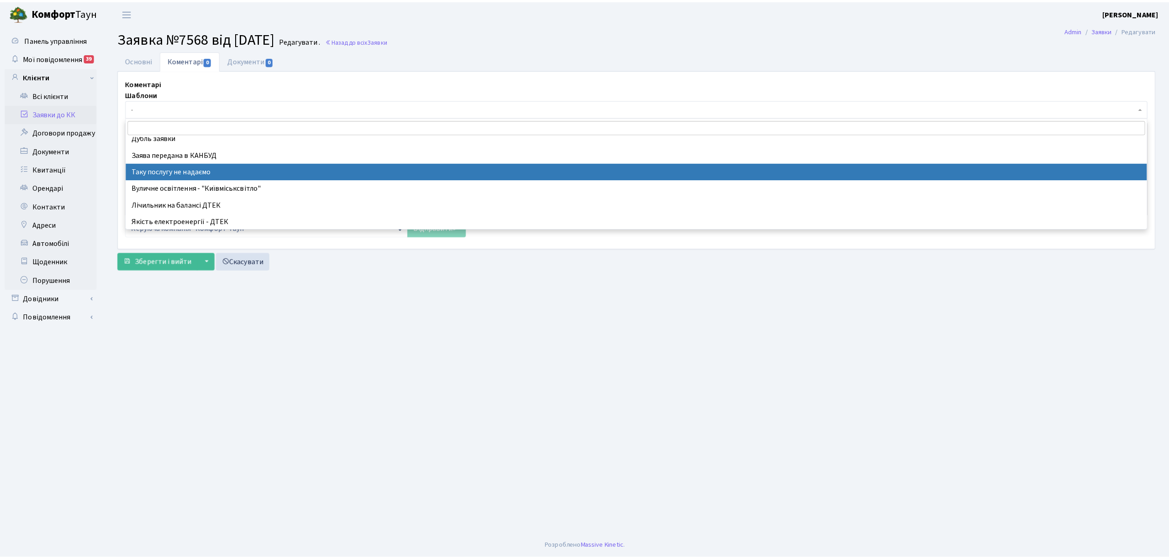
scroll to position [61, 0]
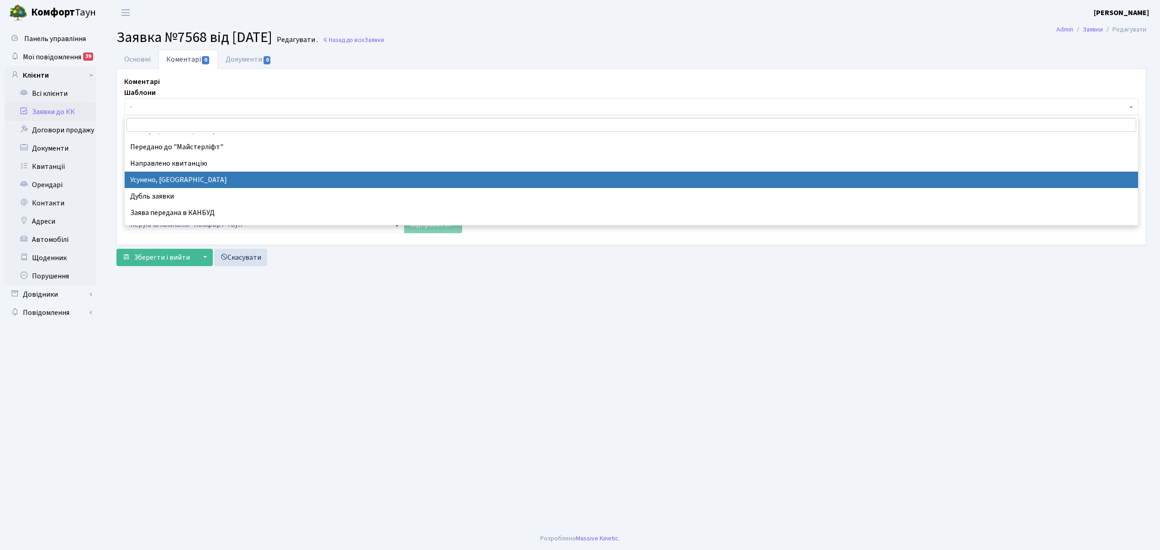
select select "15"
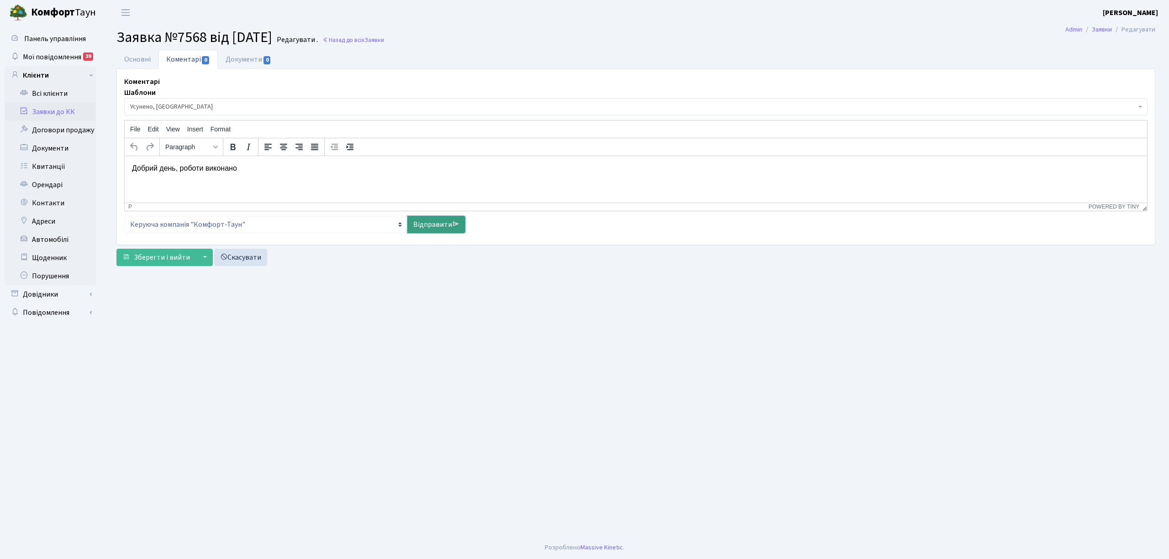
click at [419, 221] on link "Відправити" at bounding box center [436, 224] width 58 height 17
select select
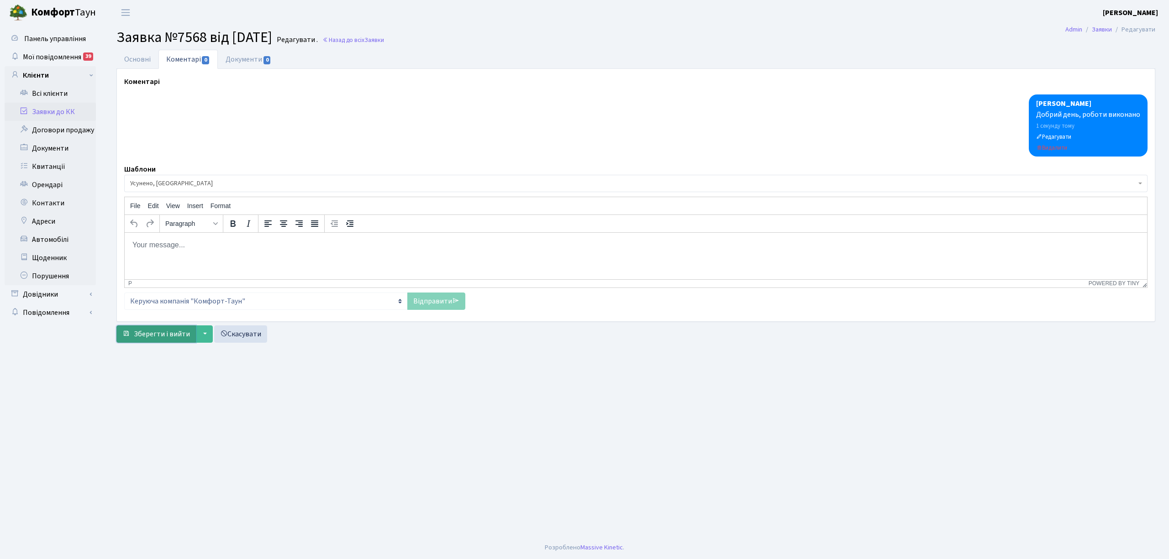
click at [143, 339] on span "Зберегти і вийти" at bounding box center [162, 334] width 56 height 10
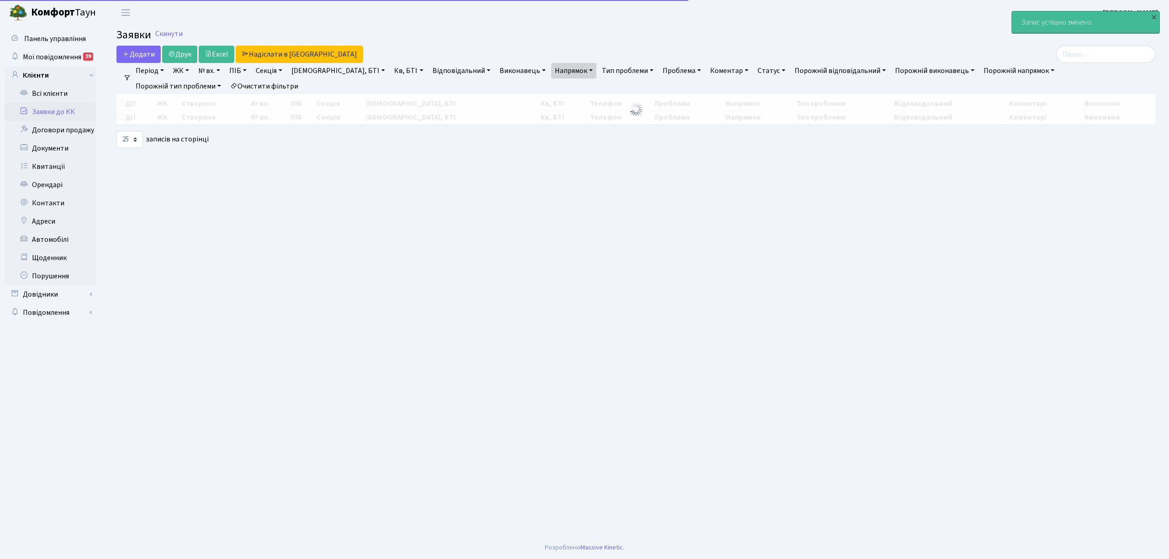
select select "25"
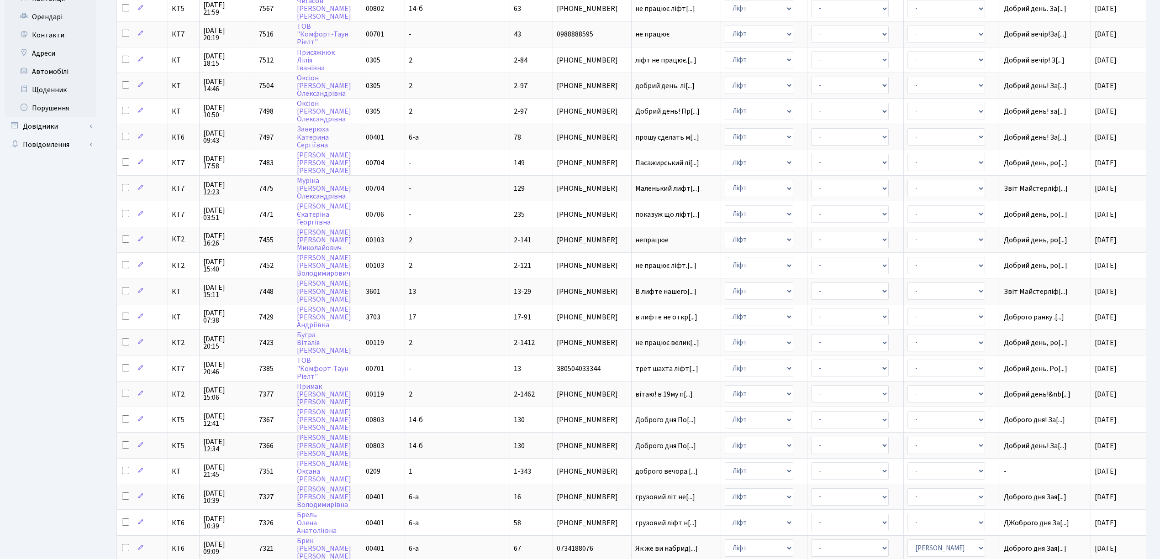
scroll to position [228, 0]
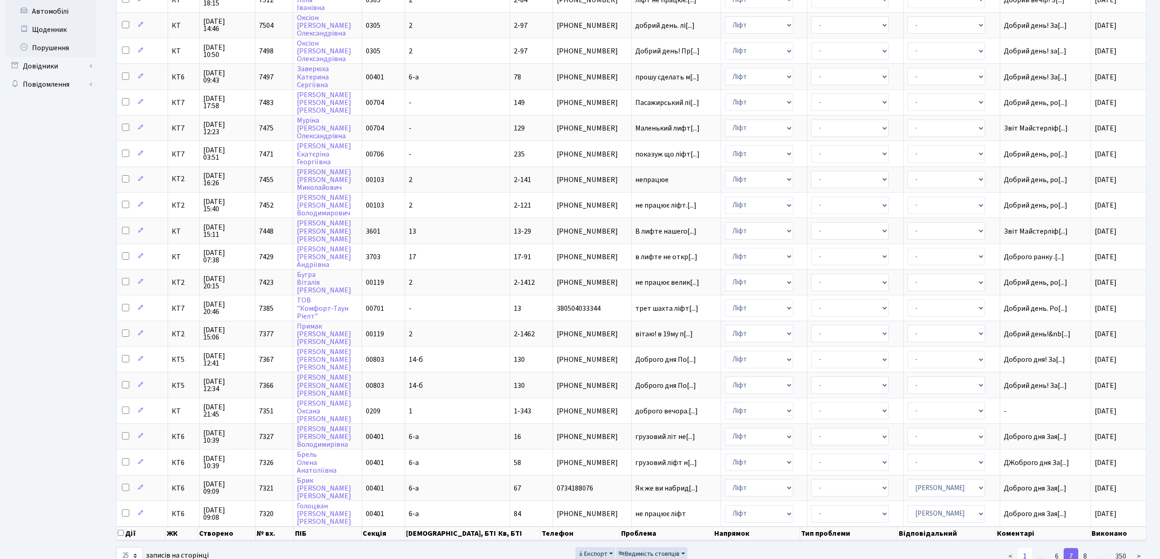
click at [1025, 548] on link "1" at bounding box center [1025, 556] width 15 height 16
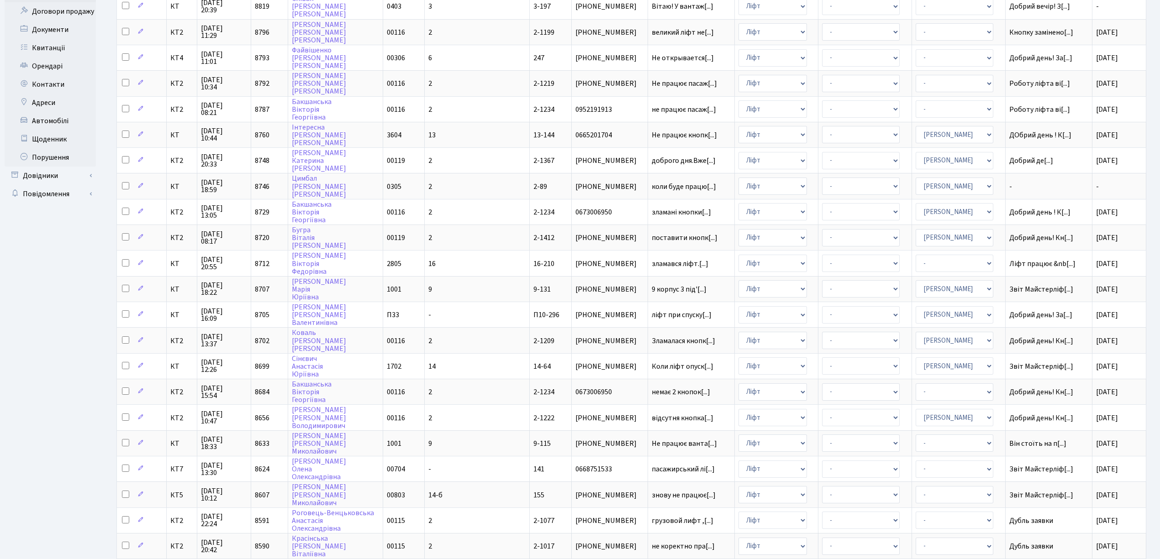
scroll to position [0, 0]
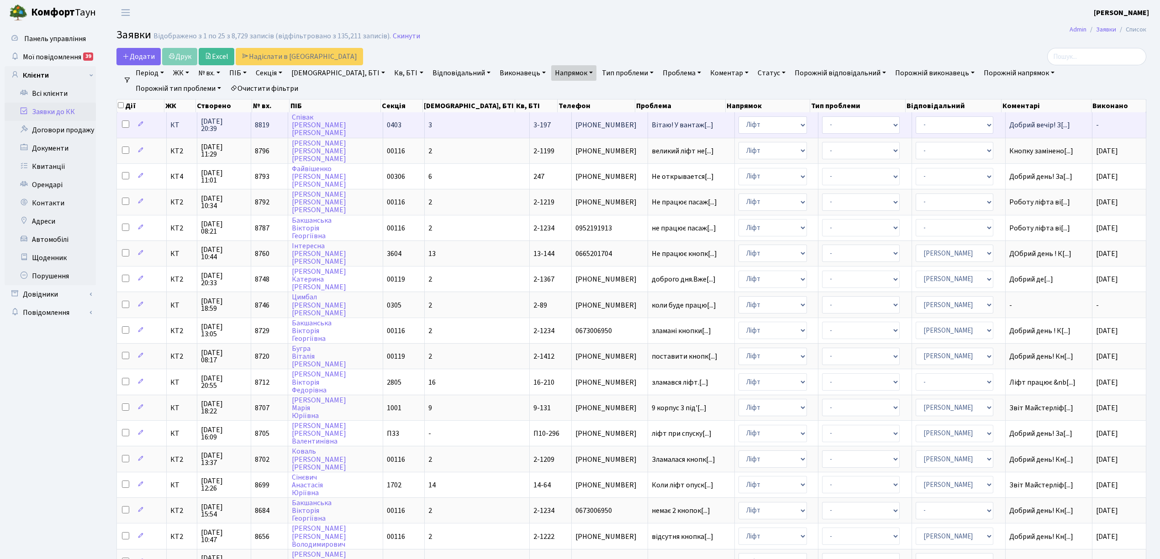
click at [530, 127] on td "3-197" at bounding box center [551, 124] width 42 height 25
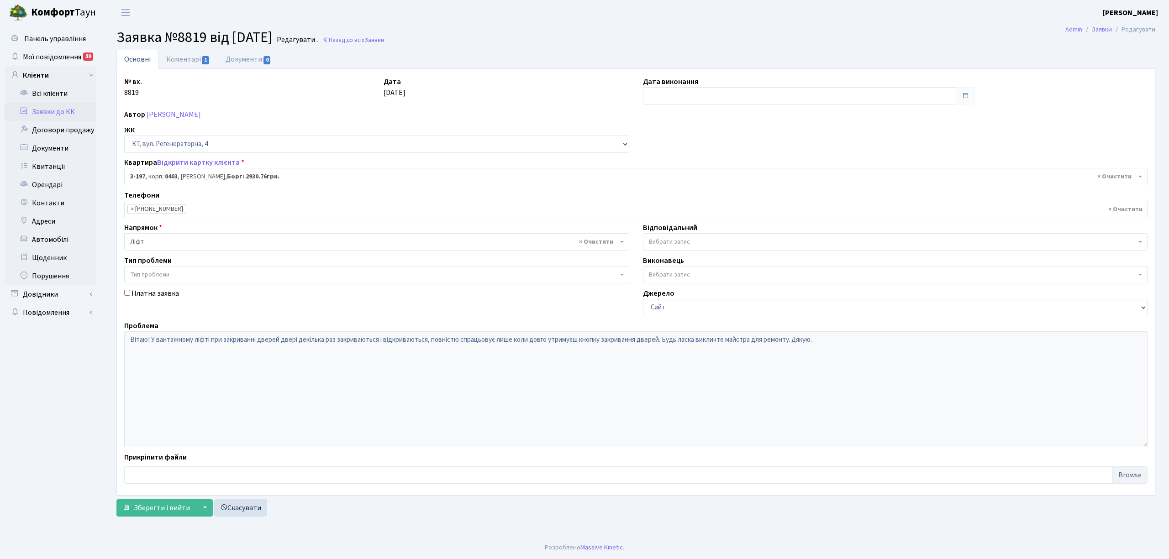
select select "864"
click at [668, 103] on input "text" at bounding box center [799, 95] width 313 height 17
click at [676, 158] on td "8" at bounding box center [680, 157] width 14 height 14
type input "[DATE]"
click at [183, 57] on link "Коментарі 1" at bounding box center [187, 59] width 59 height 19
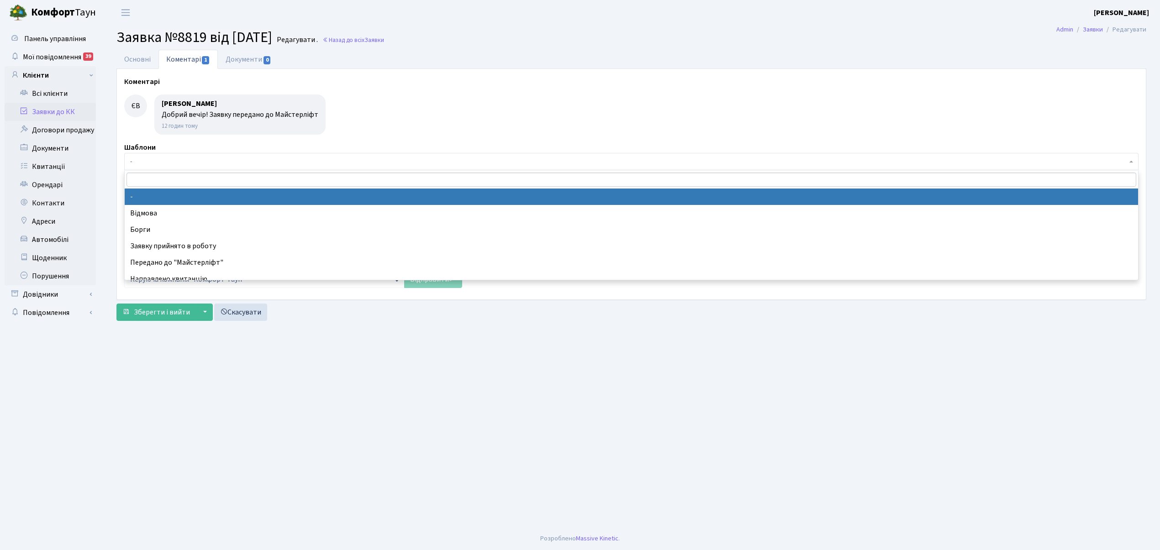
click at [154, 165] on span "-" at bounding box center [628, 161] width 997 height 9
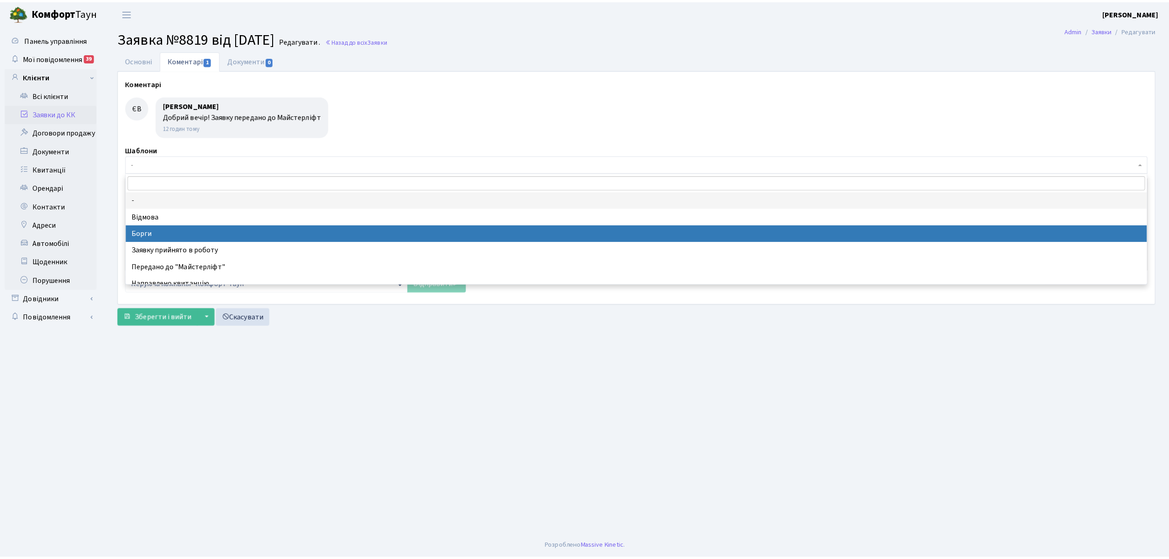
scroll to position [61, 0]
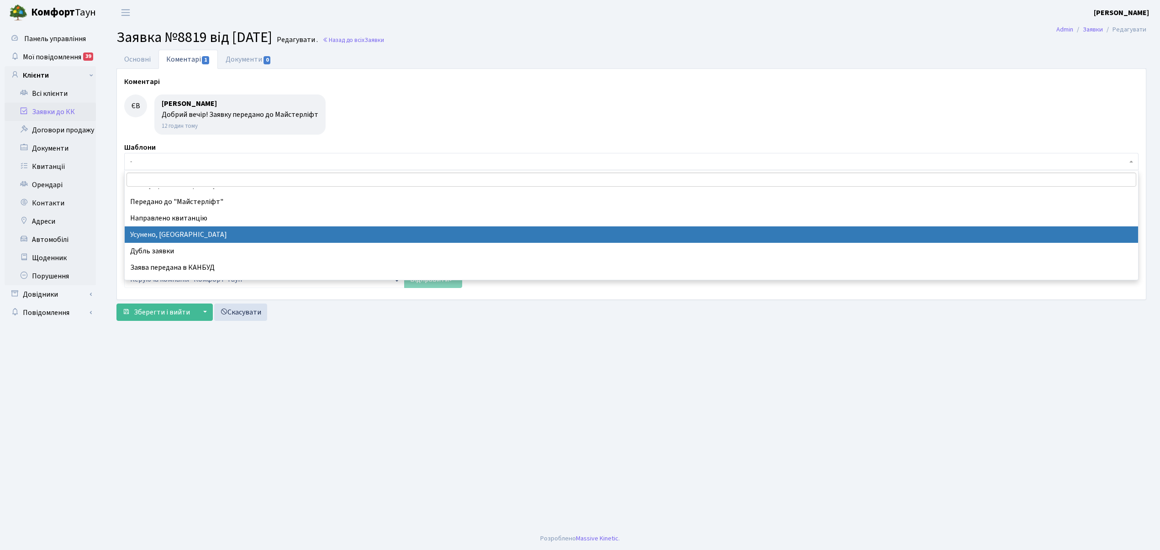
select select "15"
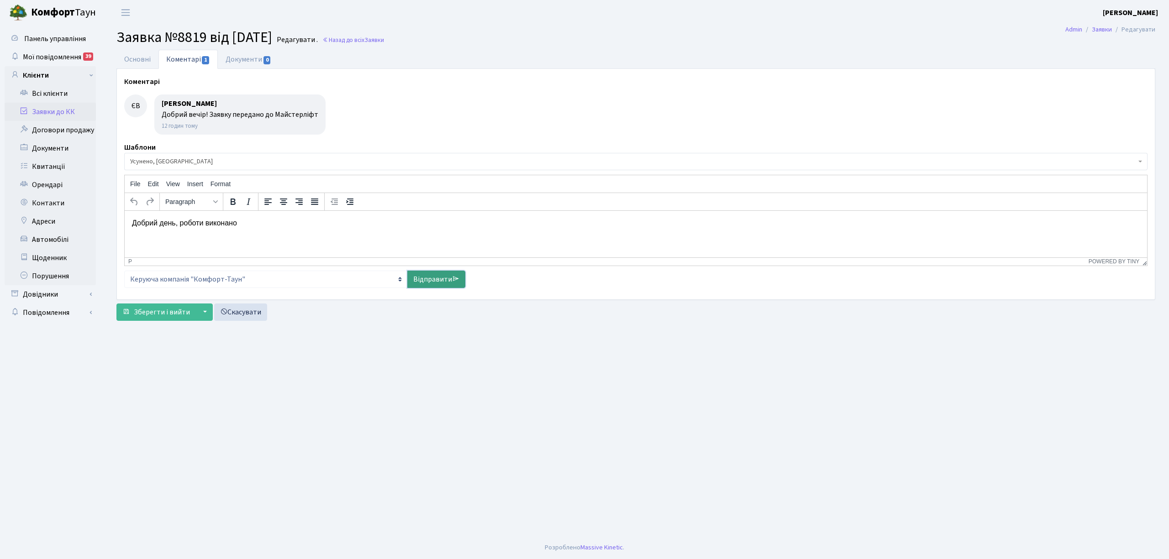
click at [425, 282] on link "Відправити" at bounding box center [436, 279] width 58 height 17
select select
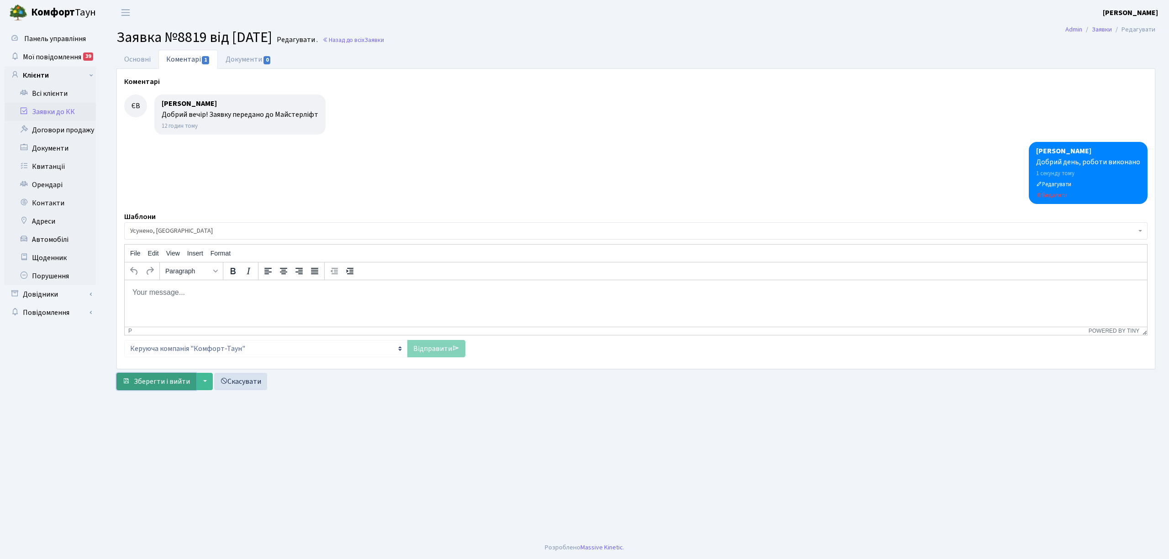
click at [158, 383] on span "Зберегти і вийти" at bounding box center [162, 382] width 56 height 10
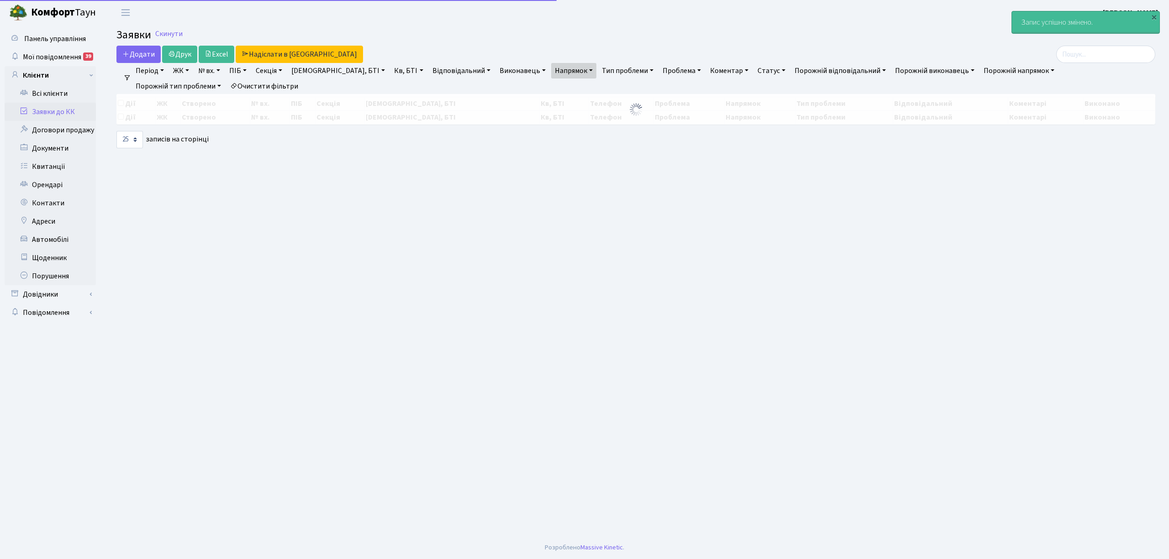
select select "25"
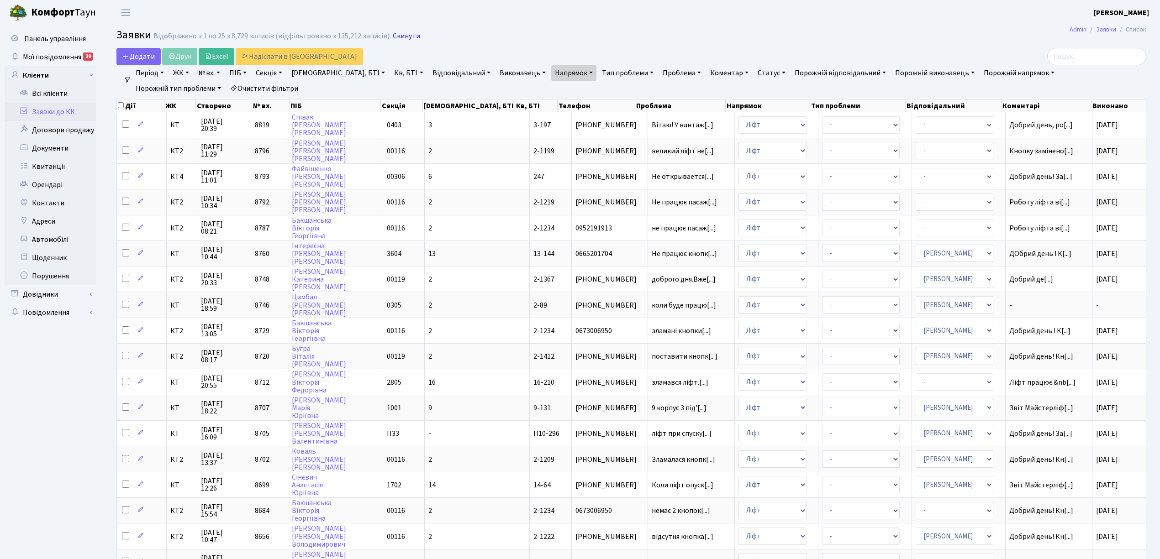
click at [396, 39] on link "Скинути" at bounding box center [406, 36] width 27 height 9
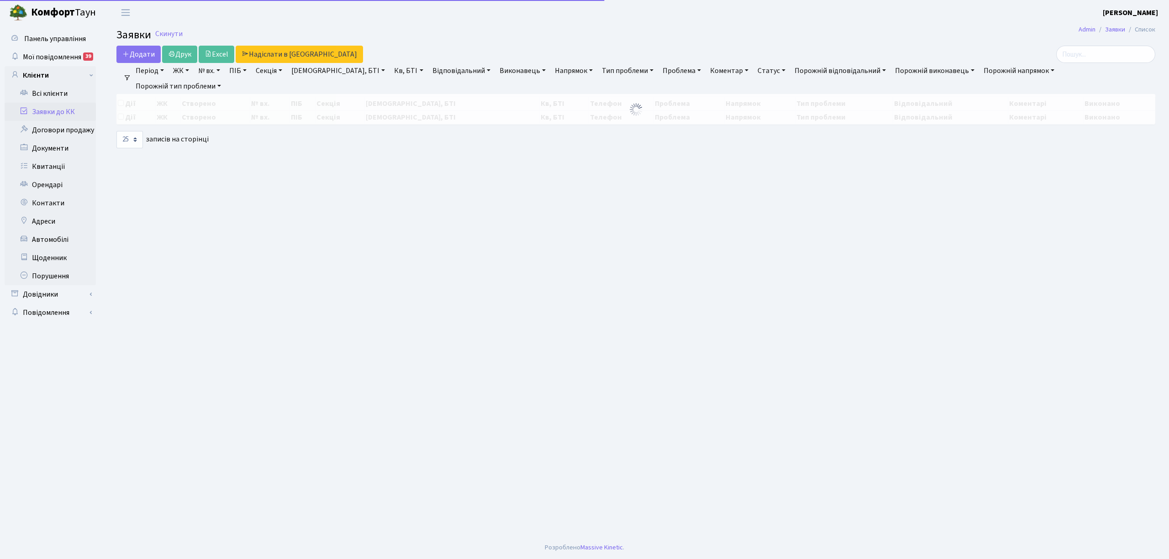
select select "25"
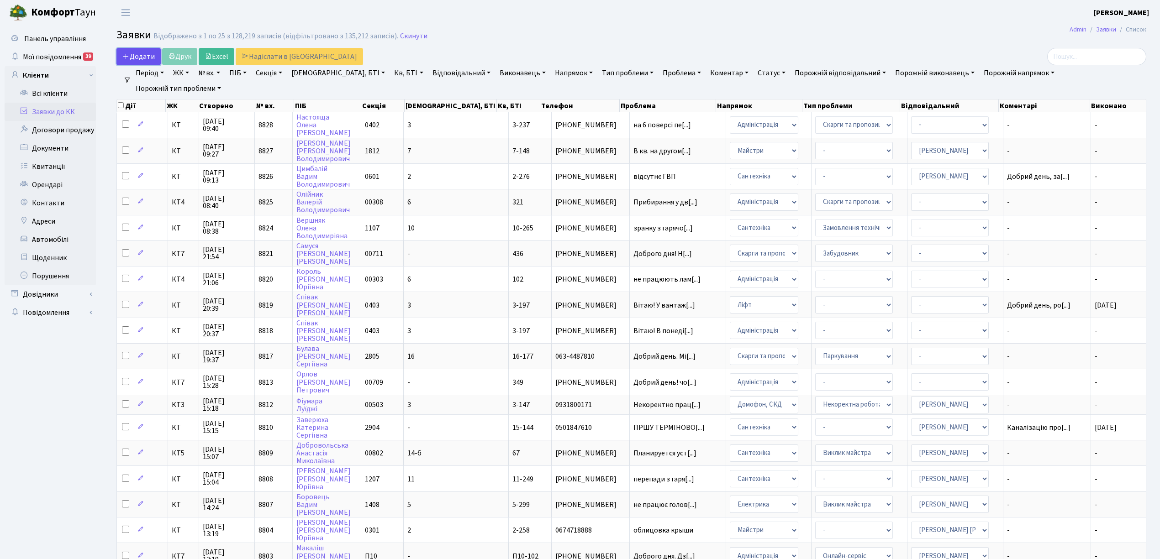
click at [146, 53] on span "Додати" at bounding box center [138, 57] width 32 height 10
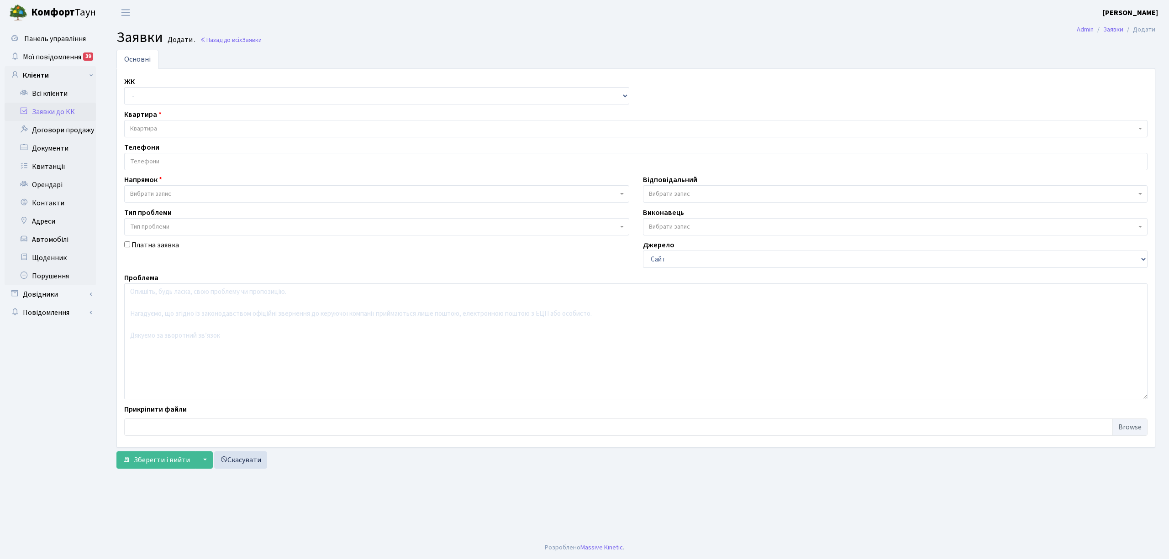
click at [134, 98] on select "- КТ, вул. Регенераторна, 4 КТ2, просп. [STREET_ADDRESS] [STREET_ADDRESS] [PERS…" at bounding box center [376, 95] width 505 height 17
select select "271"
click at [124, 88] on select "- КТ, вул. Регенераторна, 4 КТ2, просп. [STREET_ADDRESS] [STREET_ADDRESS] [PERS…" at bounding box center [376, 95] width 505 height 17
select select
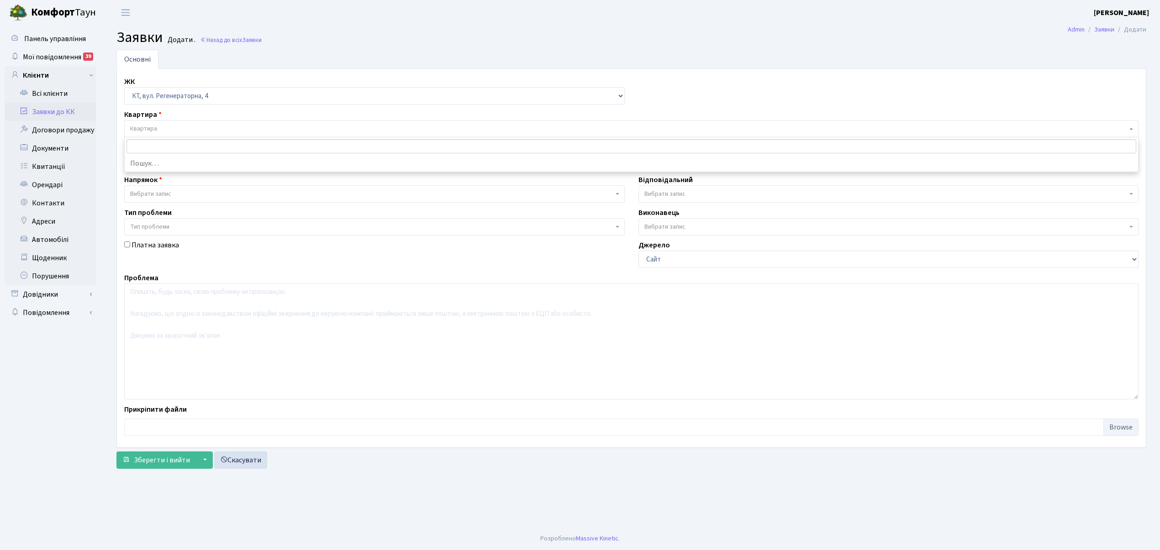
click at [165, 130] on span "Квартира" at bounding box center [628, 128] width 997 height 9
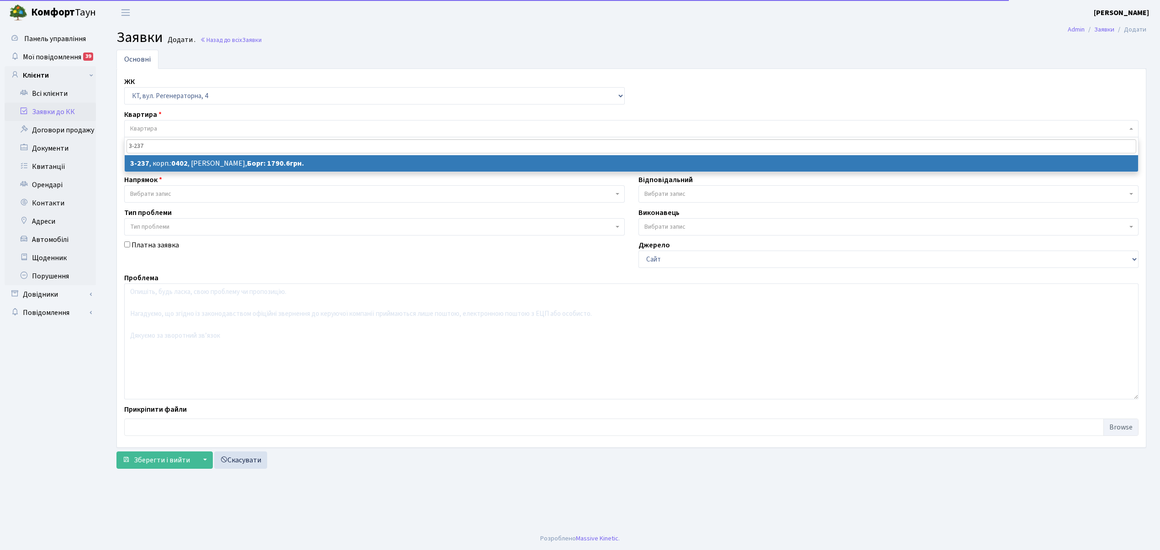
type input "3-237"
select select
select select "805"
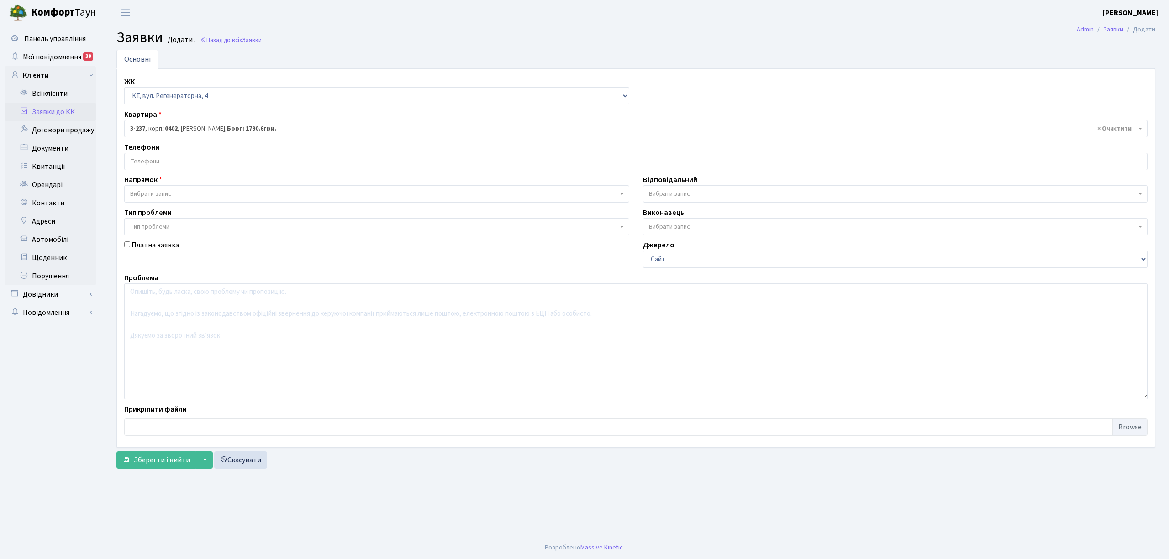
click at [177, 167] on input "search" at bounding box center [636, 161] width 1023 height 16
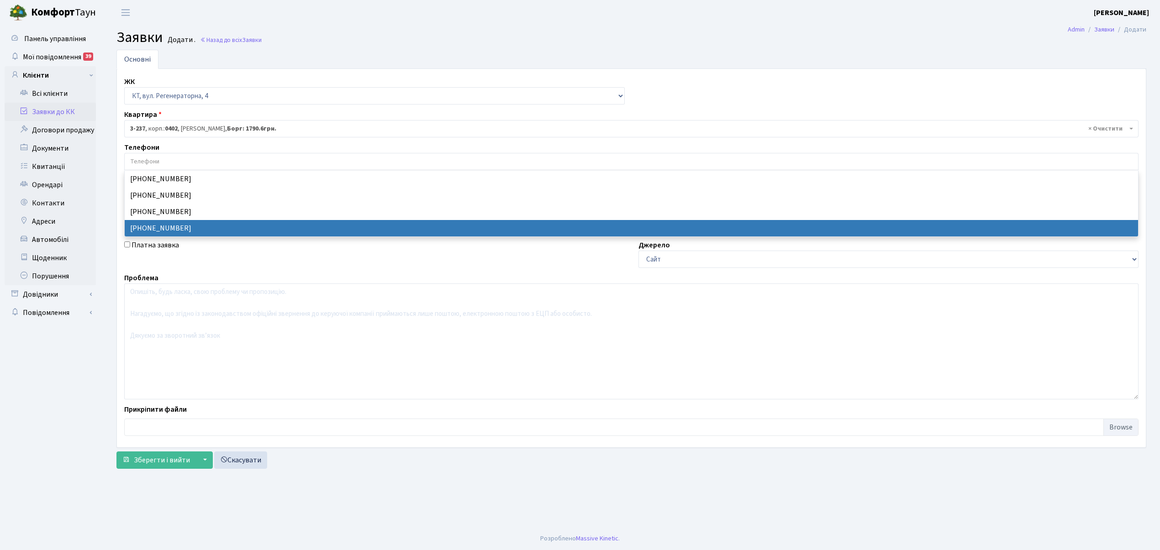
select select "12006"
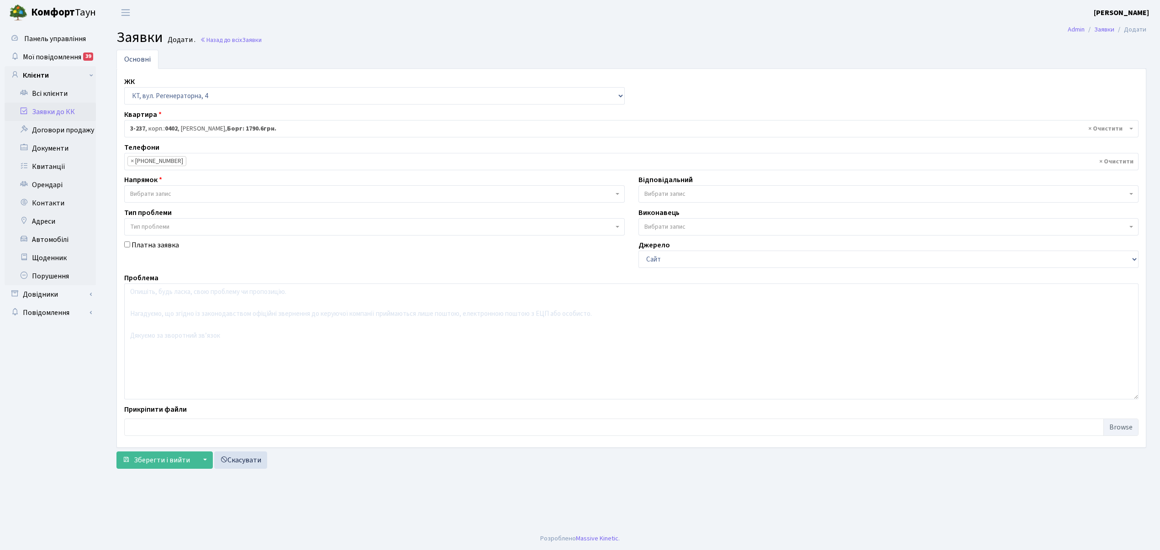
click at [173, 197] on span "Вибрати запис" at bounding box center [371, 194] width 483 height 9
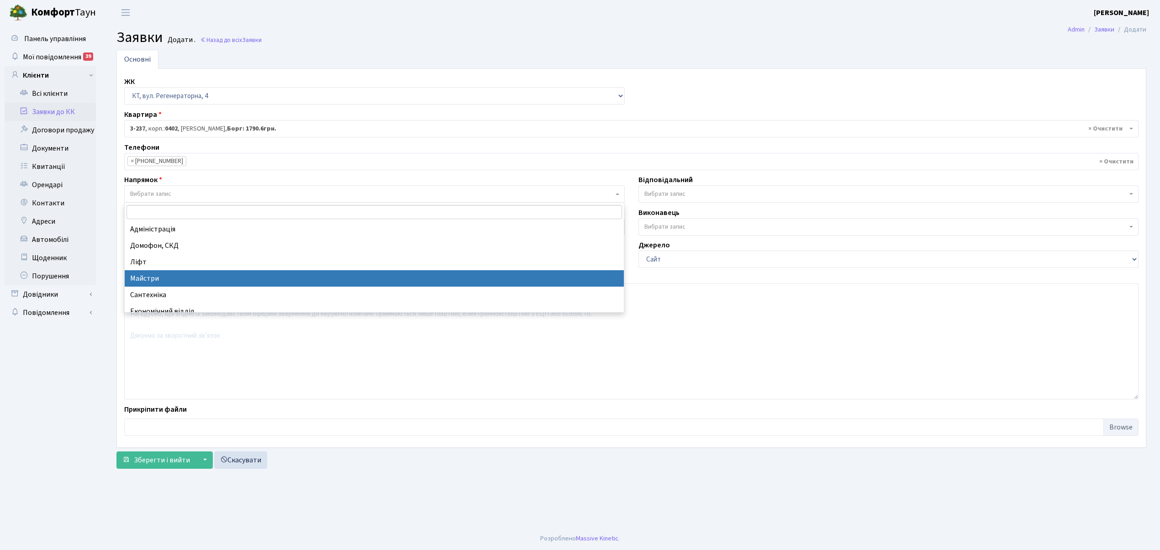
scroll to position [61, 0]
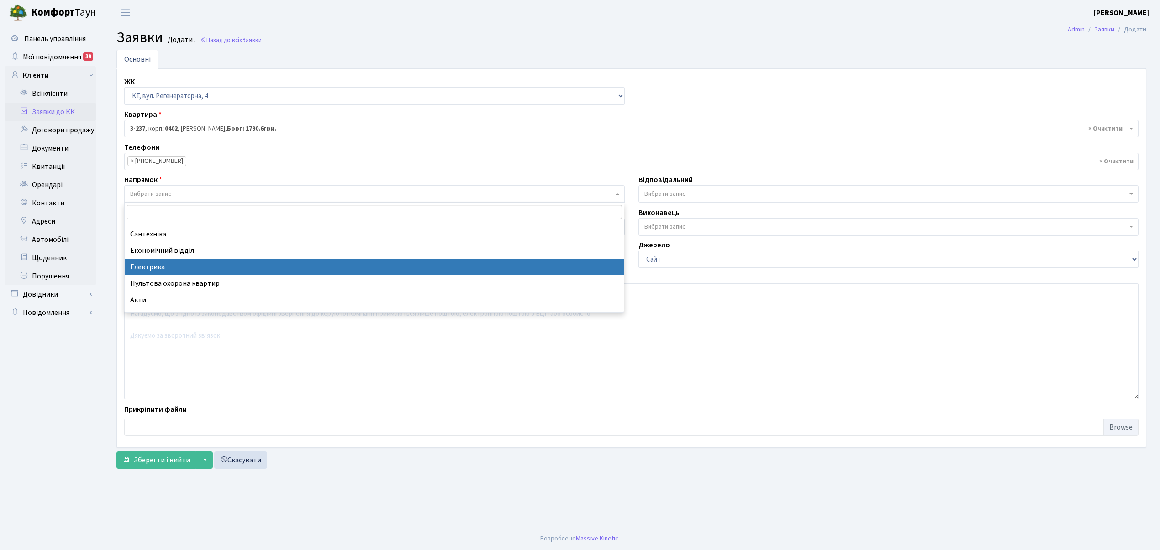
select select "3"
select select
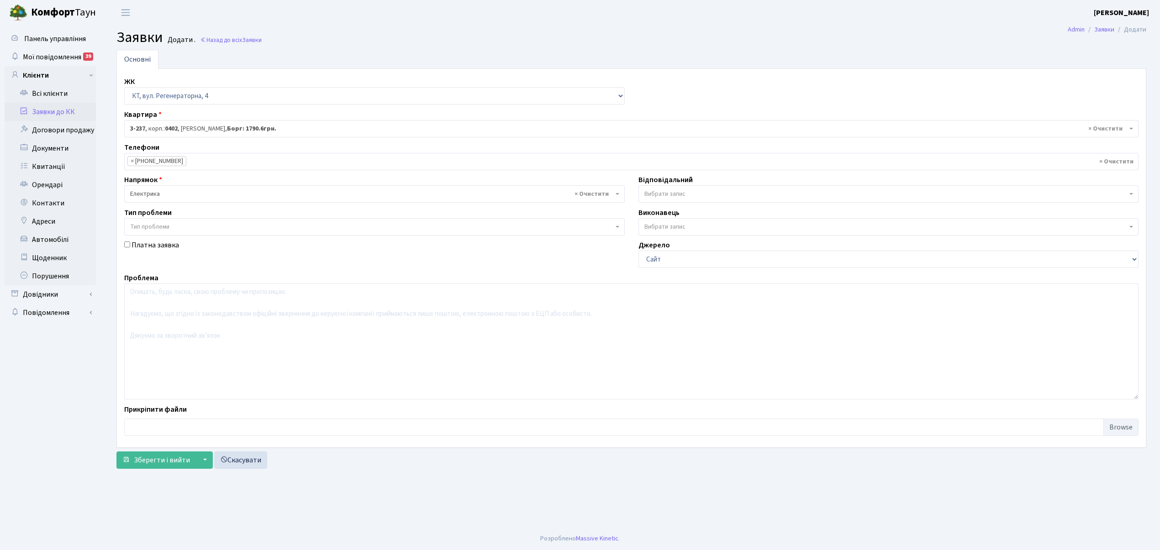
click at [679, 193] on span "Вибрати запис" at bounding box center [664, 194] width 41 height 9
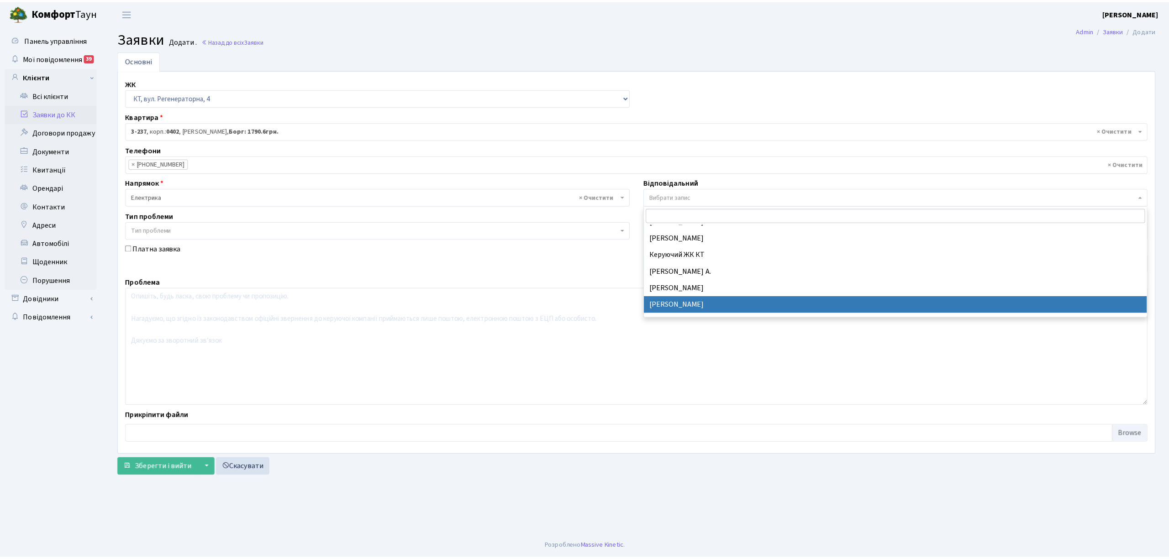
scroll to position [121, 0]
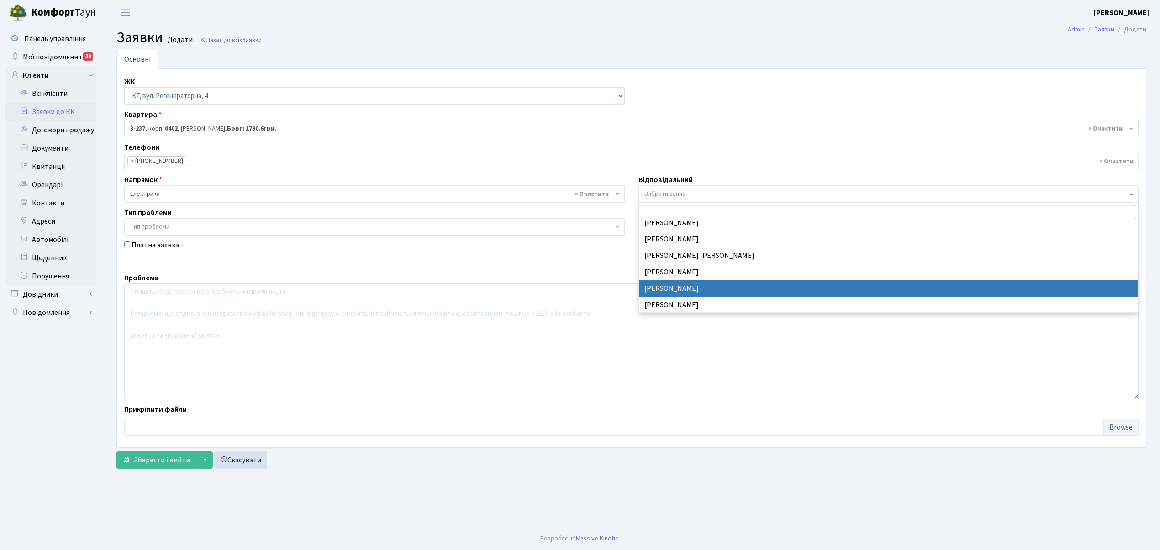
select select "22"
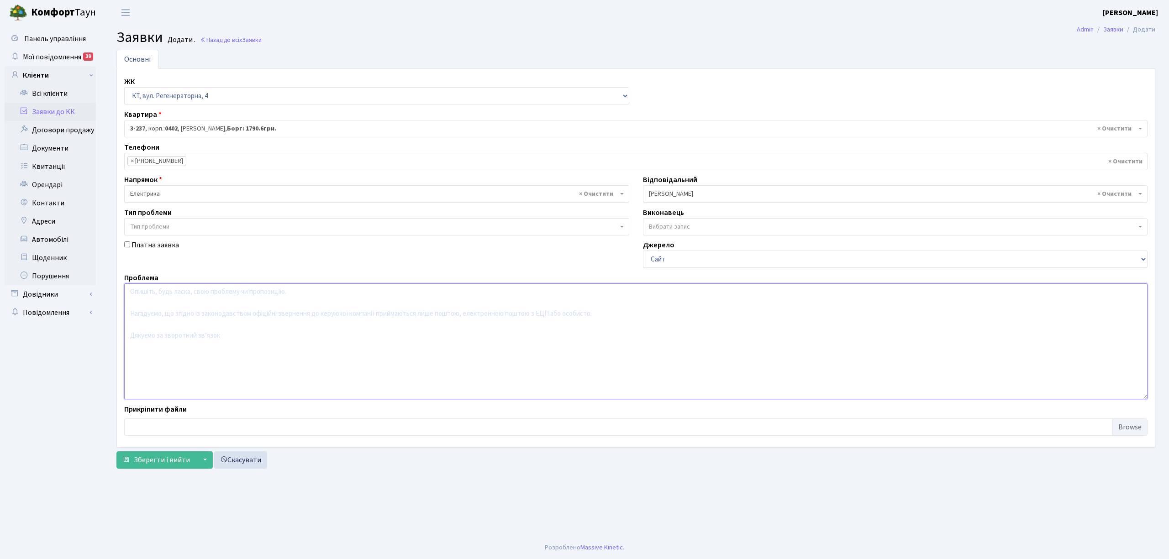
click at [156, 300] on textarea at bounding box center [635, 342] width 1023 height 116
type textarea "перегоріла основна лампа на поверсі."
click at [156, 464] on span "Зберегти і вийти" at bounding box center [162, 460] width 56 height 10
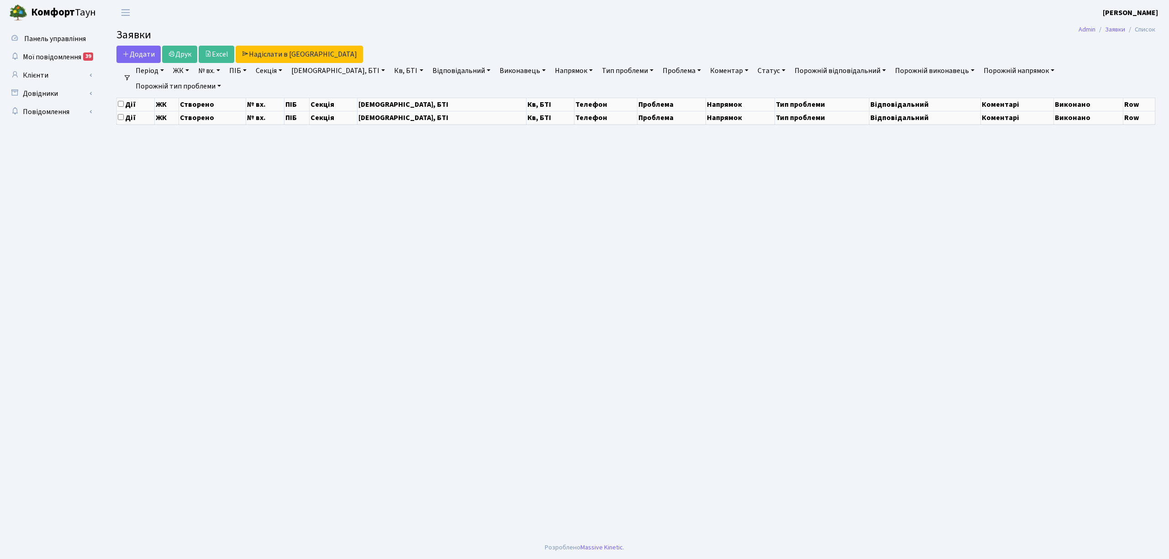
select select "25"
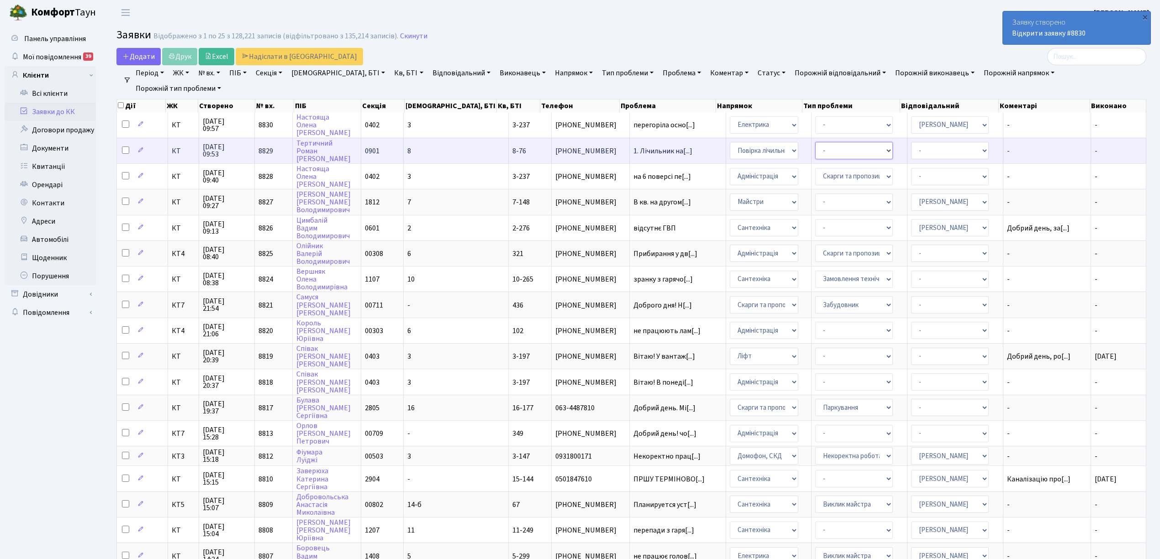
click at [815, 151] on select "-" at bounding box center [854, 150] width 78 height 17
click at [866, 150] on select "-" at bounding box center [854, 150] width 78 height 17
click at [761, 149] on select "- Адміністрація Домофон, СКД Ліфт Майстри Сантехніка Економічний відділ Електри…" at bounding box center [764, 150] width 69 height 17
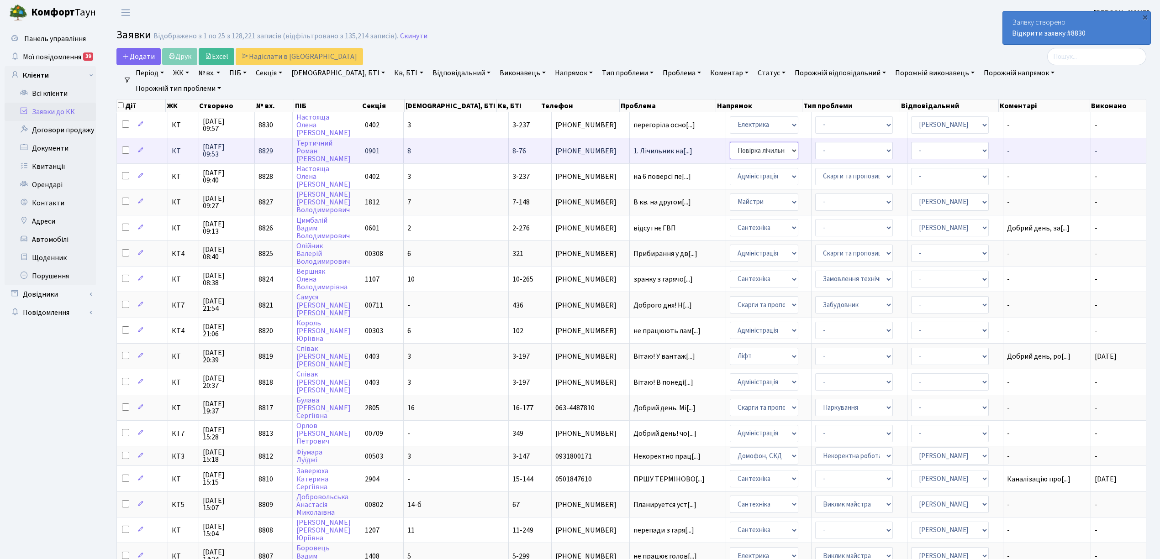
select select "5"
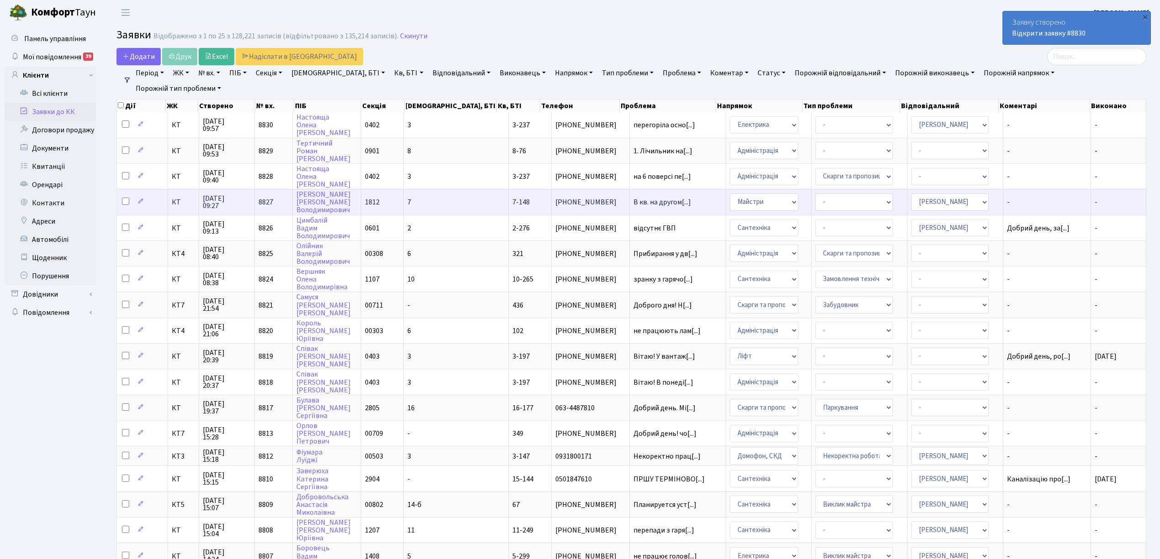
click at [435, 198] on td "7" at bounding box center [456, 202] width 105 height 26
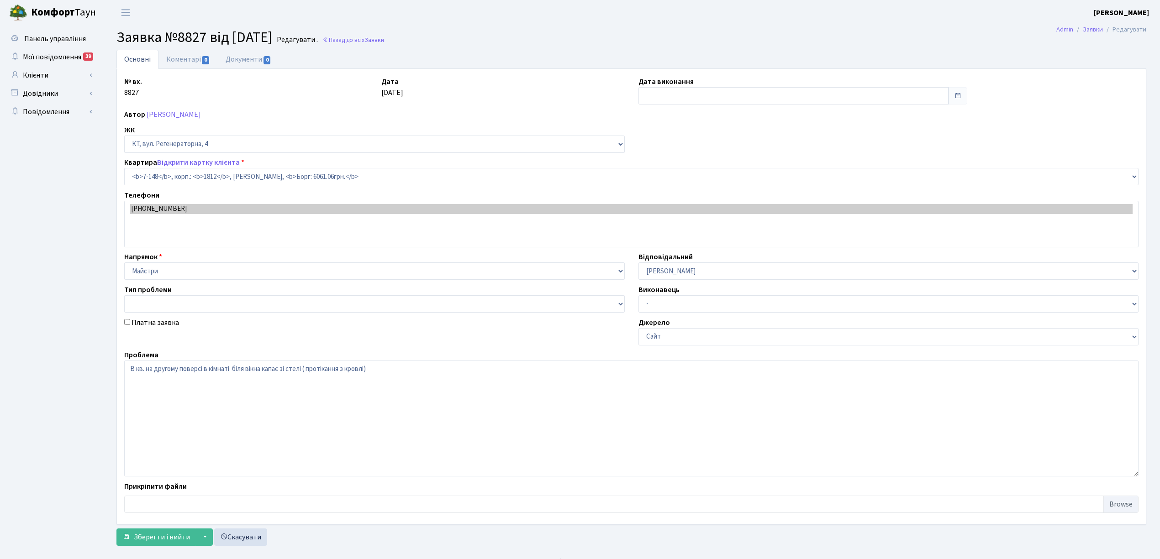
select select "5069"
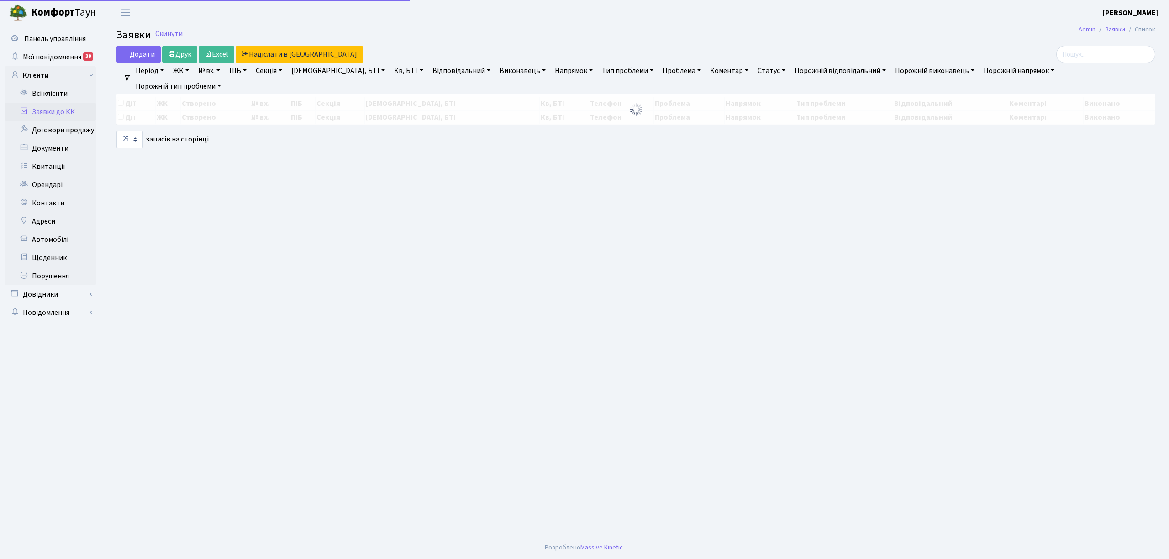
select select "25"
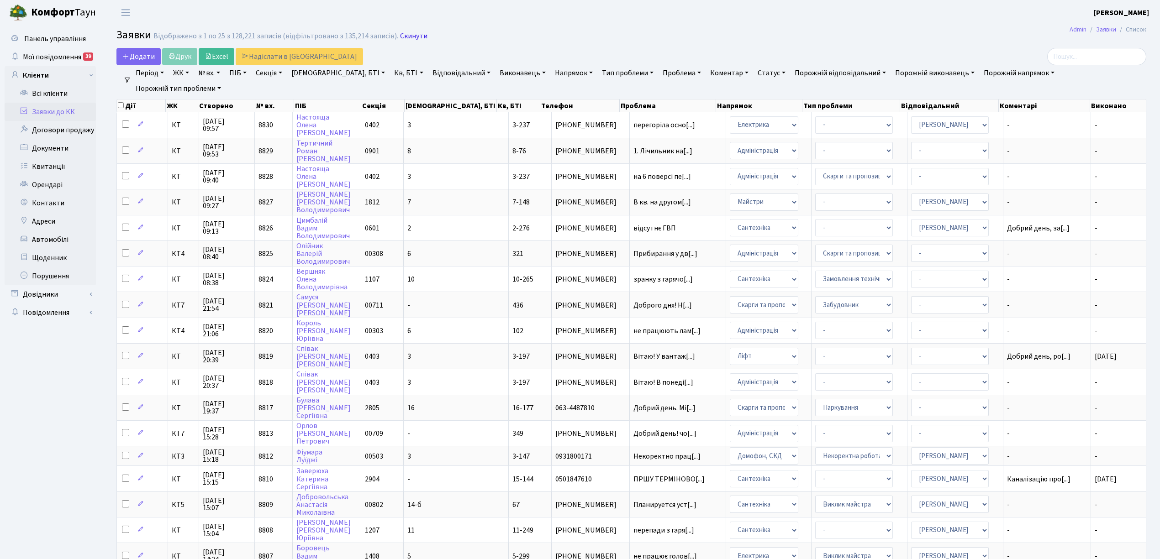
click at [401, 37] on link "Скинути" at bounding box center [413, 36] width 27 height 9
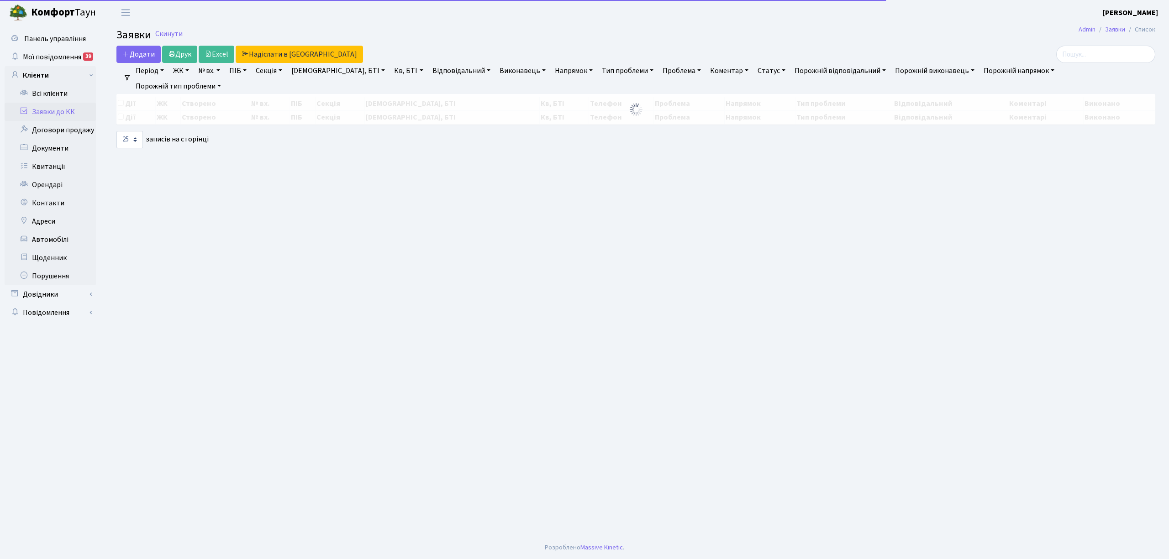
select select "25"
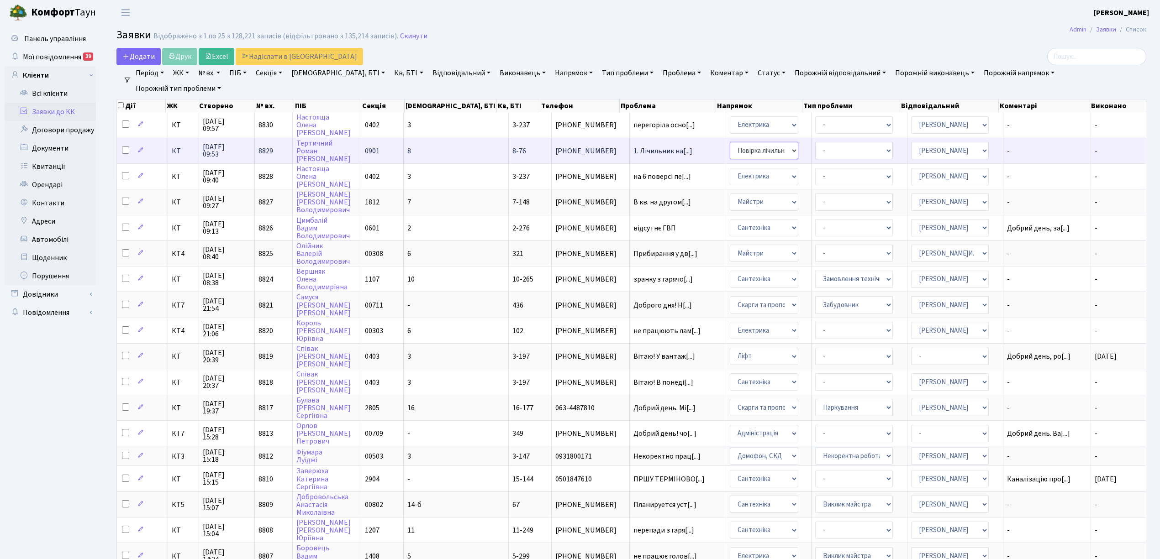
click at [762, 150] on select "- Адміністрація Домофон, СКД Ліфт Майстри Сантехніка Економічний відділ Електри…" at bounding box center [764, 150] width 69 height 17
select select "5"
click at [670, 148] on span "1. Лічильник на[...]" at bounding box center [677, 151] width 88 height 7
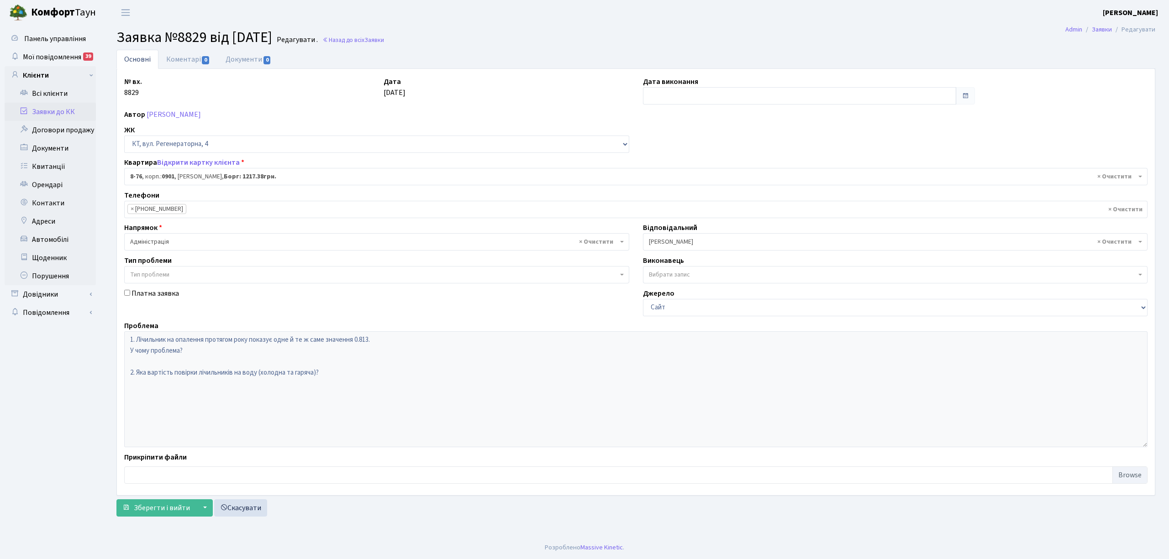
select select "6369"
click at [143, 512] on span "Зберегти і вийти" at bounding box center [162, 508] width 56 height 10
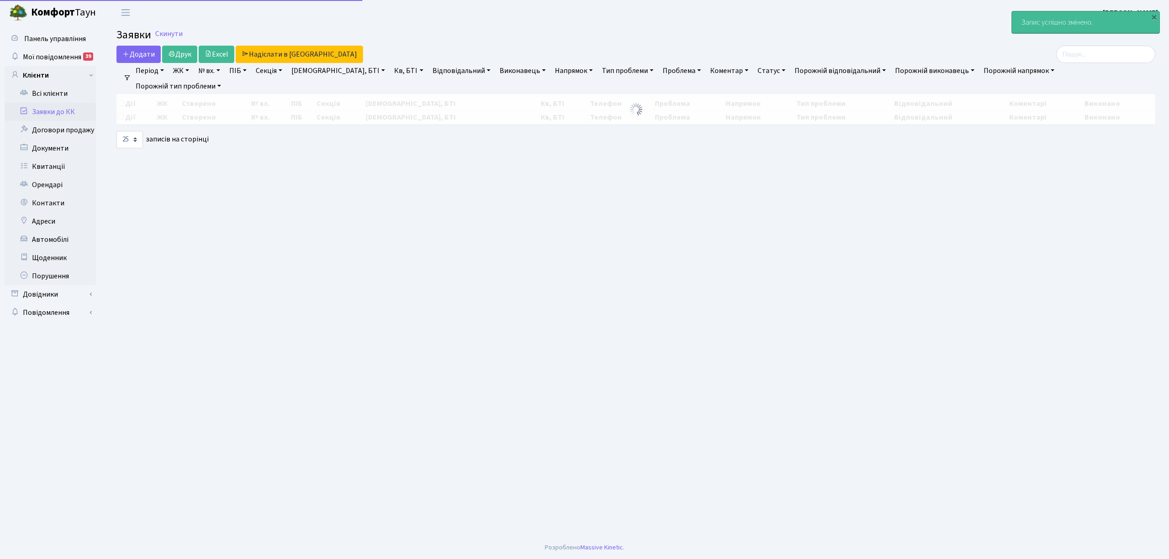
select select "25"
